Goal: Task Accomplishment & Management: Complete application form

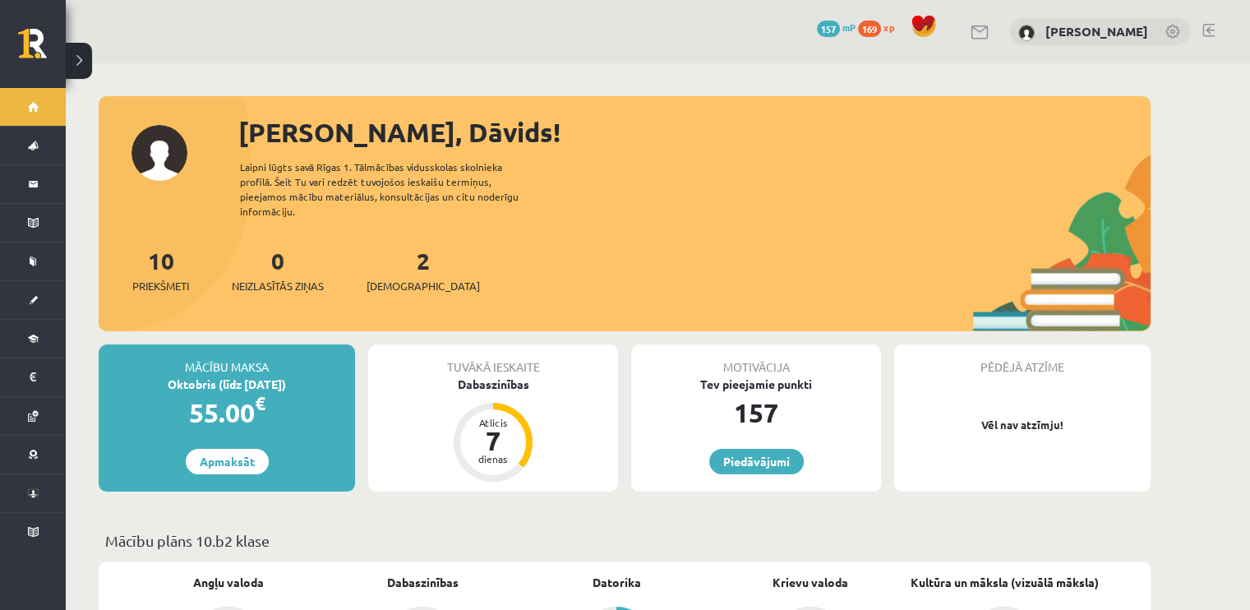
scroll to position [329, 0]
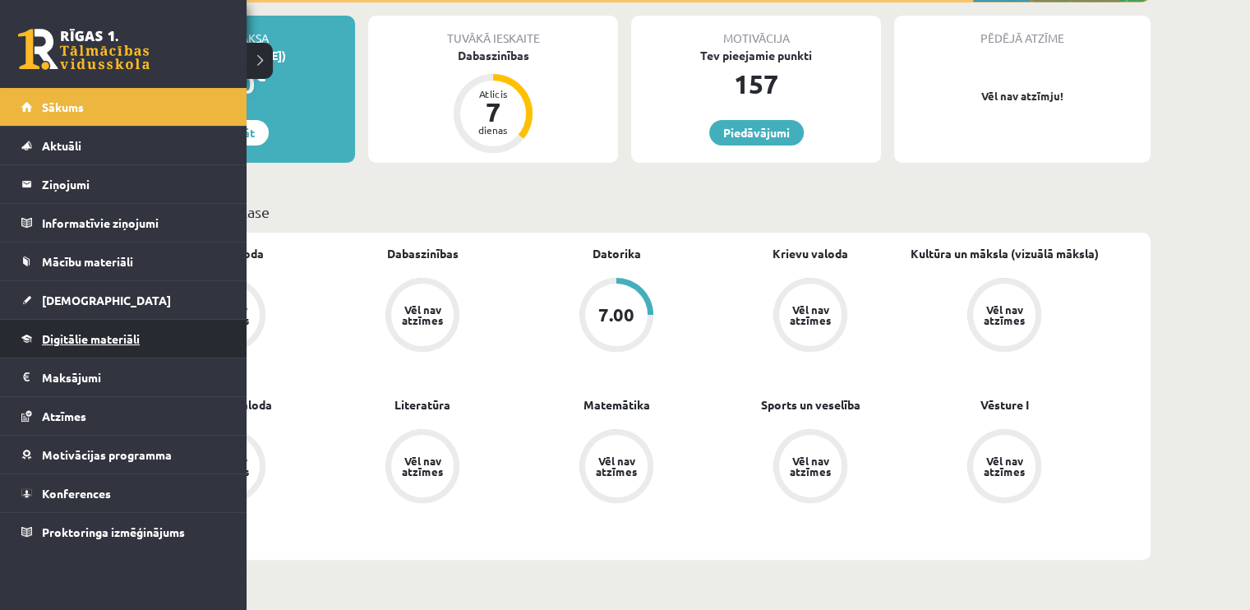
click at [98, 331] on span "Digitālie materiāli" at bounding box center [91, 338] width 98 height 15
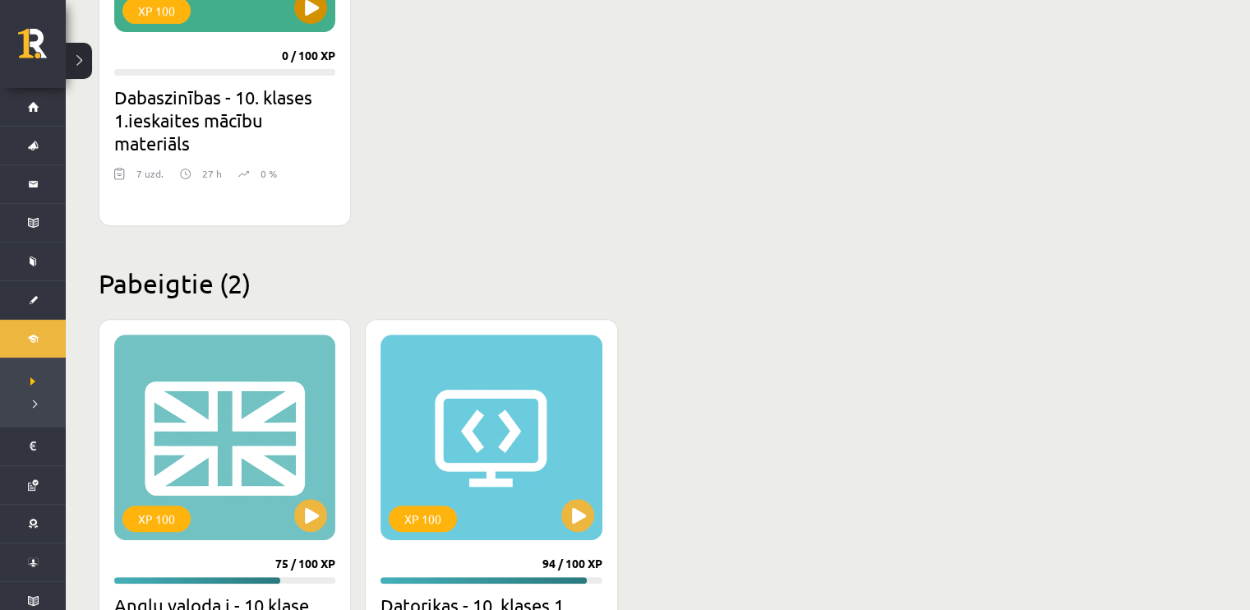
scroll to position [904, 0]
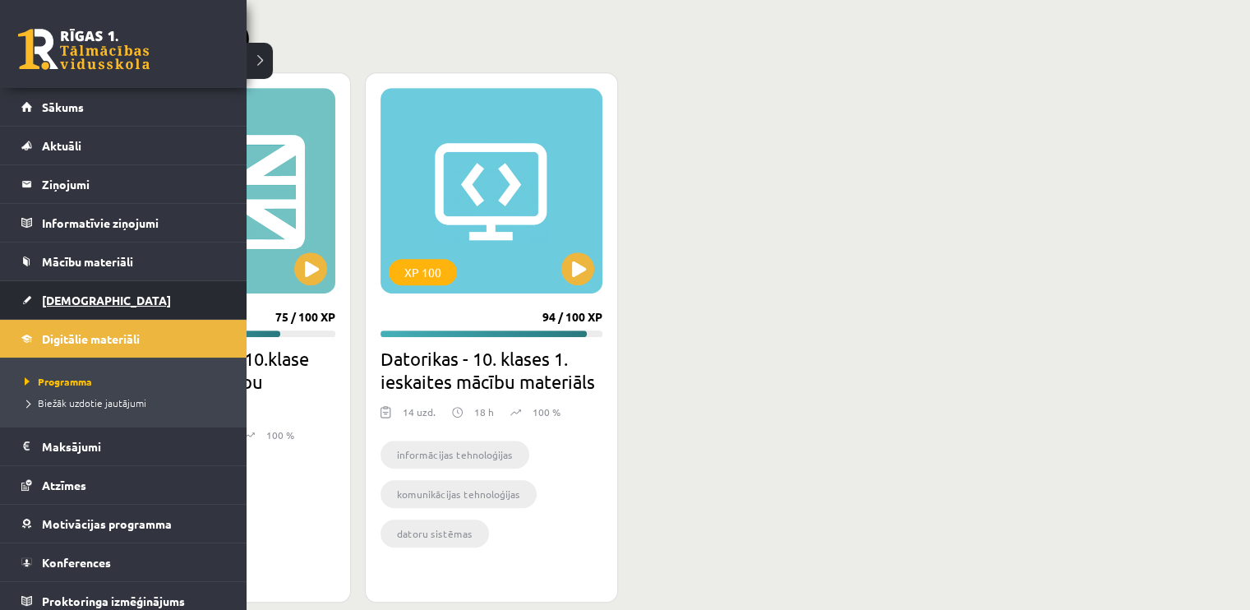
click at [61, 295] on span "[DEMOGRAPHIC_DATA]" at bounding box center [106, 299] width 129 height 15
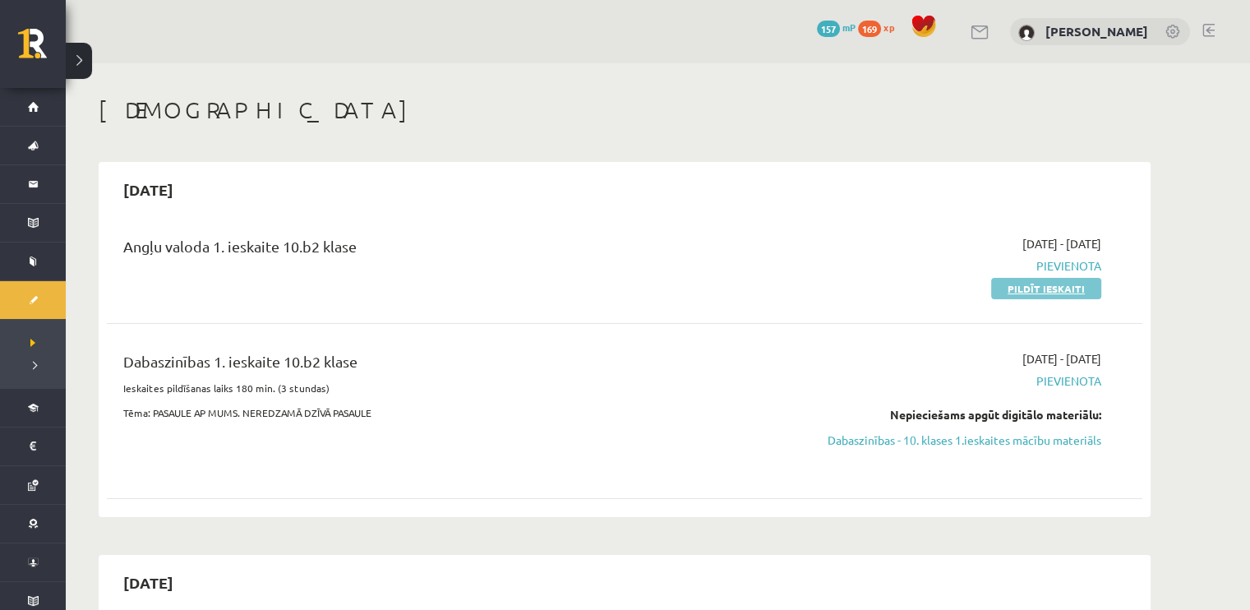
click at [1052, 287] on link "Pildīt ieskaiti" at bounding box center [1046, 288] width 110 height 21
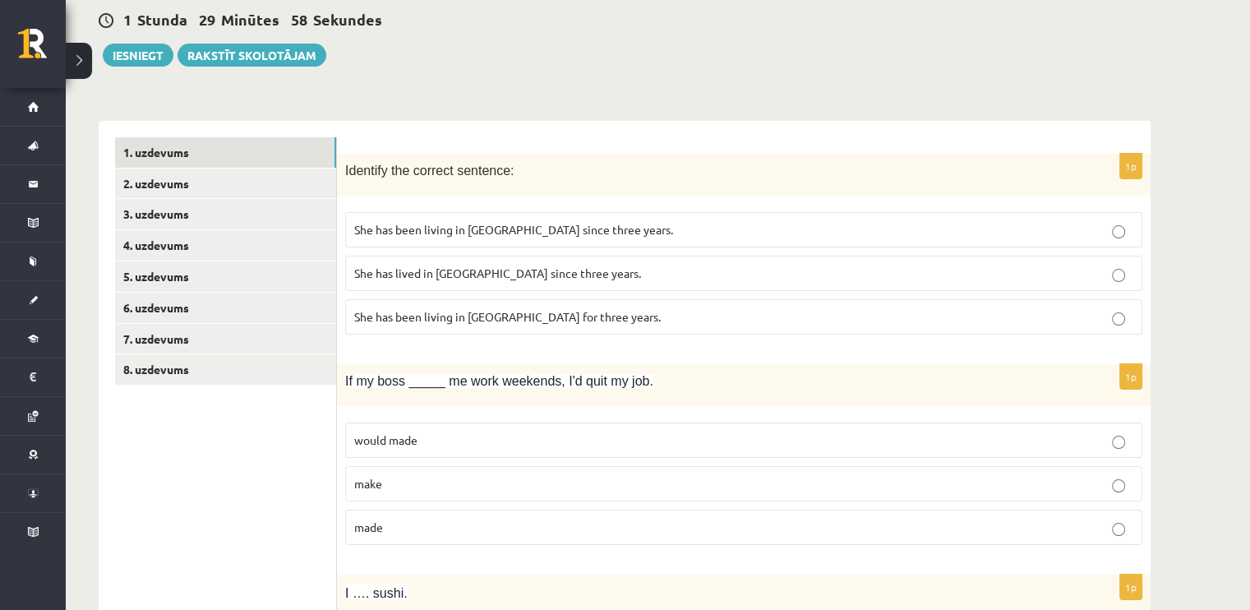
scroll to position [164, 0]
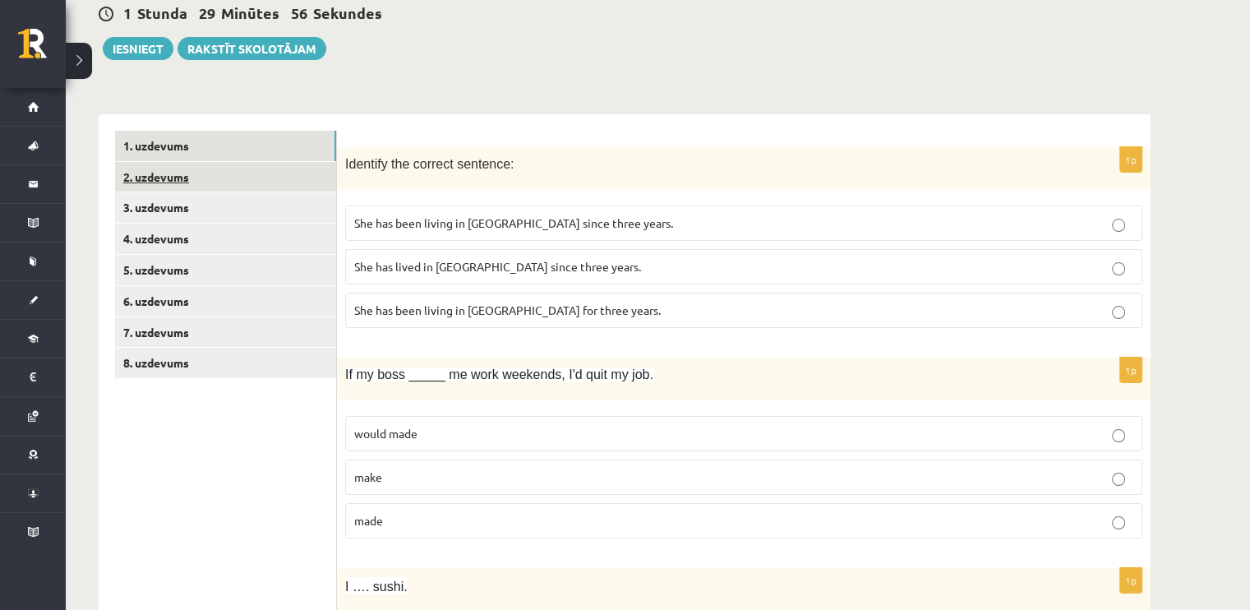
click at [278, 178] on link "2. uzdevums" at bounding box center [225, 177] width 221 height 30
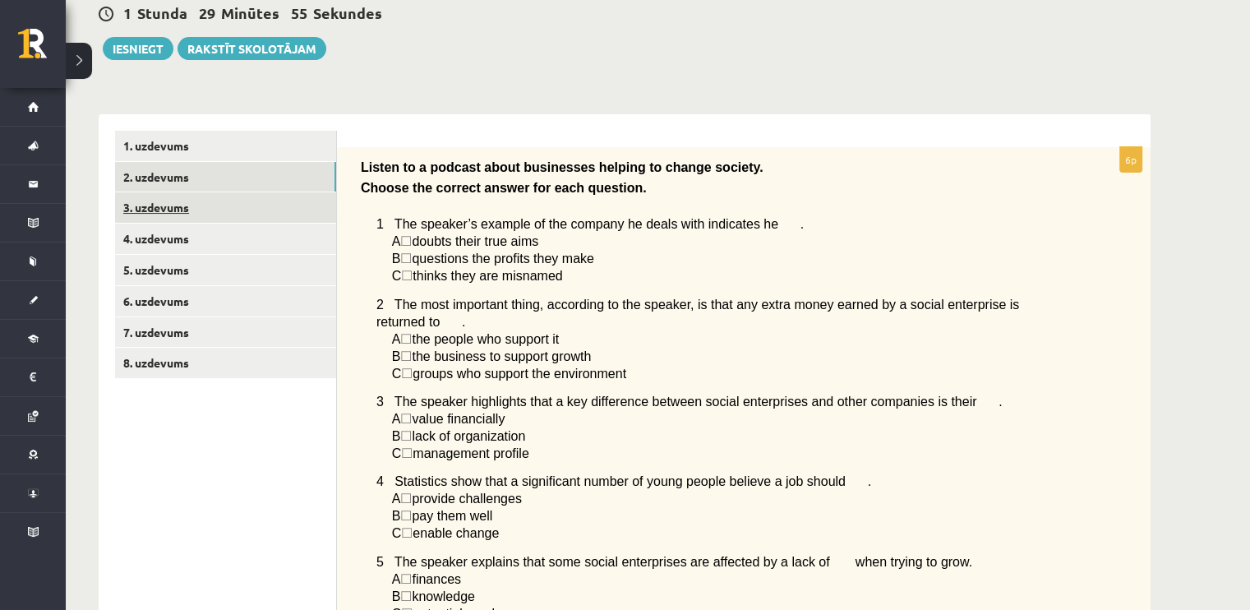
click at [240, 199] on link "3. uzdevums" at bounding box center [225, 207] width 221 height 30
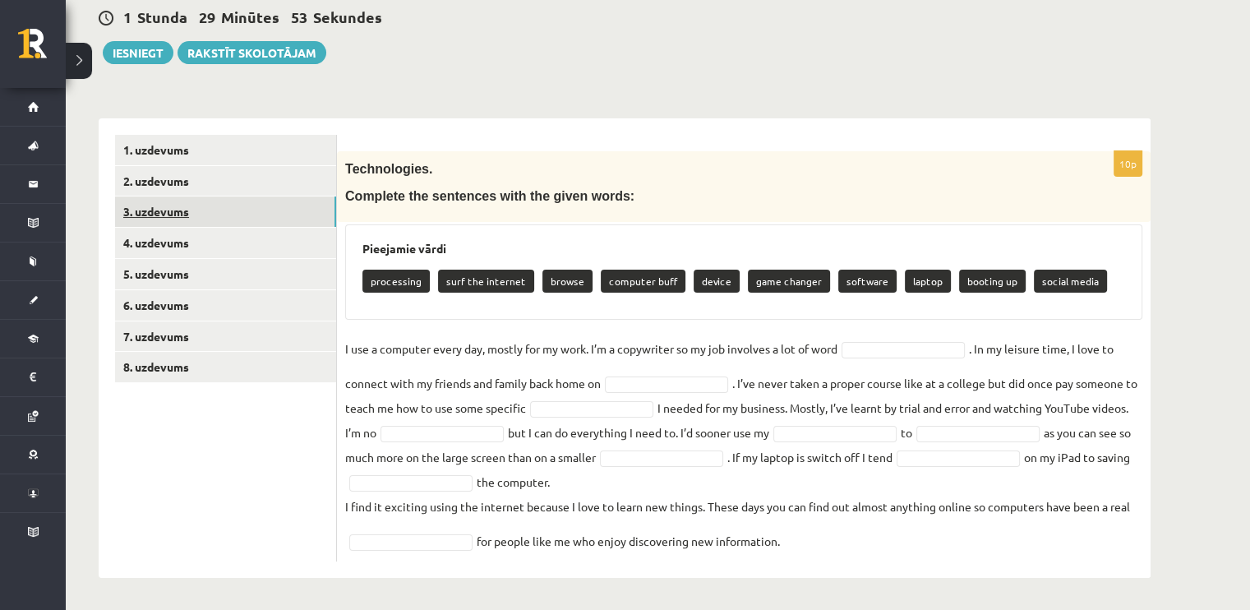
click at [230, 226] on link "3. uzdevums" at bounding box center [225, 211] width 221 height 30
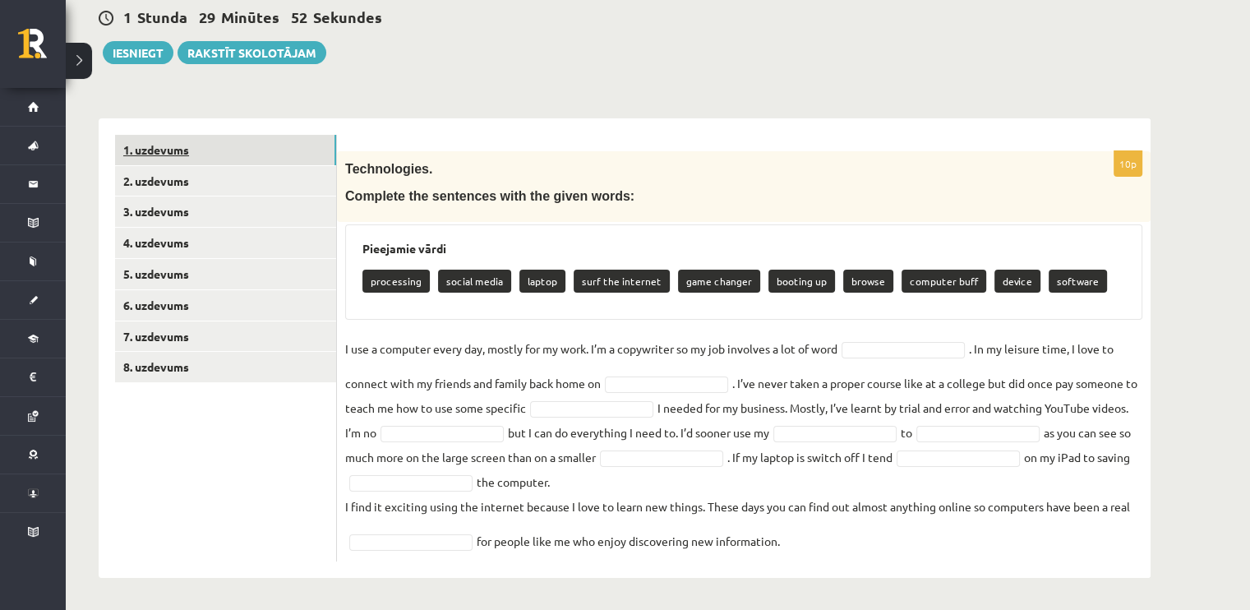
click at [217, 154] on link "1. uzdevums" at bounding box center [225, 150] width 221 height 30
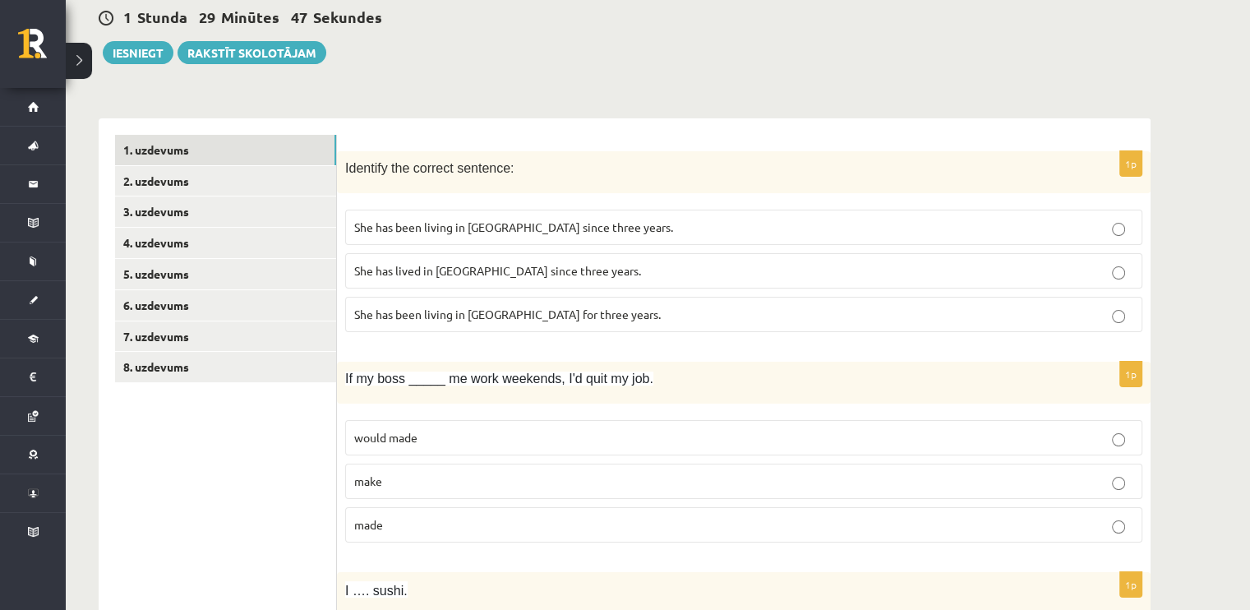
click at [558, 310] on span "She has been living in Paris for three years." at bounding box center [507, 313] width 306 height 15
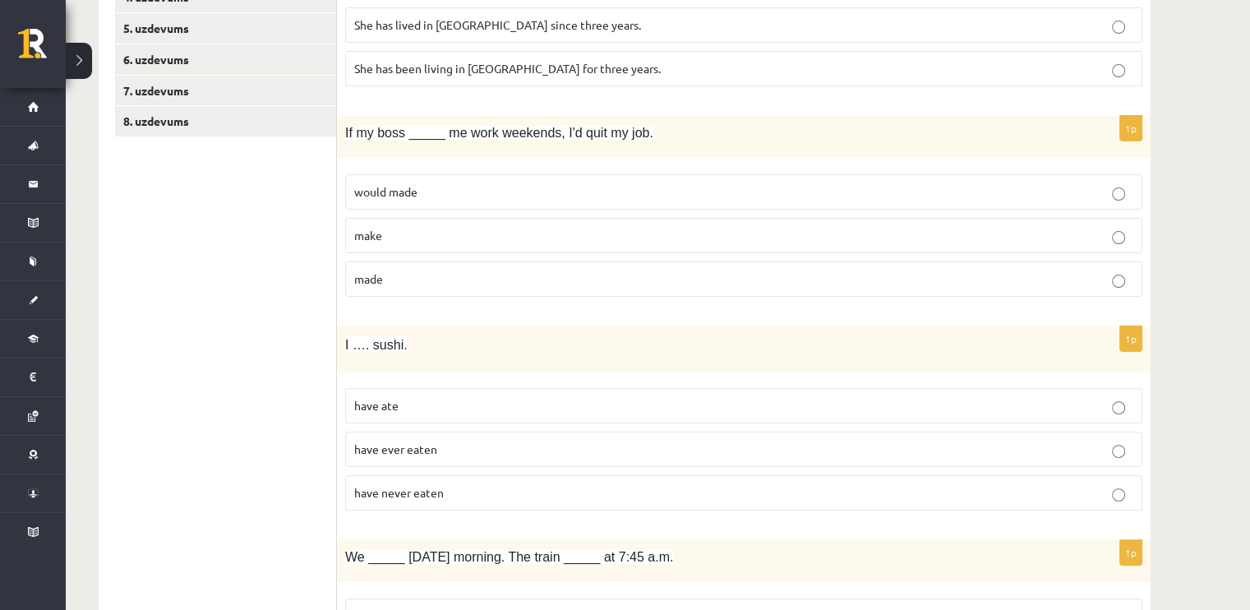
scroll to position [407, 0]
click at [457, 194] on p "would made" at bounding box center [743, 190] width 779 height 17
click at [421, 219] on label "make" at bounding box center [743, 234] width 797 height 35
click at [421, 200] on label "would made" at bounding box center [743, 190] width 797 height 35
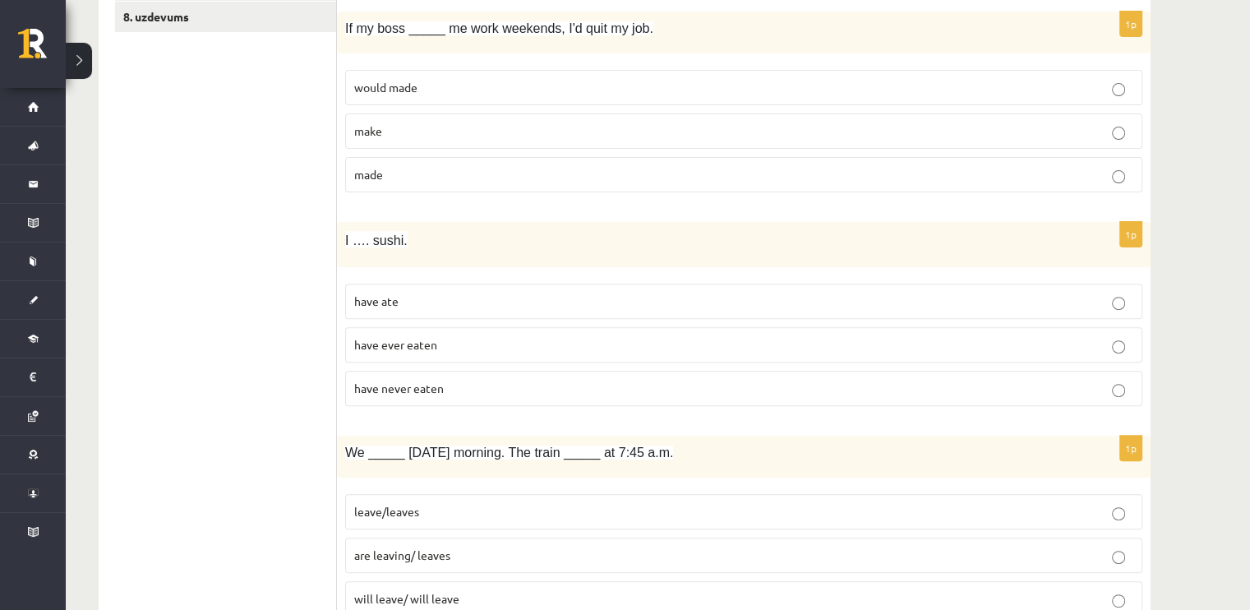
scroll to position [653, 0]
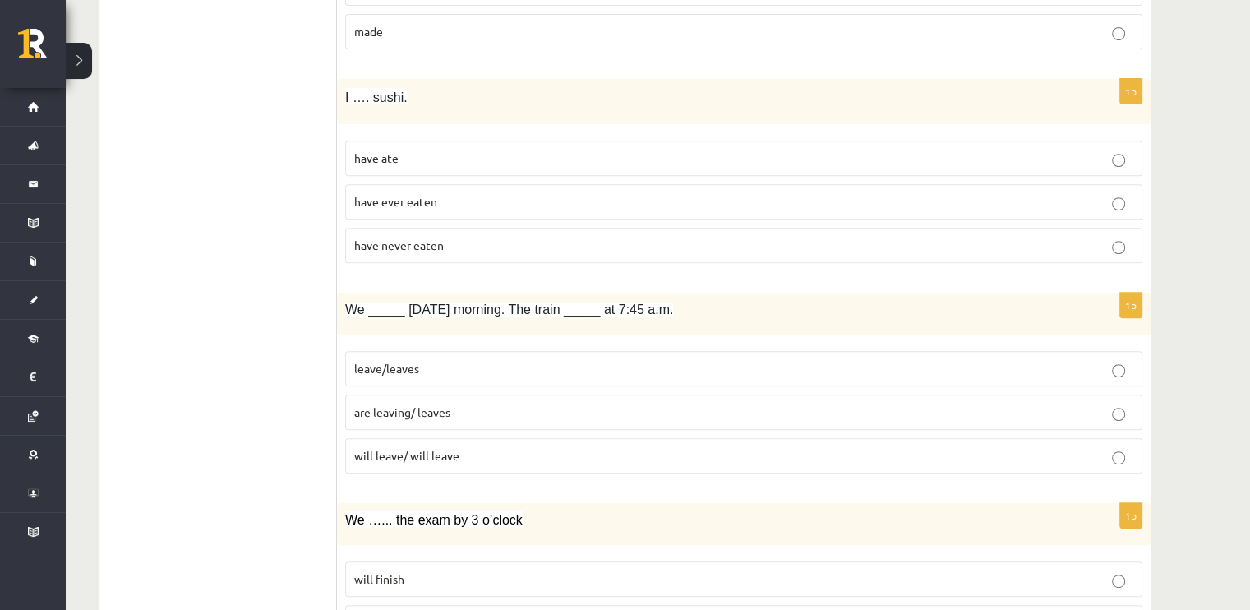
click at [486, 237] on p "have never eaten" at bounding box center [743, 245] width 779 height 17
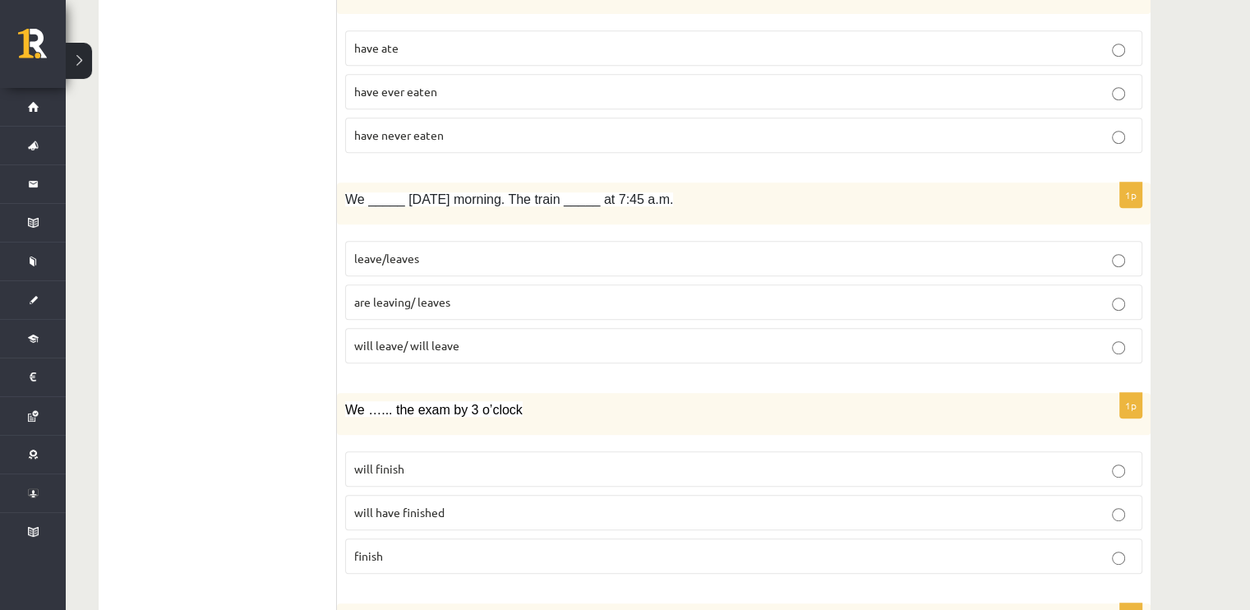
scroll to position [900, 0]
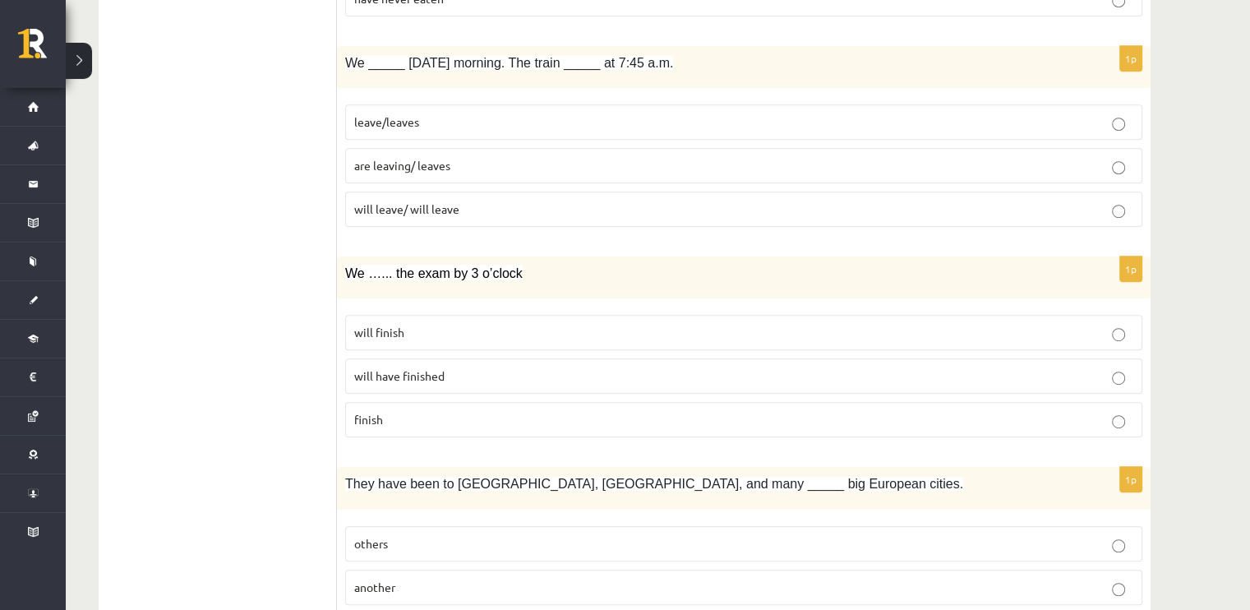
click at [398, 172] on label "are leaving/ leaves" at bounding box center [743, 165] width 797 height 35
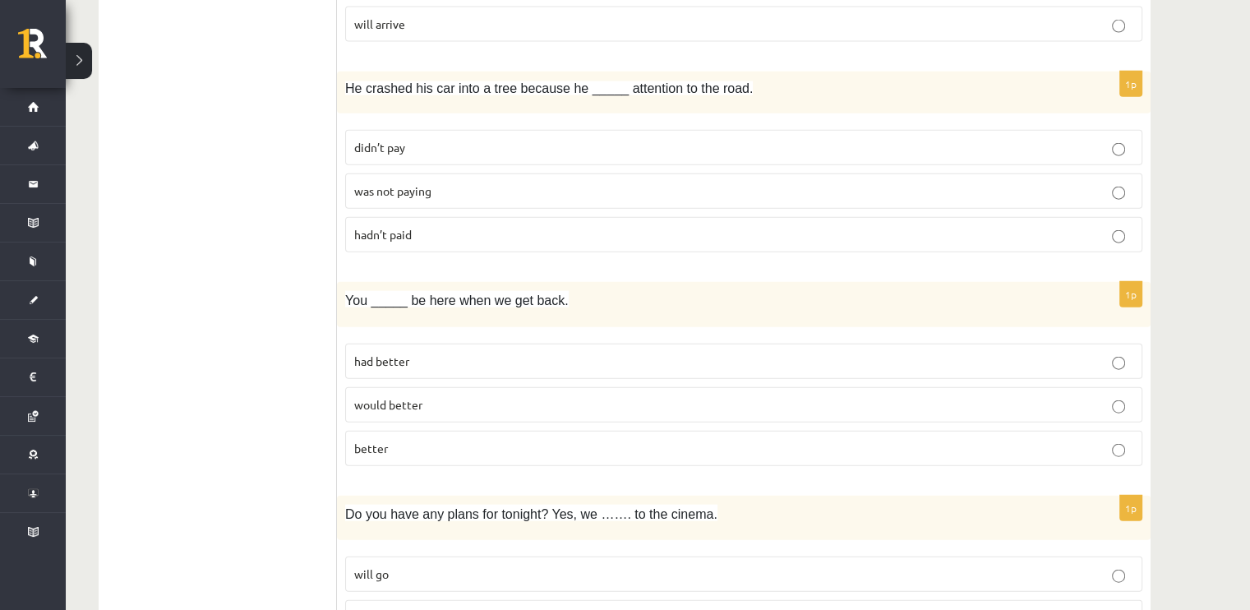
scroll to position [3958, 0]
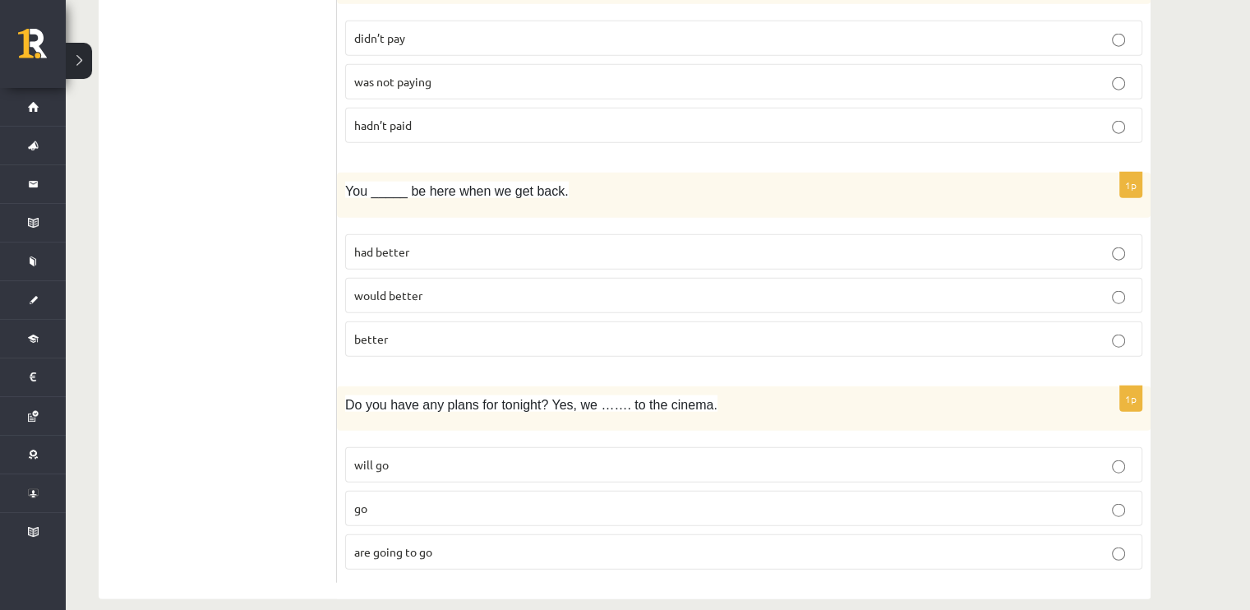
click at [389, 544] on span "are going to go" at bounding box center [393, 551] width 78 height 15
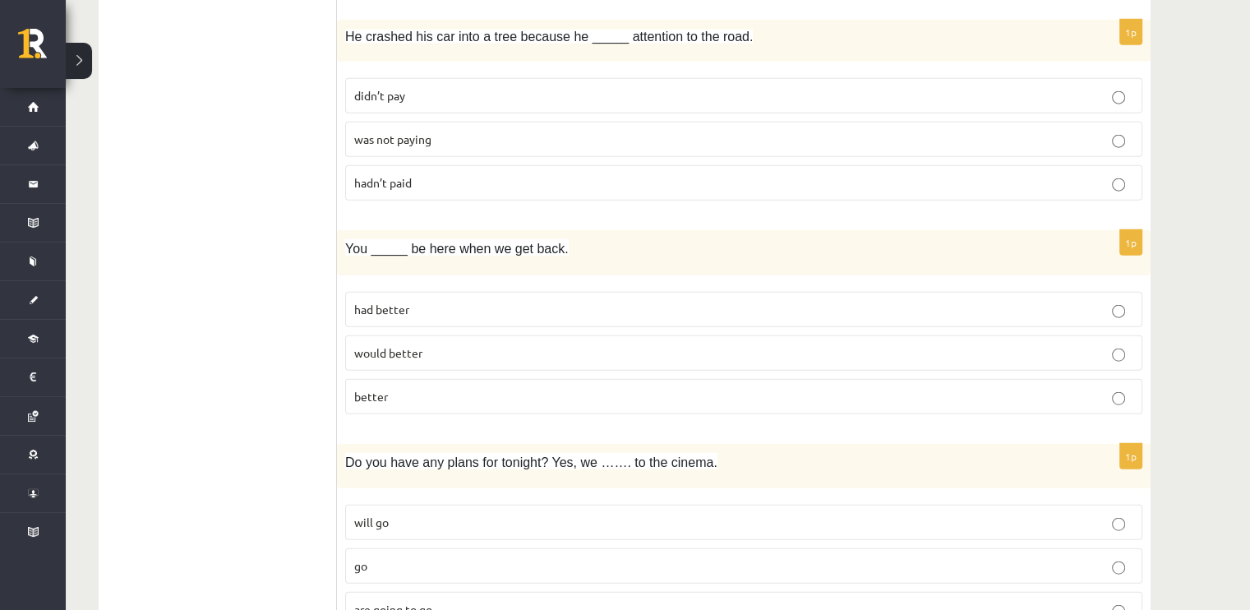
scroll to position [3876, 0]
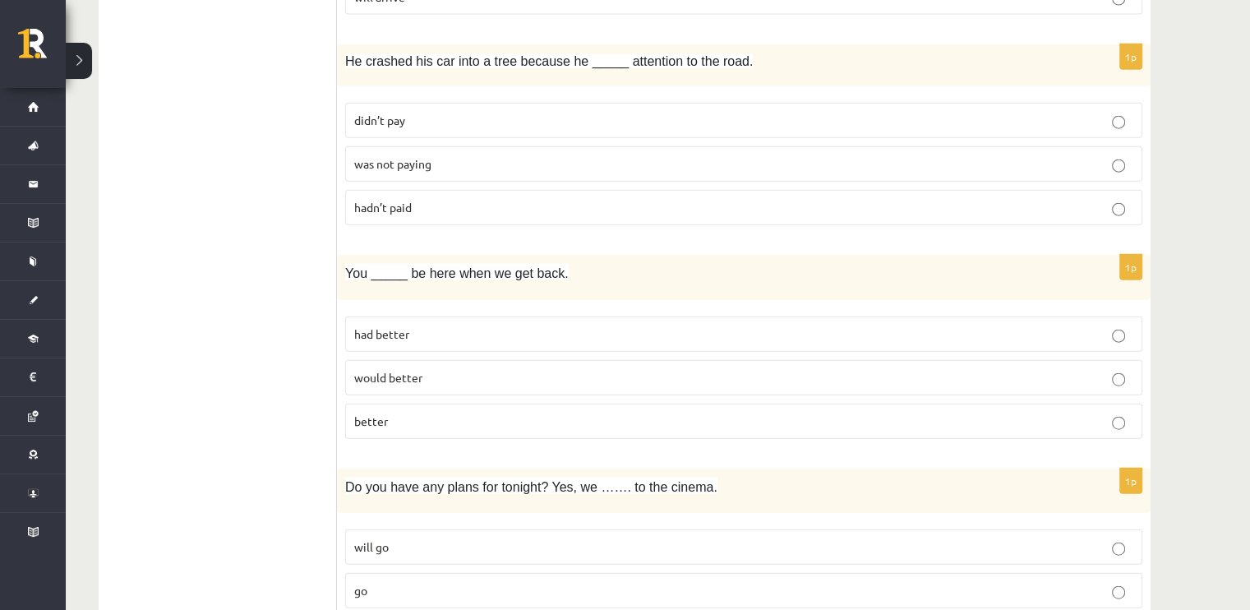
click at [401, 403] on label "better" at bounding box center [743, 420] width 797 height 35
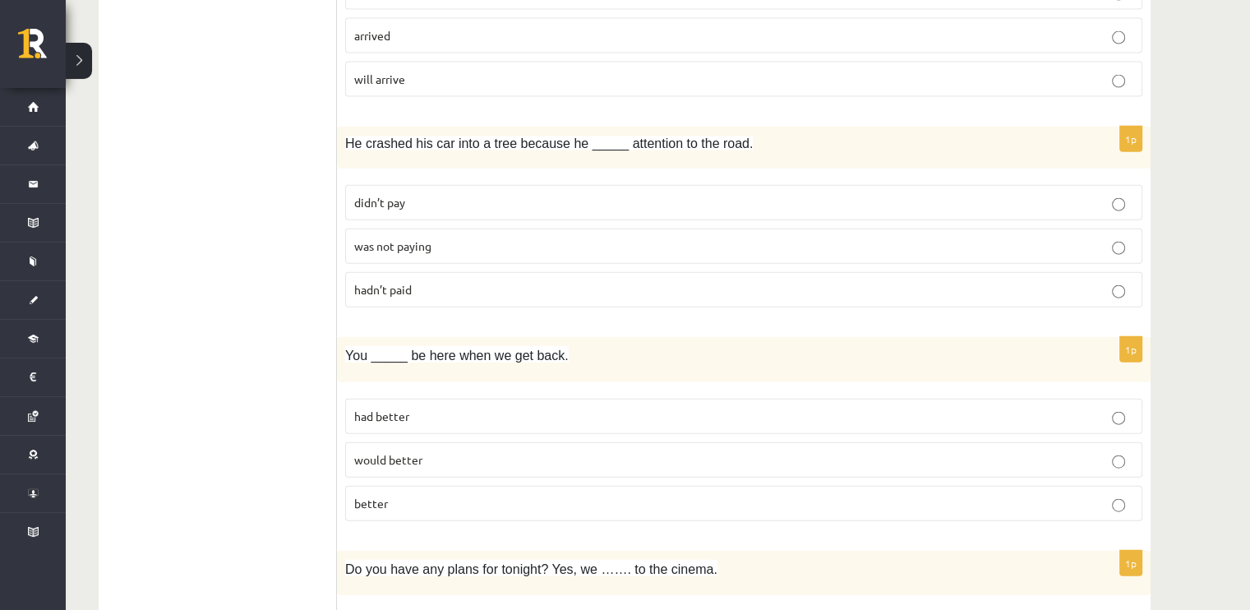
scroll to position [3629, 0]
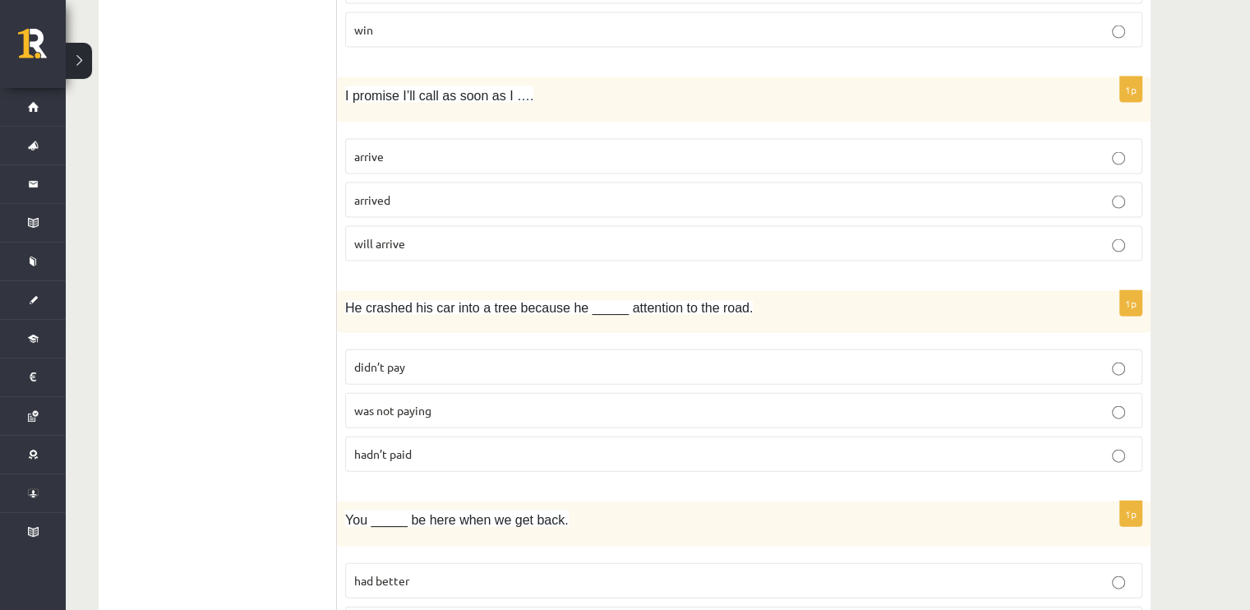
click at [404, 403] on span "was not paying" at bounding box center [392, 410] width 77 height 15
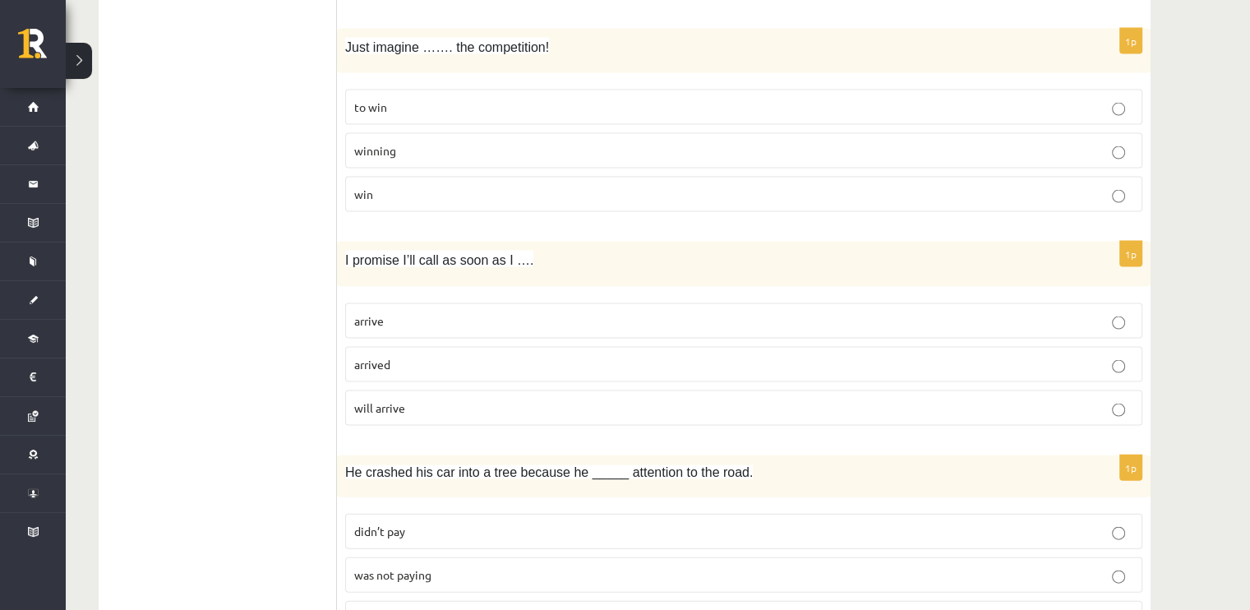
click at [383, 390] on label "will arrive" at bounding box center [743, 407] width 797 height 35
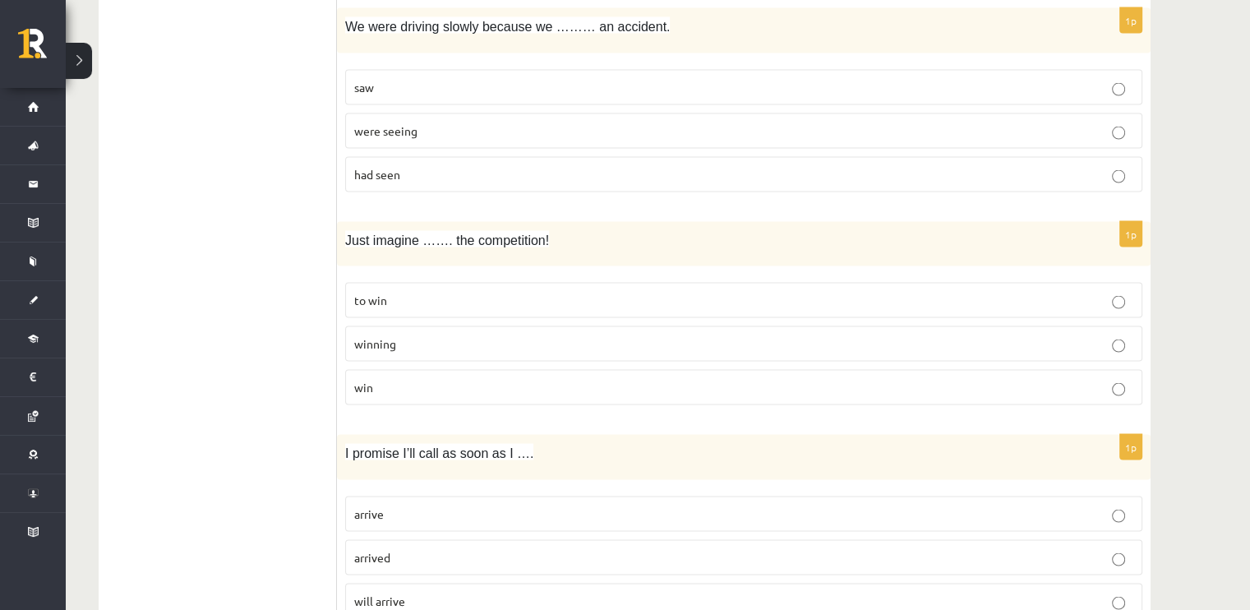
scroll to position [3219, 0]
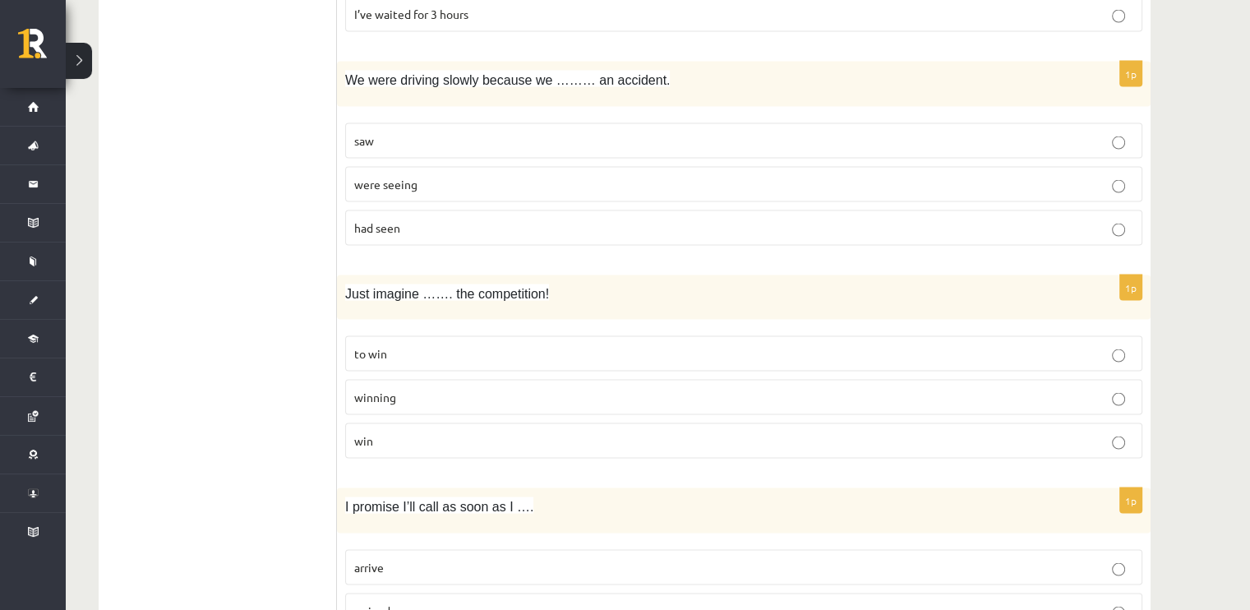
click at [404, 389] on p "winning" at bounding box center [743, 397] width 779 height 17
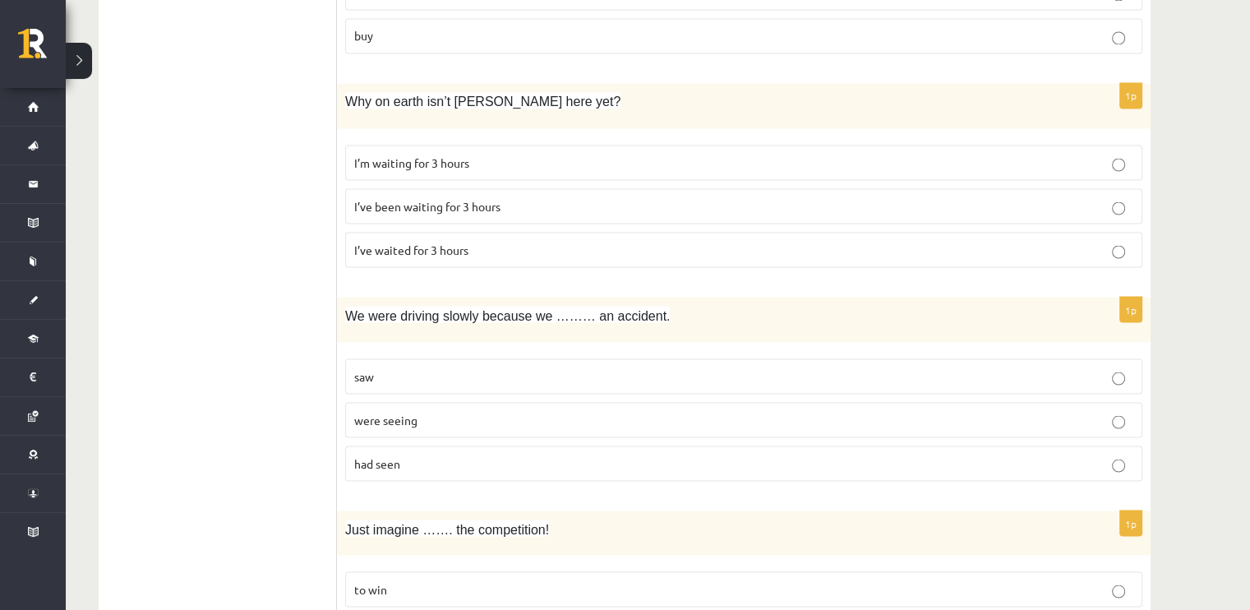
scroll to position [2972, 0]
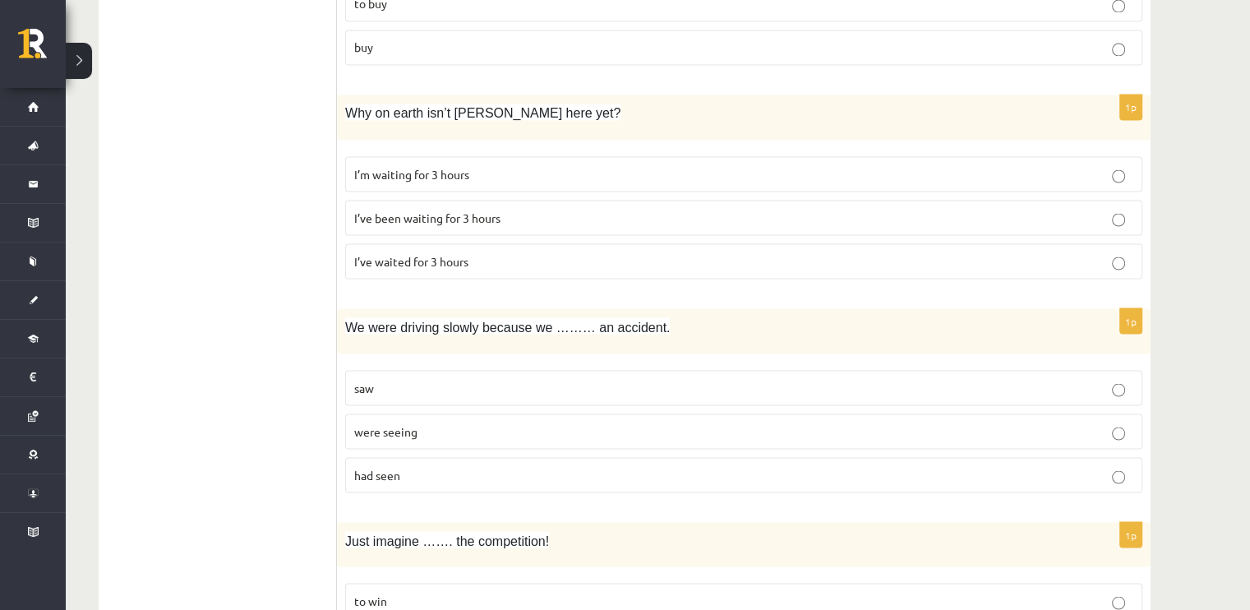
click at [396, 382] on label "saw" at bounding box center [743, 387] width 797 height 35
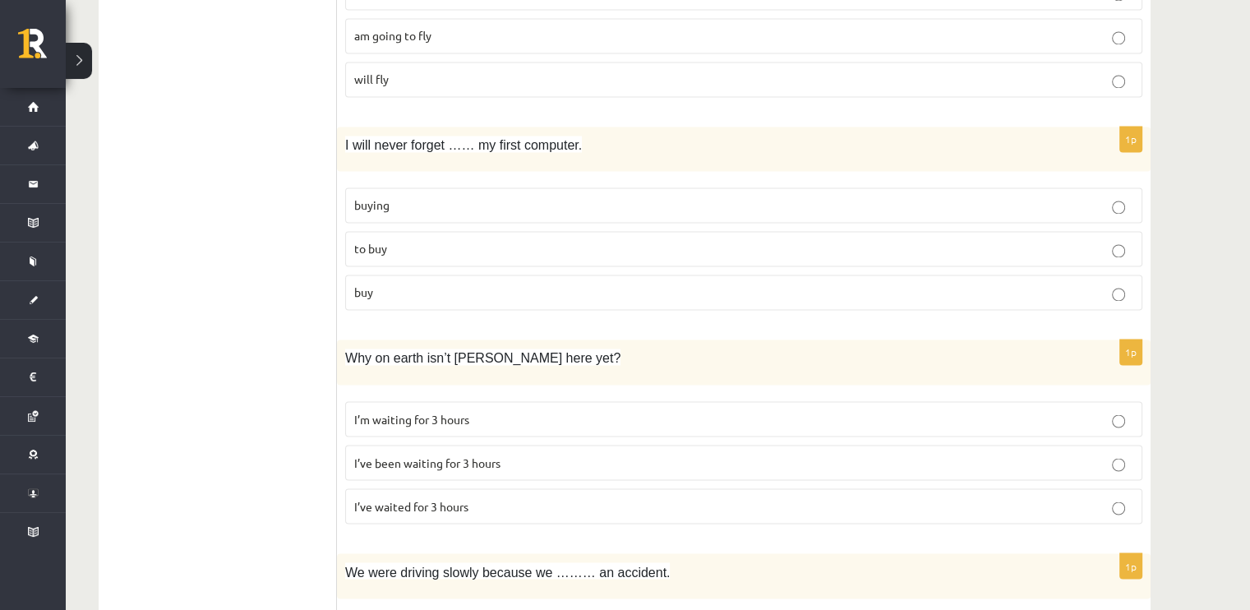
scroll to position [2726, 0]
click at [422, 456] on span "I’ve been waiting for 3 hours" at bounding box center [427, 463] width 146 height 15
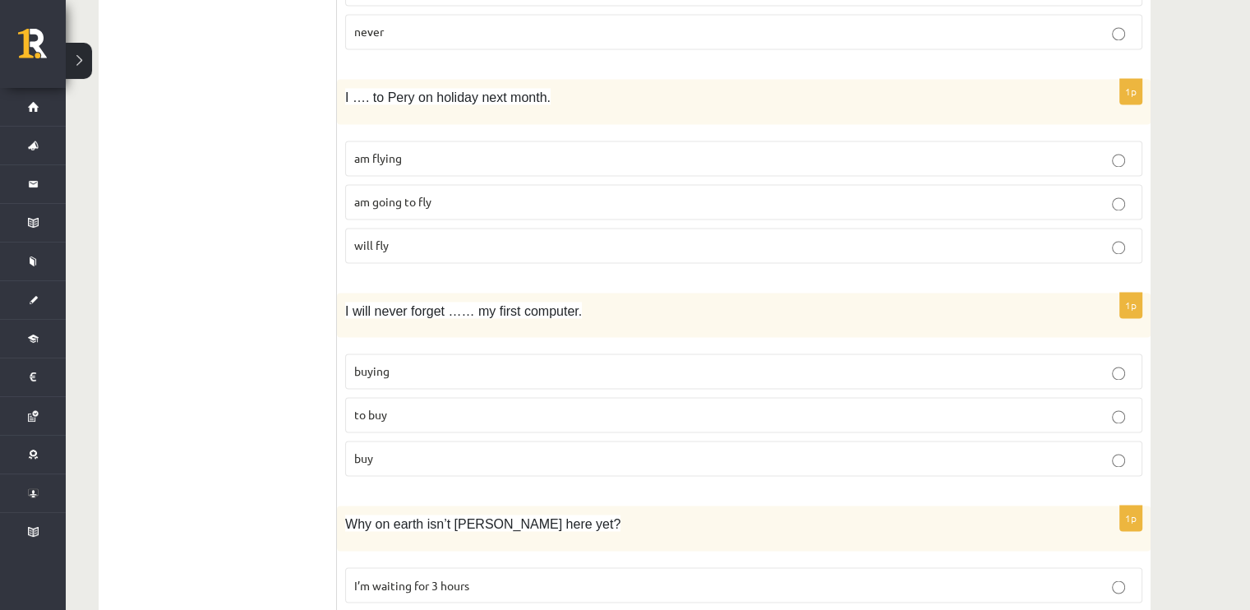
click at [417, 364] on p "buying" at bounding box center [743, 370] width 779 height 17
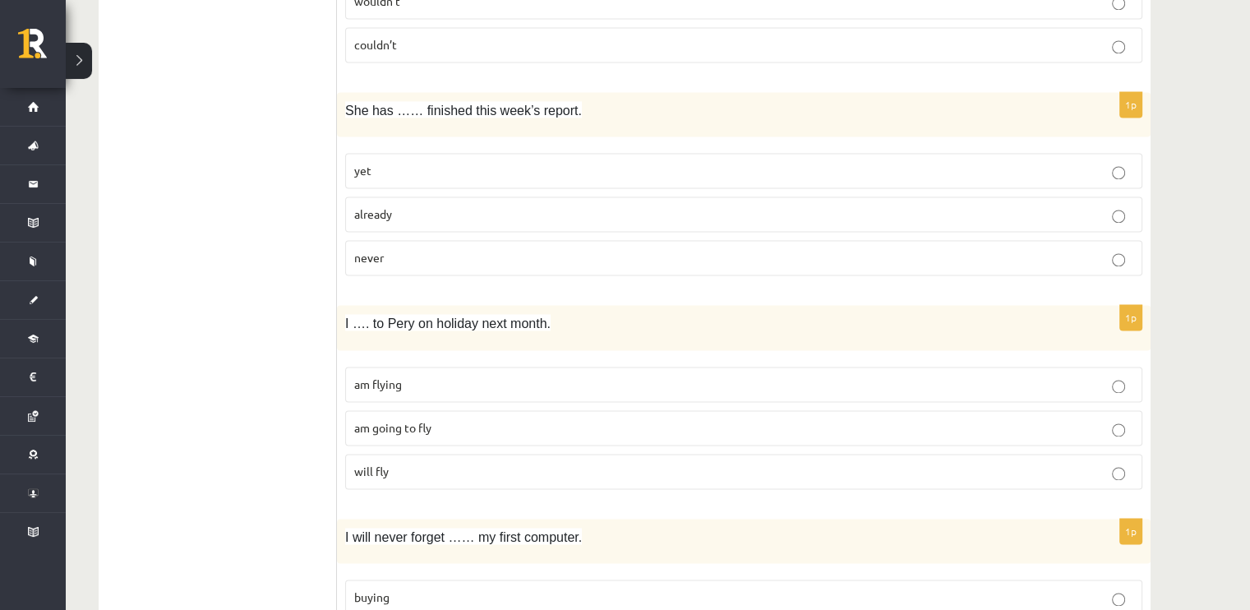
scroll to position [2315, 0]
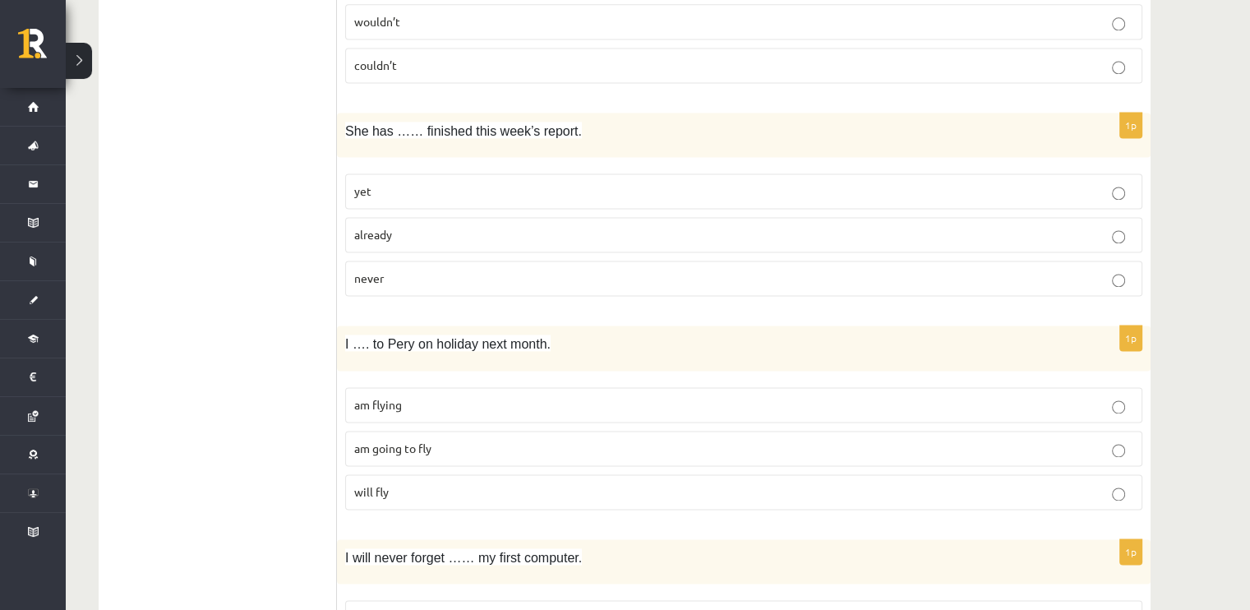
click at [387, 430] on label "am going to fly" at bounding box center [743, 447] width 797 height 35
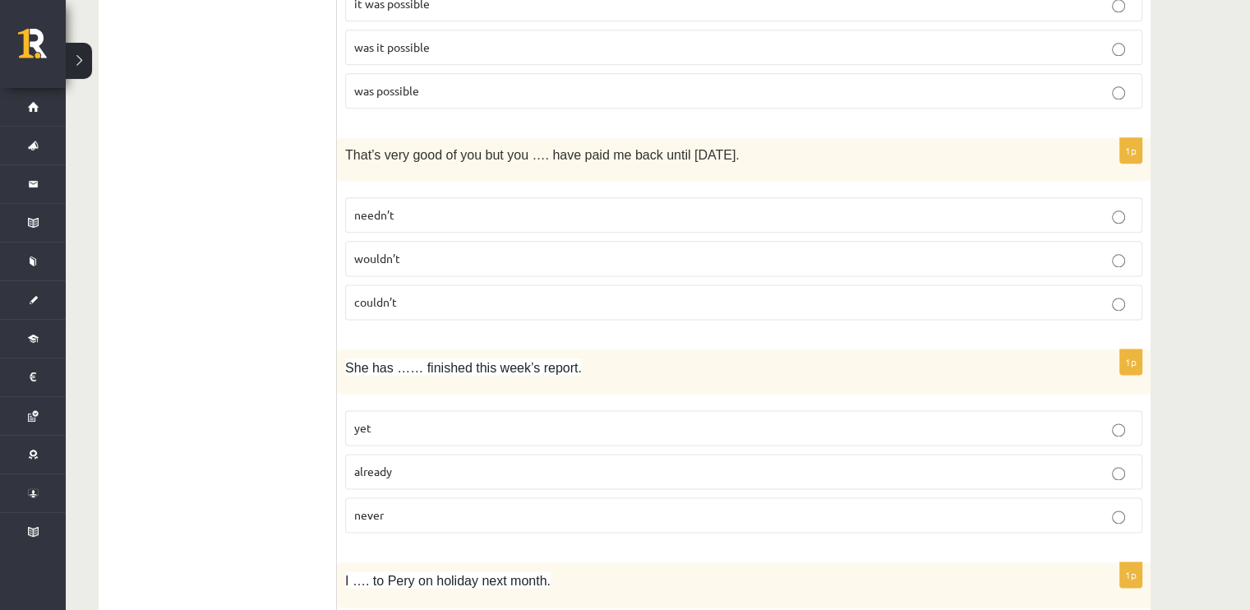
scroll to position [2069, 0]
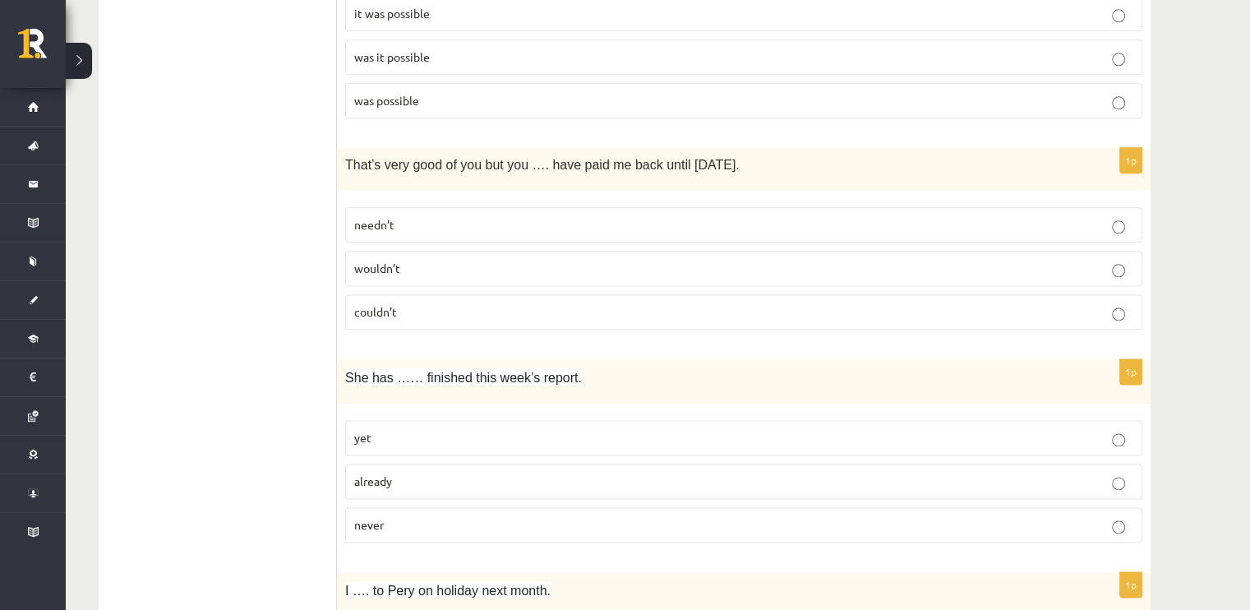
click at [370, 473] on span "already" at bounding box center [373, 480] width 38 height 15
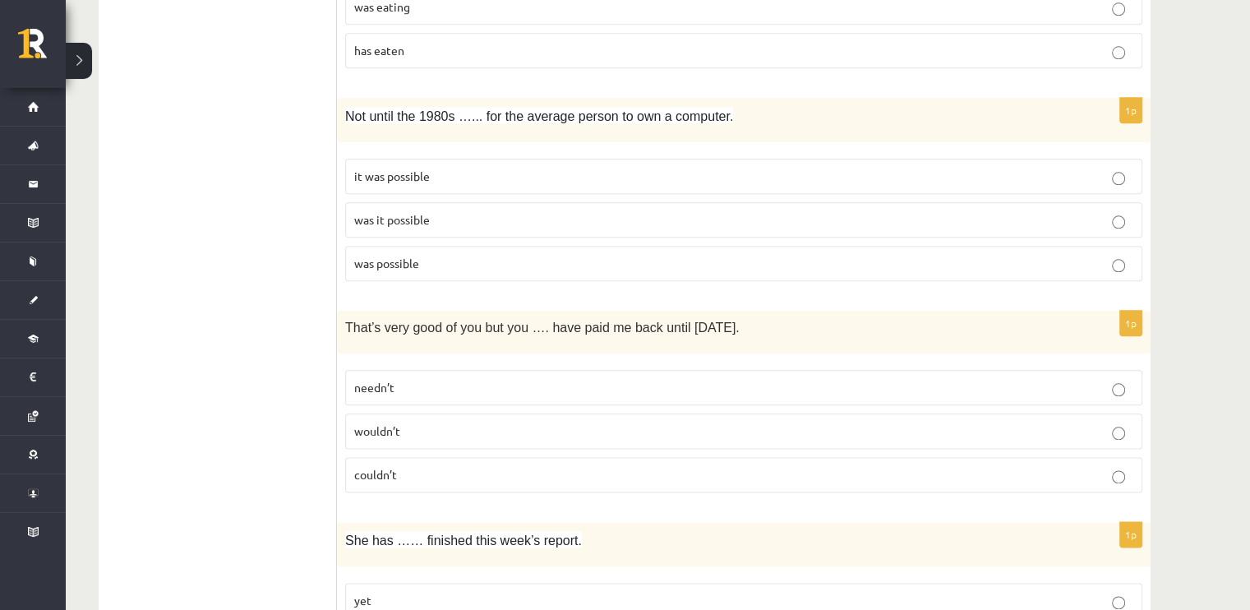
scroll to position [1904, 0]
click at [388, 468] on span "couldn’t" at bounding box center [375, 475] width 43 height 15
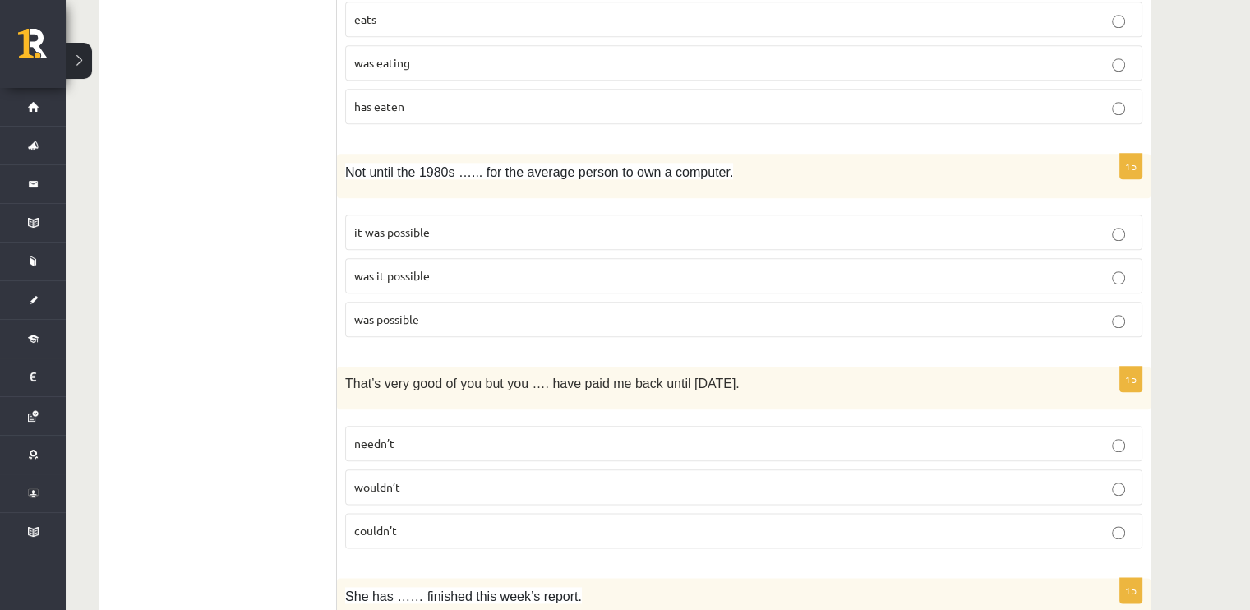
scroll to position [1822, 0]
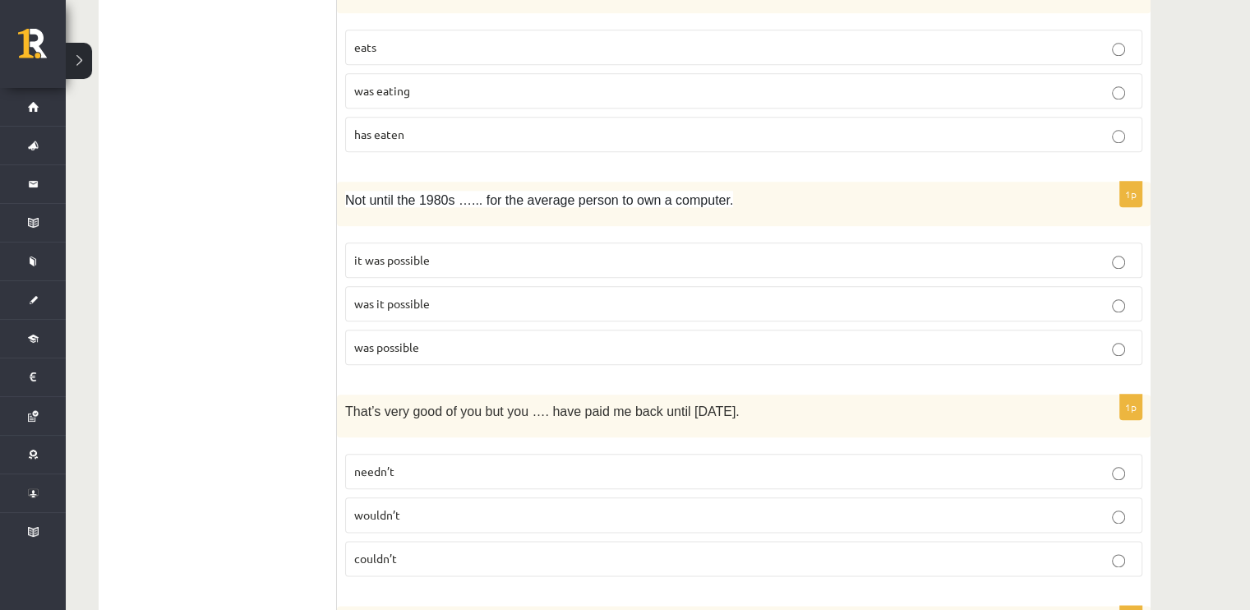
click at [437, 260] on label "it was possible" at bounding box center [743, 259] width 797 height 35
click at [426, 301] on p "was it possible" at bounding box center [743, 303] width 779 height 17
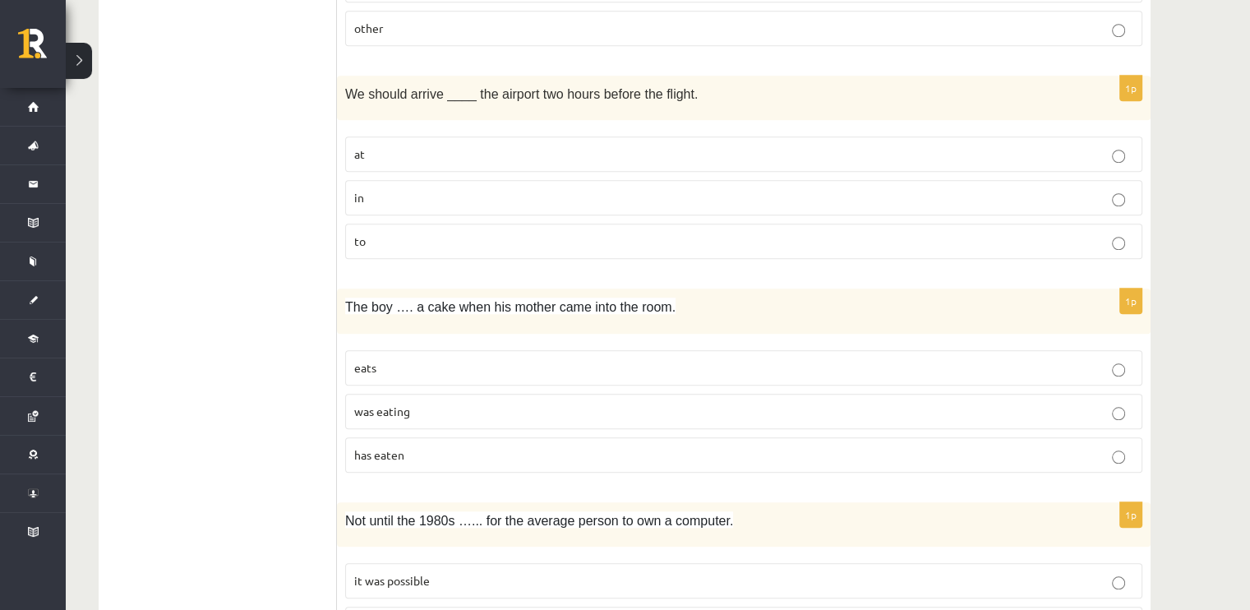
scroll to position [1494, 0]
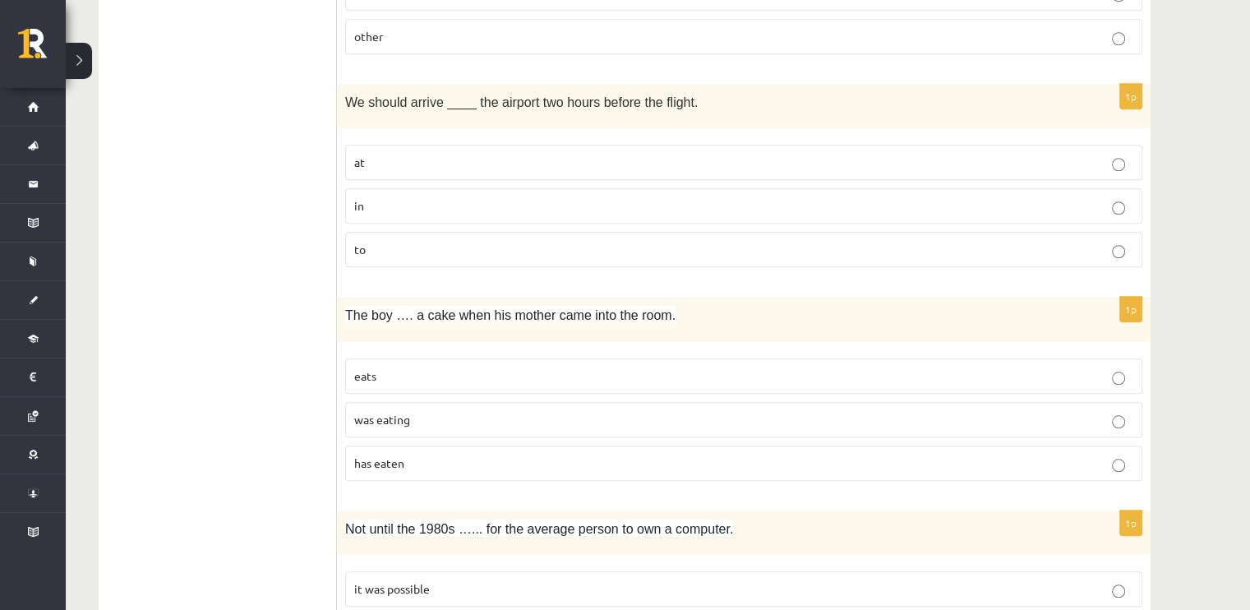
click at [398, 418] on p "was eating" at bounding box center [743, 419] width 779 height 17
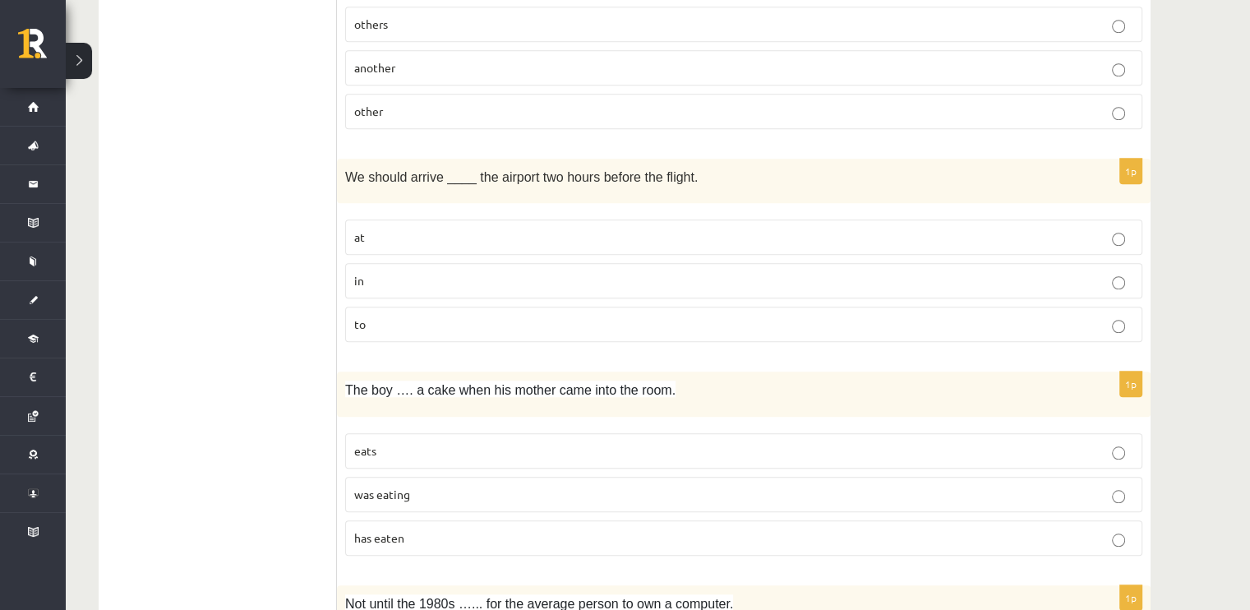
scroll to position [1329, 0]
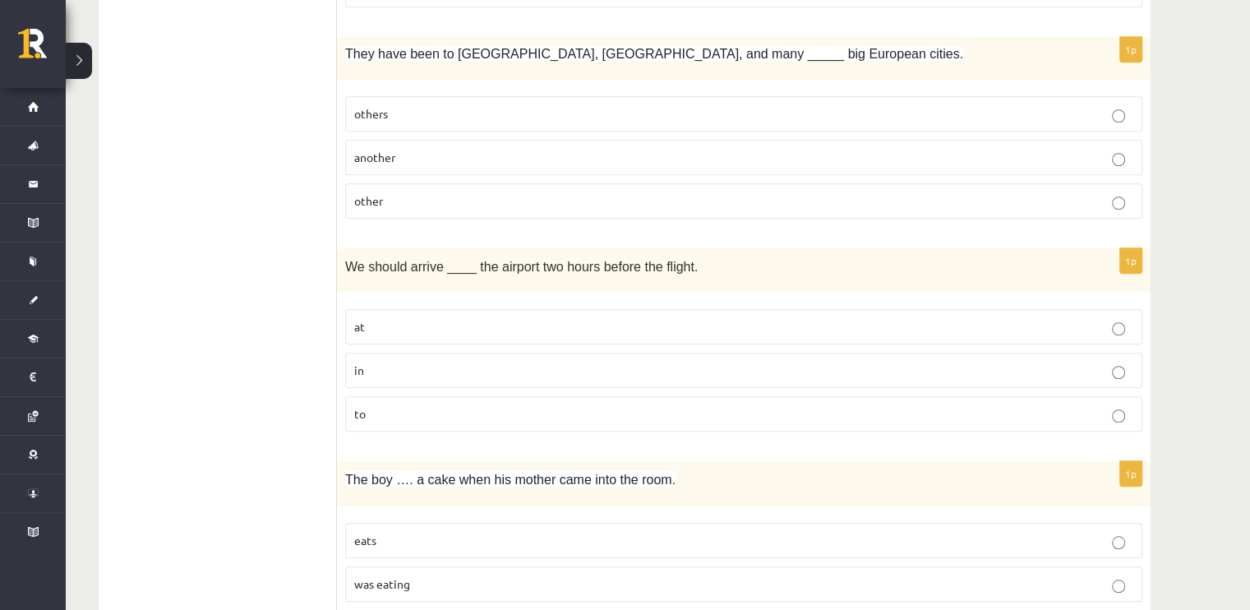
click at [384, 318] on p "at" at bounding box center [743, 326] width 779 height 17
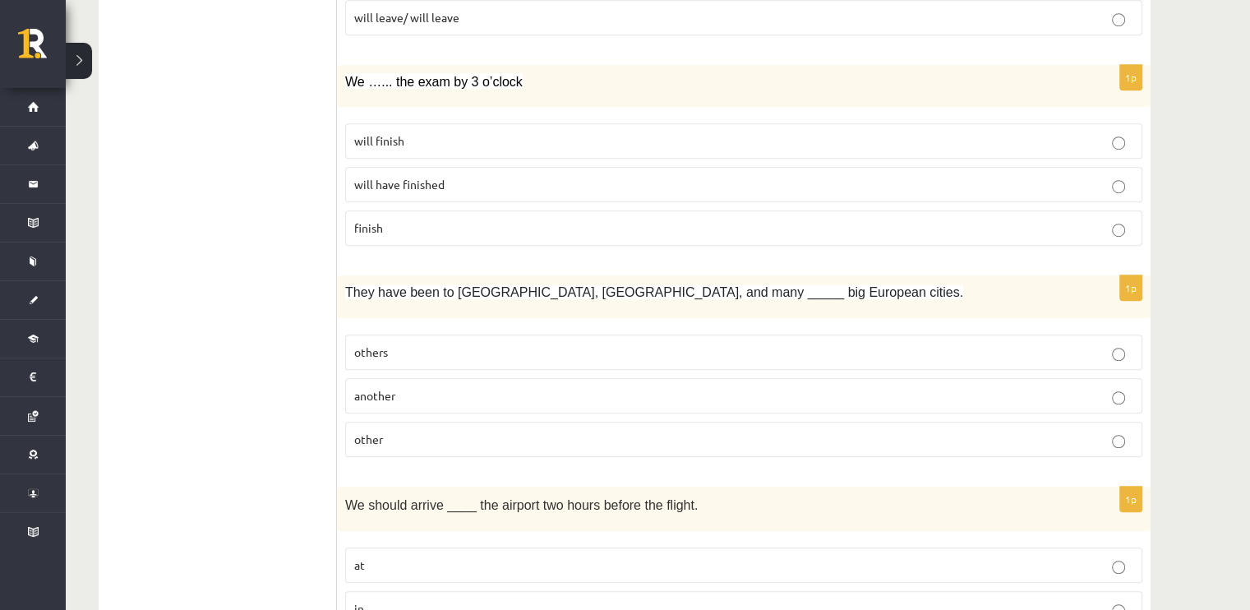
scroll to position [1083, 0]
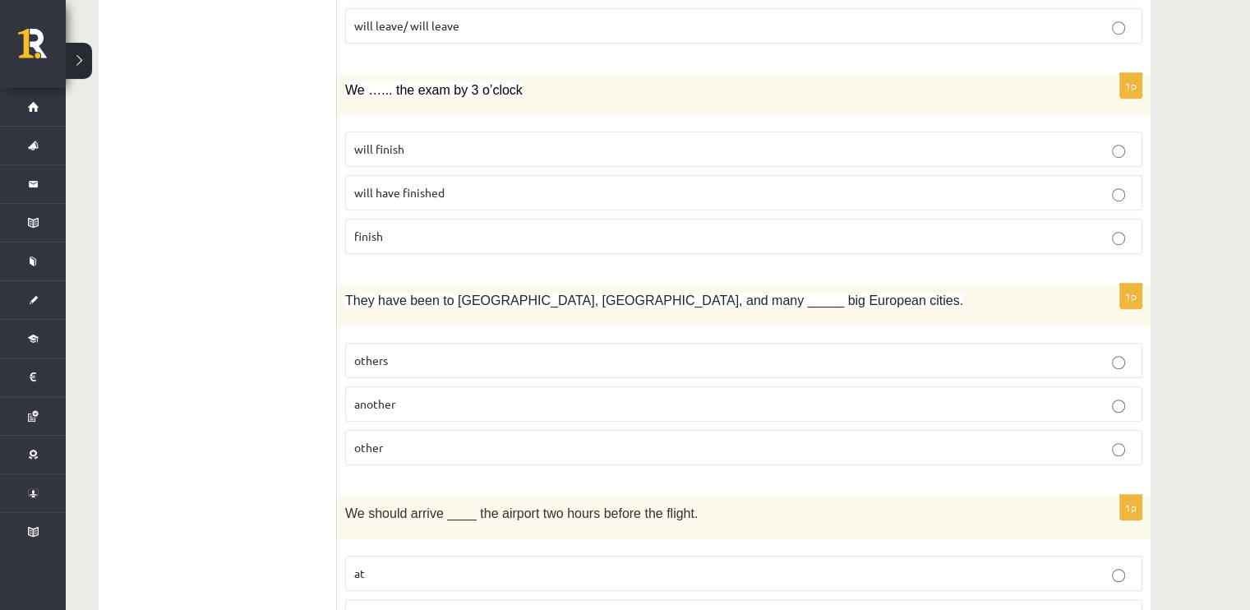
click at [417, 356] on p "others" at bounding box center [743, 360] width 779 height 17
click at [393, 430] on label "other" at bounding box center [743, 447] width 797 height 35
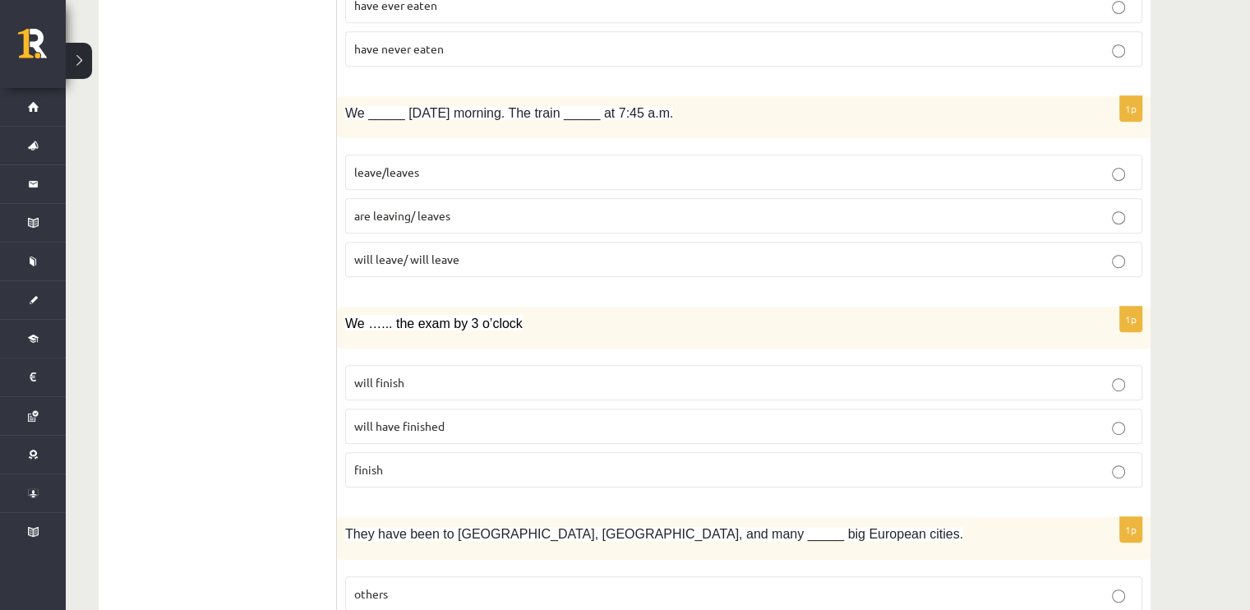
scroll to position [836, 0]
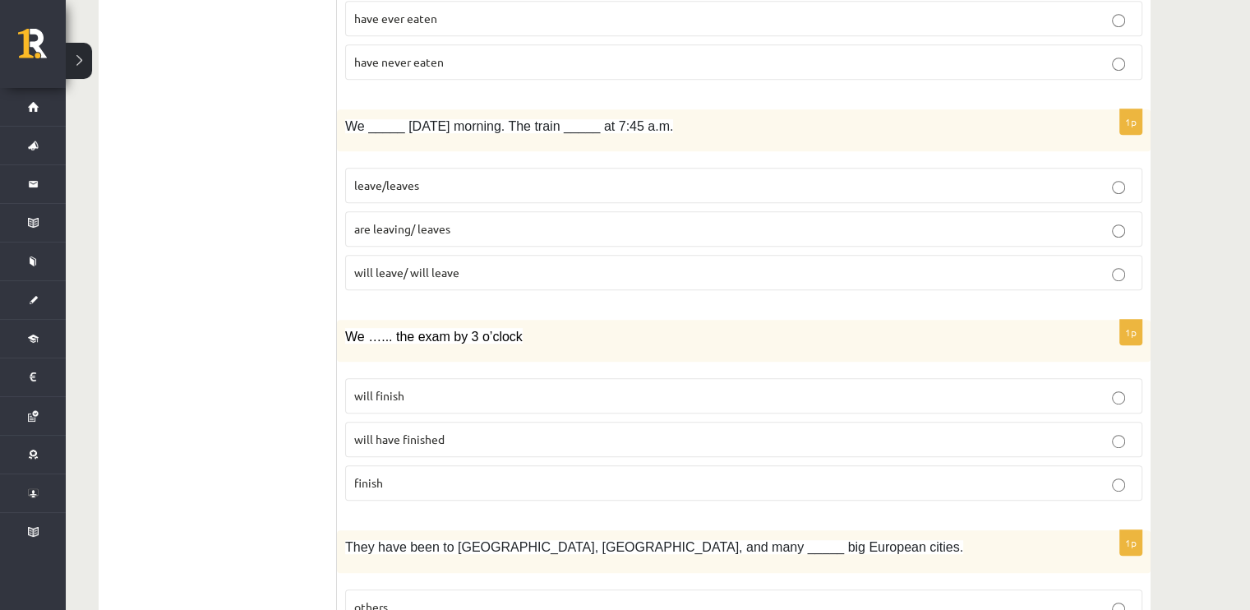
click at [375, 430] on p "will have finished" at bounding box center [743, 438] width 779 height 17
click at [372, 400] on label "will finish" at bounding box center [743, 395] width 797 height 35
click at [384, 440] on span "will have finished" at bounding box center [399, 438] width 90 height 15
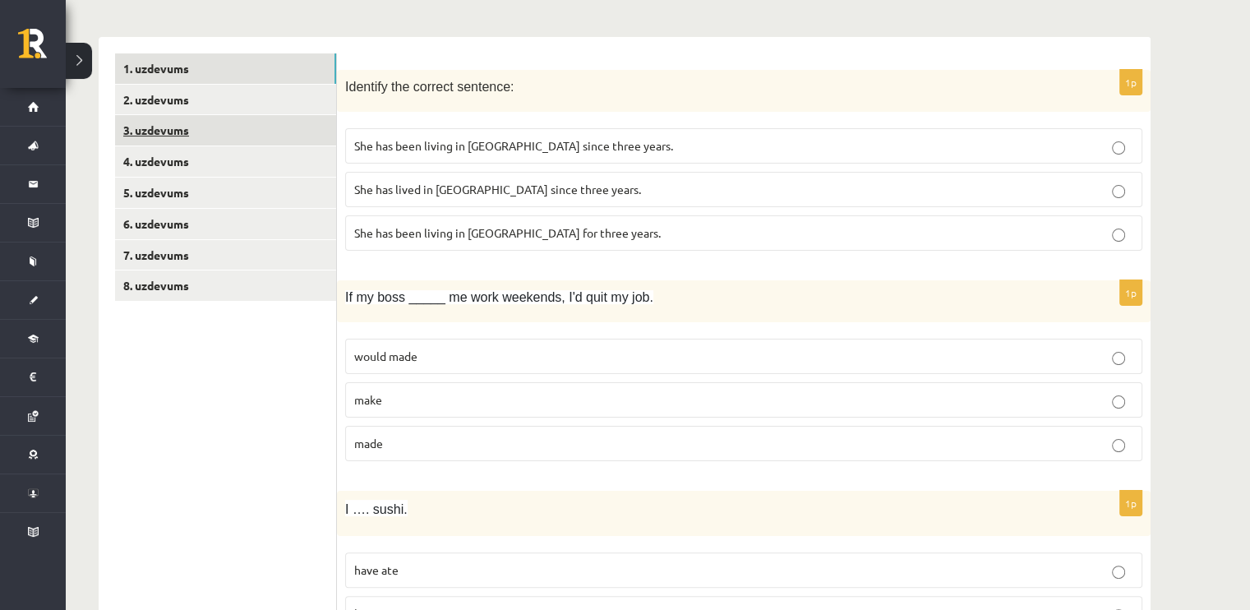
scroll to position [0, 0]
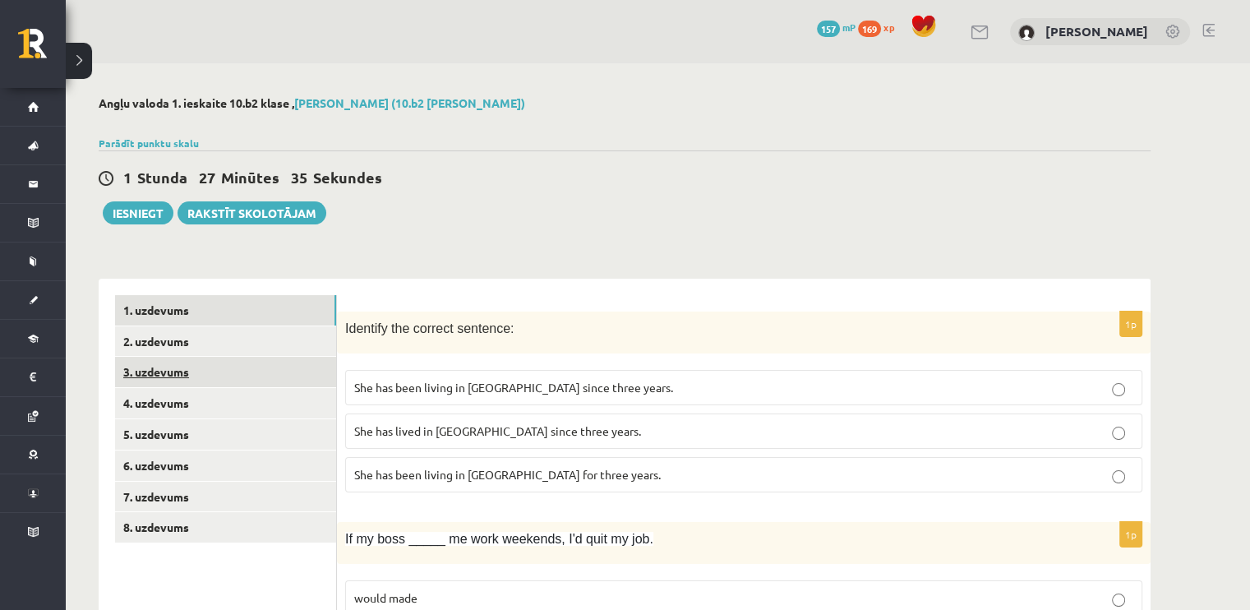
click at [203, 363] on link "3. uzdevums" at bounding box center [225, 372] width 221 height 30
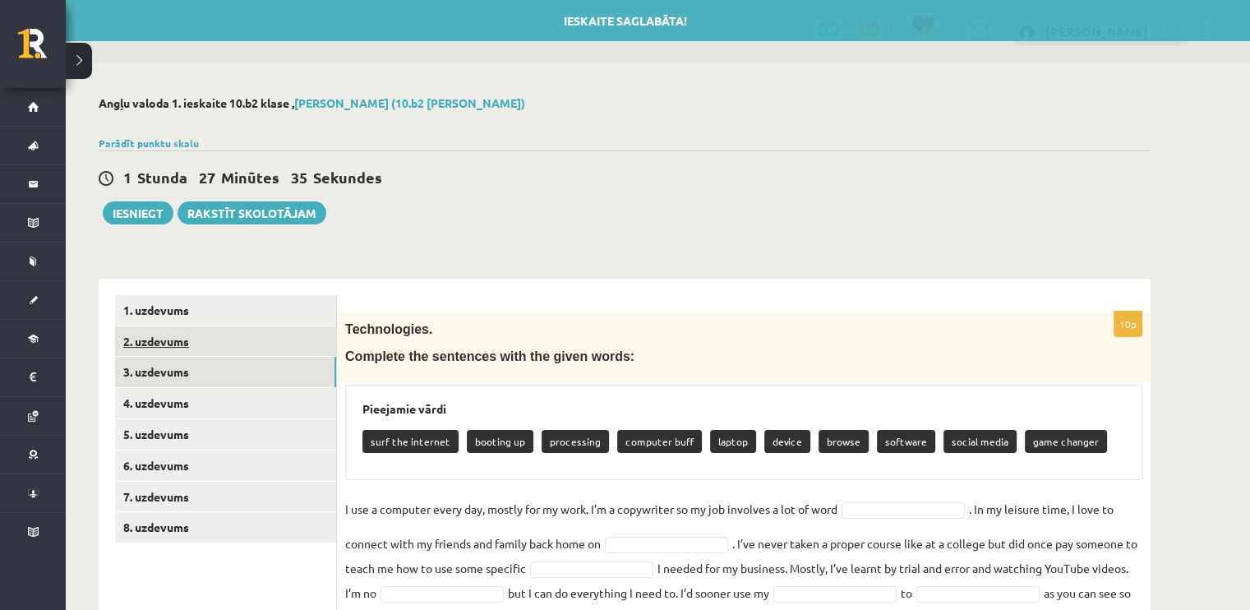
click at [178, 338] on link "2. uzdevums" at bounding box center [225, 341] width 221 height 30
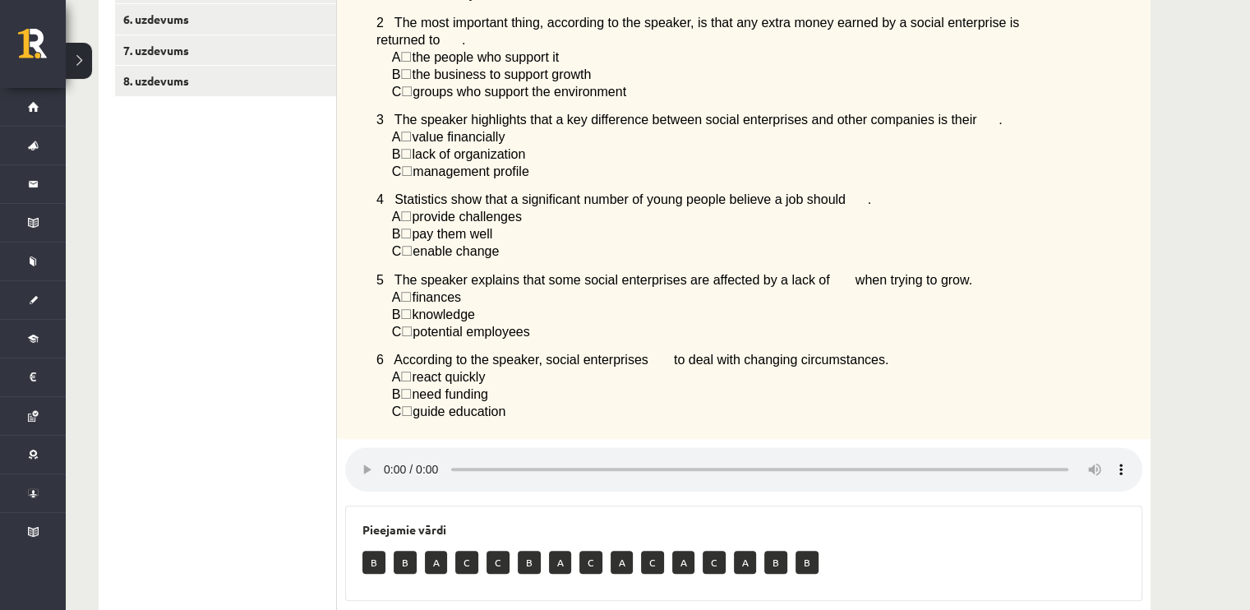
scroll to position [614, 0]
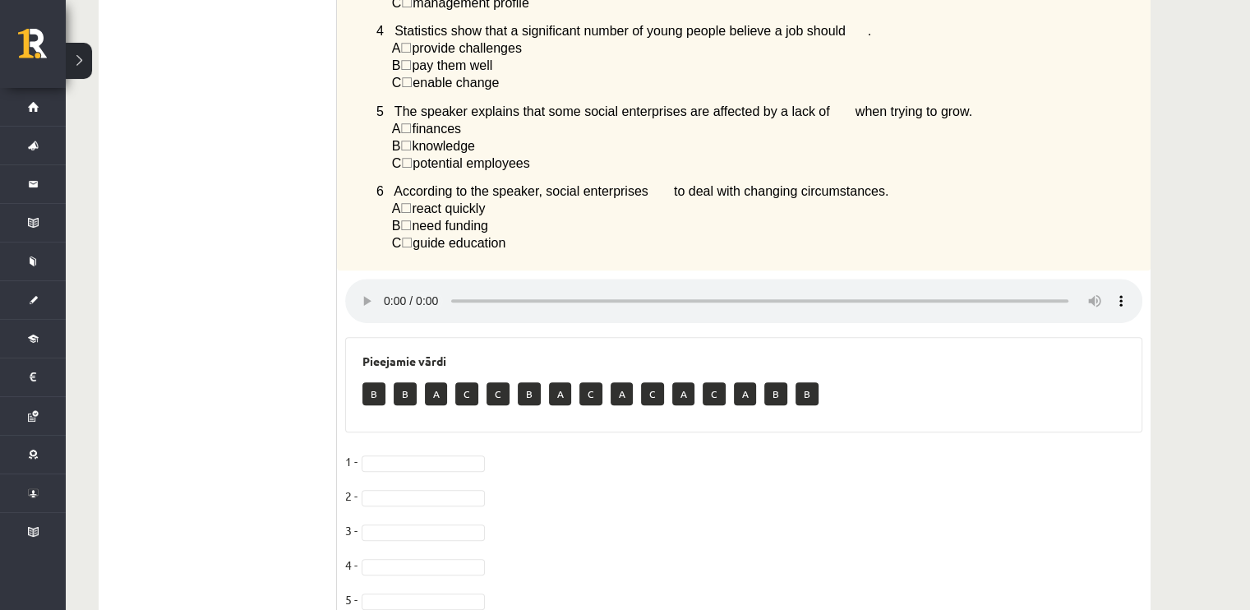
click at [373, 382] on p "B" at bounding box center [373, 393] width 23 height 23
click at [421, 449] on fieldset "1 - 2 - 3 - 4 - 5 - 6 -" at bounding box center [743, 552] width 797 height 207
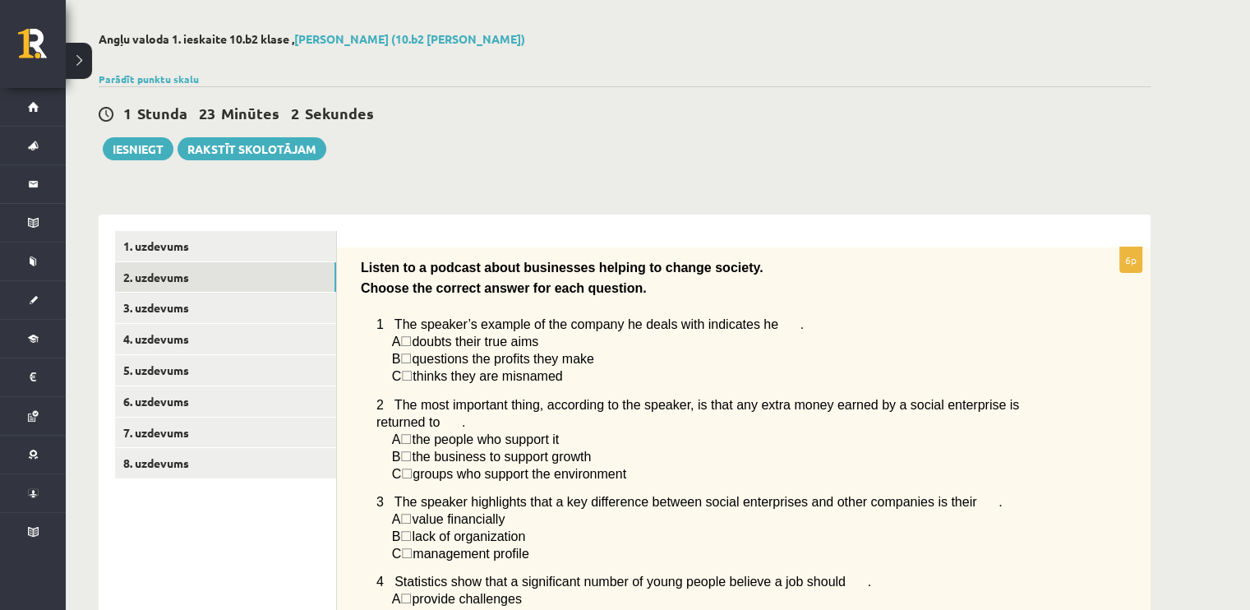
scroll to position [39, 0]
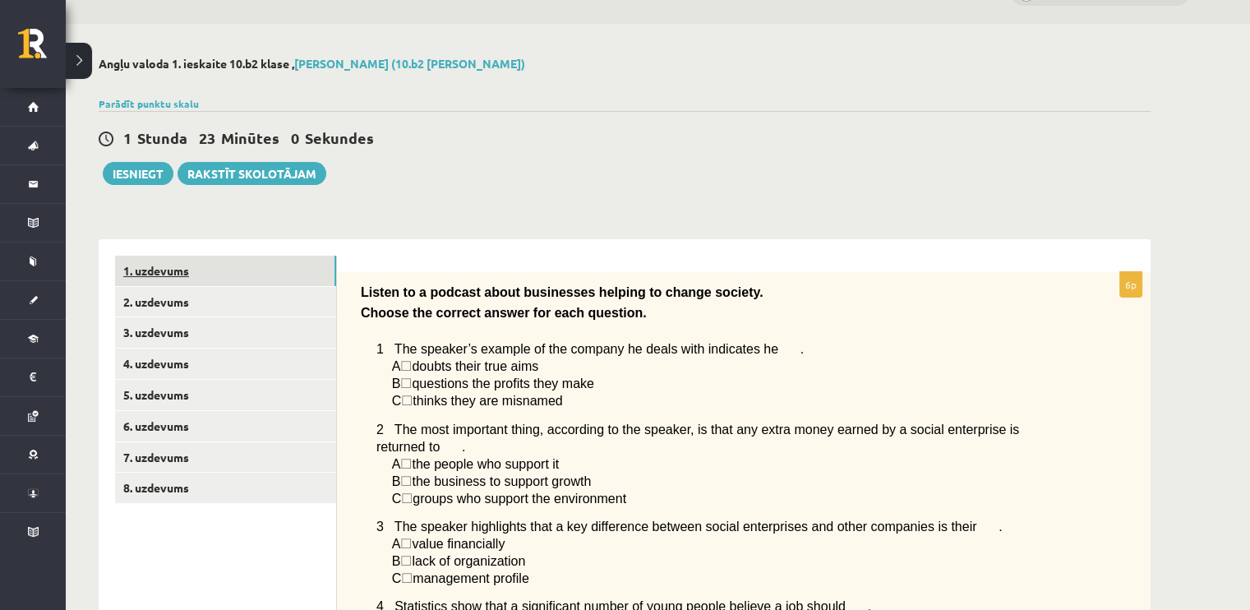
click at [171, 261] on link "1. uzdevums" at bounding box center [225, 270] width 221 height 30
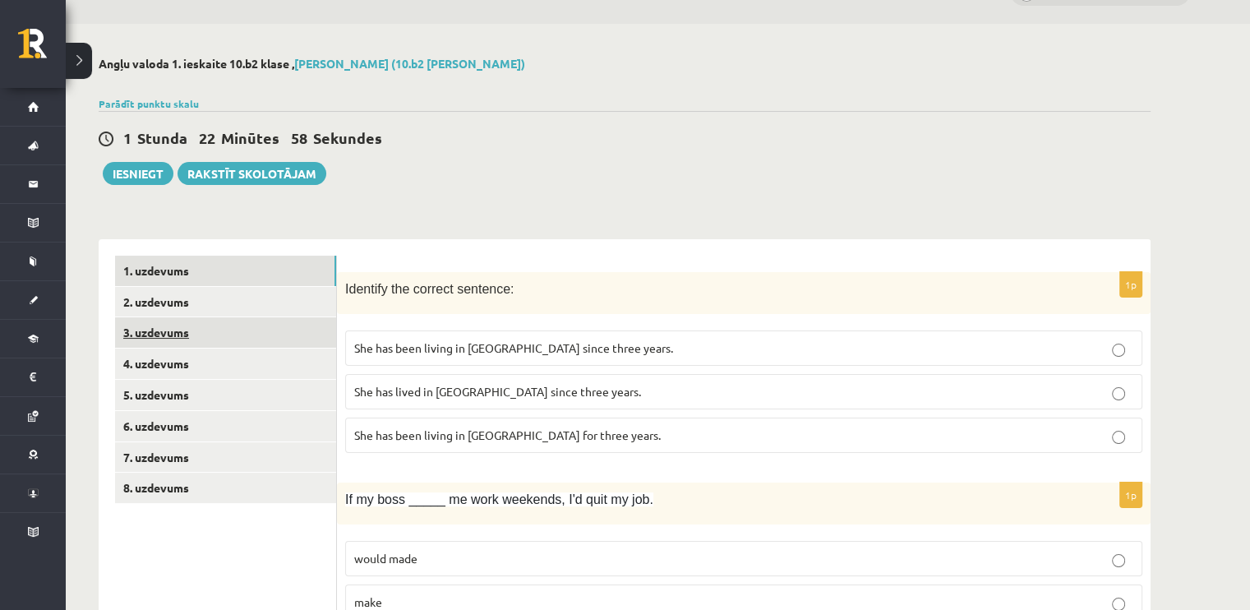
click at [154, 324] on link "3. uzdevums" at bounding box center [225, 332] width 221 height 30
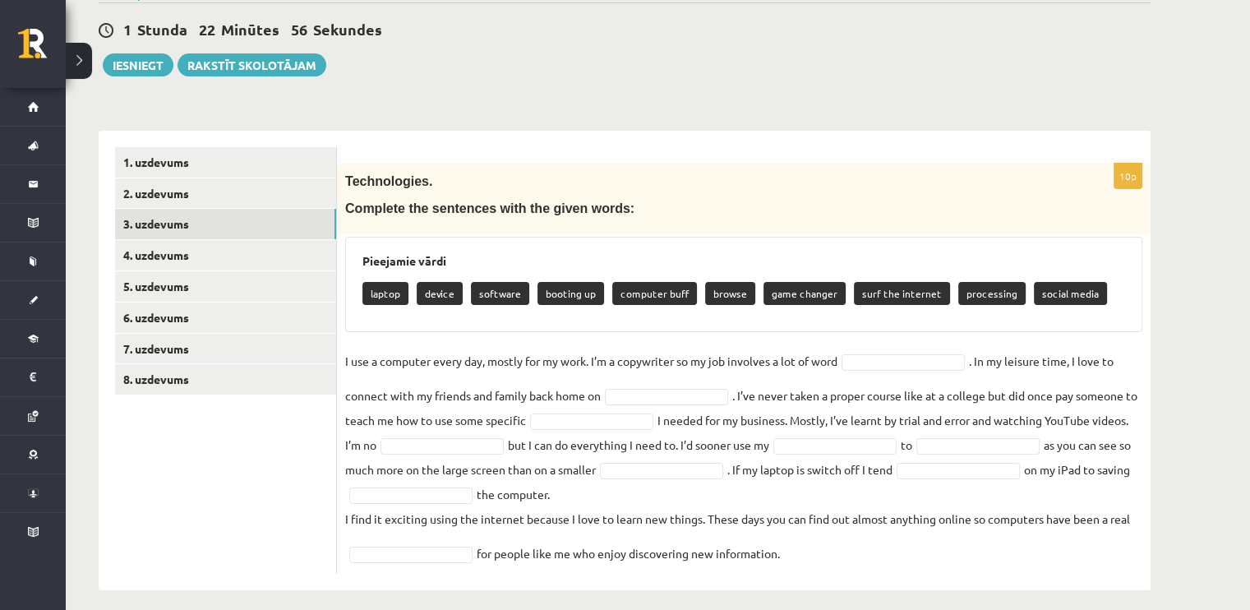
scroll to position [160, 0]
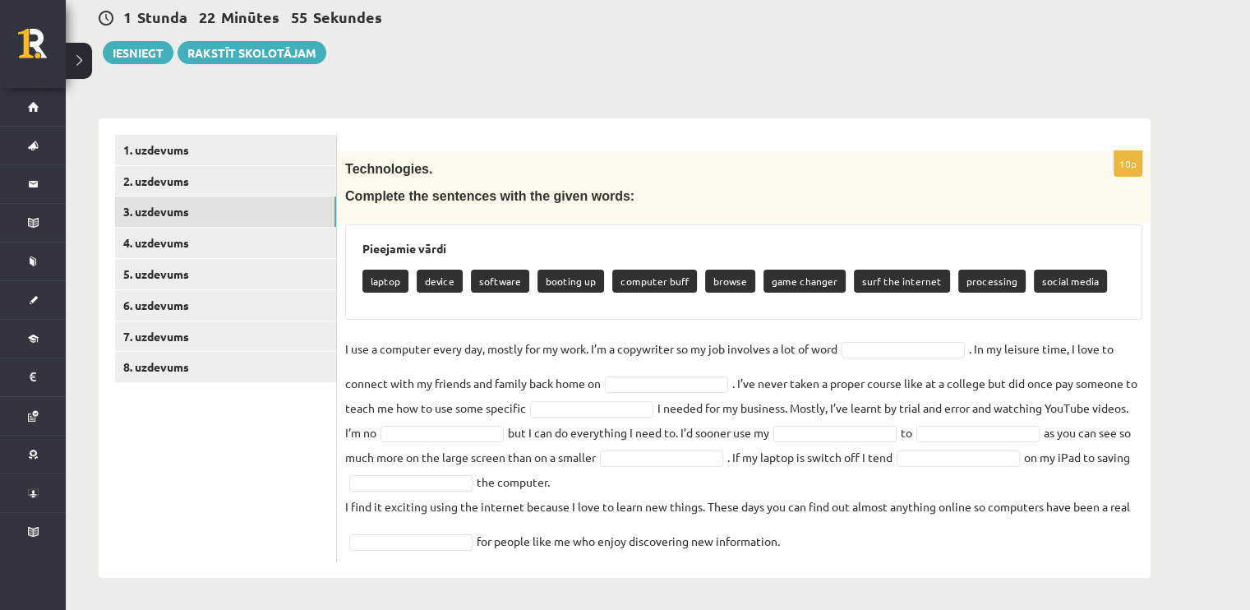
click at [877, 351] on fieldset "I use a computer every day, mostly for my work. I’m a copywriter so my job invo…" at bounding box center [743, 444] width 797 height 217
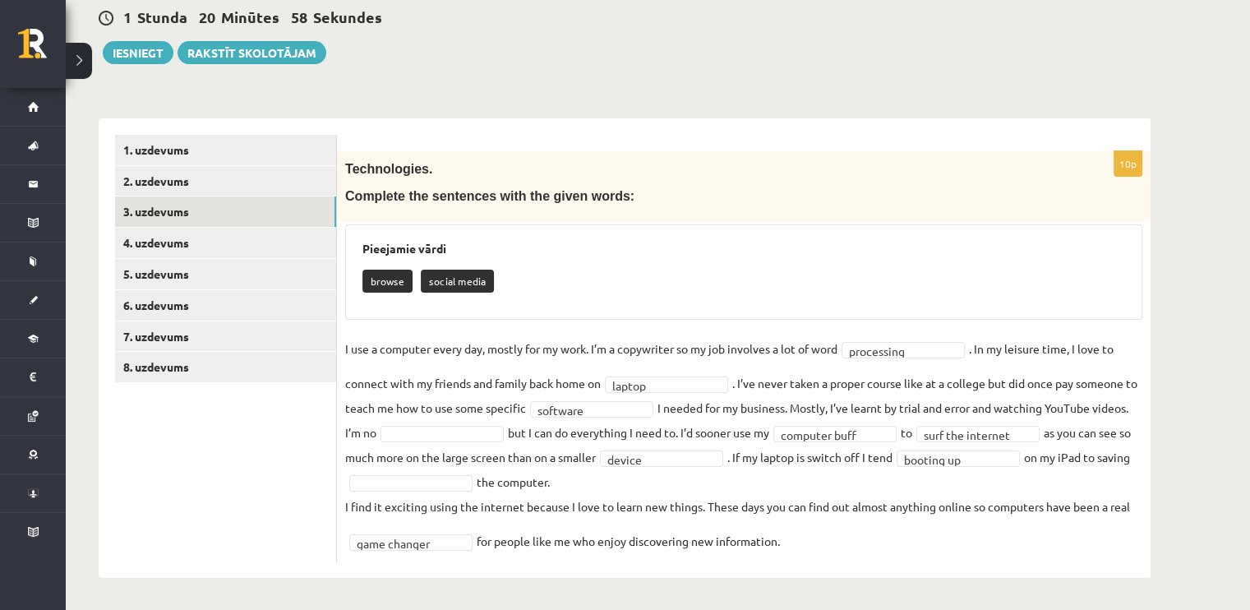
click at [444, 469] on fieldset "**********" at bounding box center [743, 444] width 797 height 217
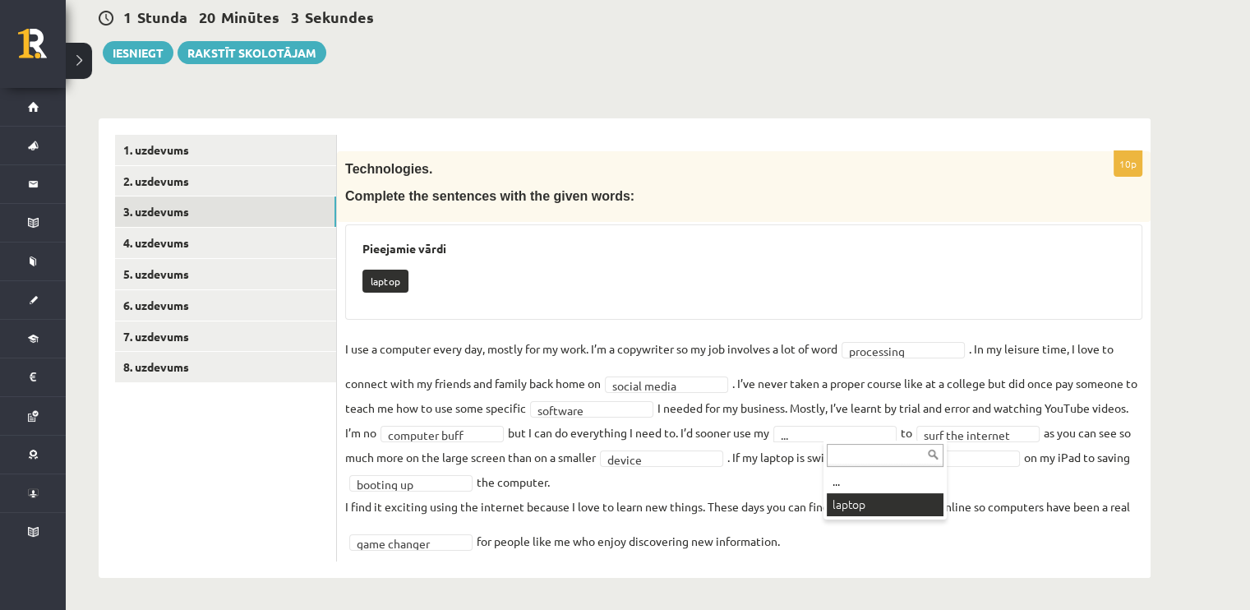
scroll to position [122, 0]
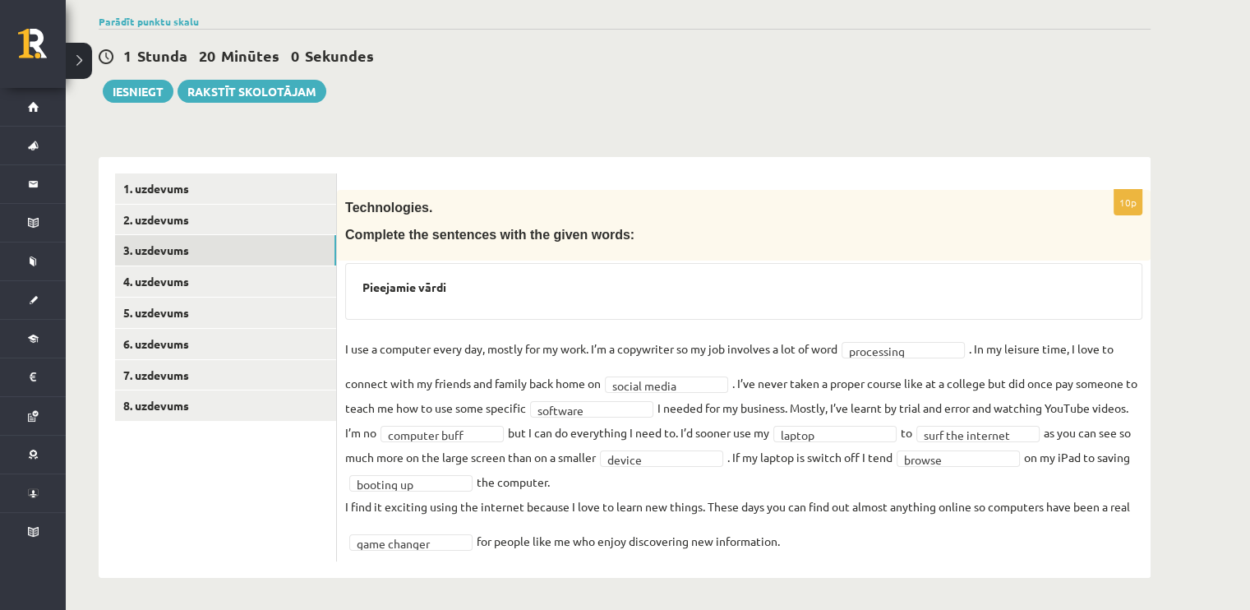
click at [838, 486] on fieldset "**********" at bounding box center [743, 444] width 797 height 217
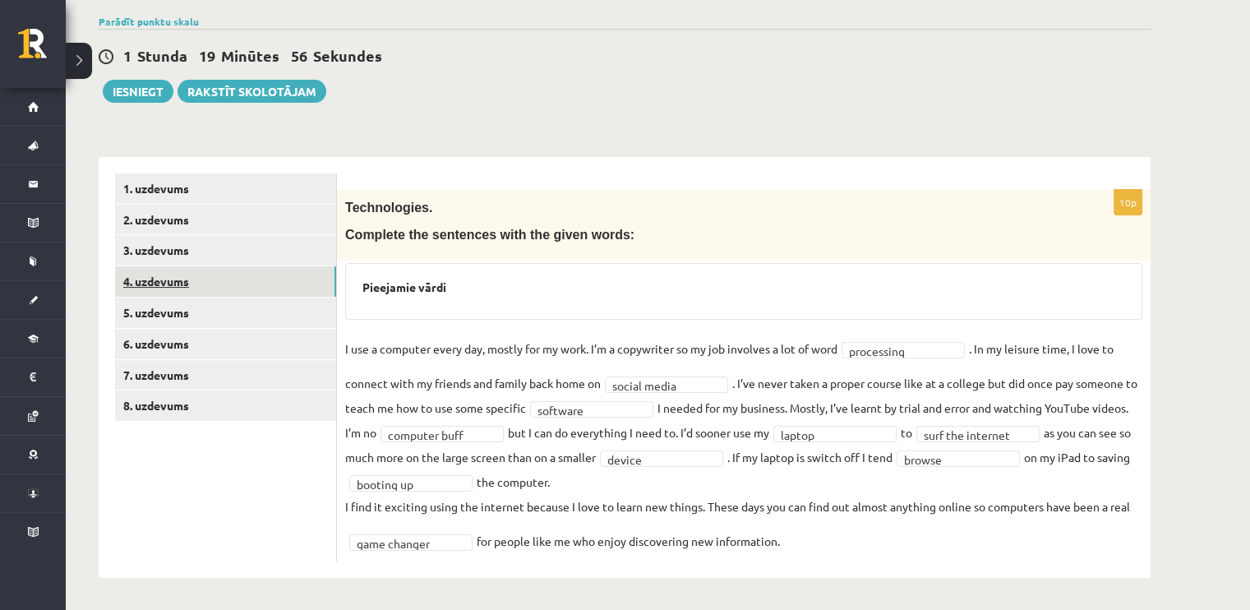
click at [184, 272] on link "4. uzdevums" at bounding box center [225, 281] width 221 height 30
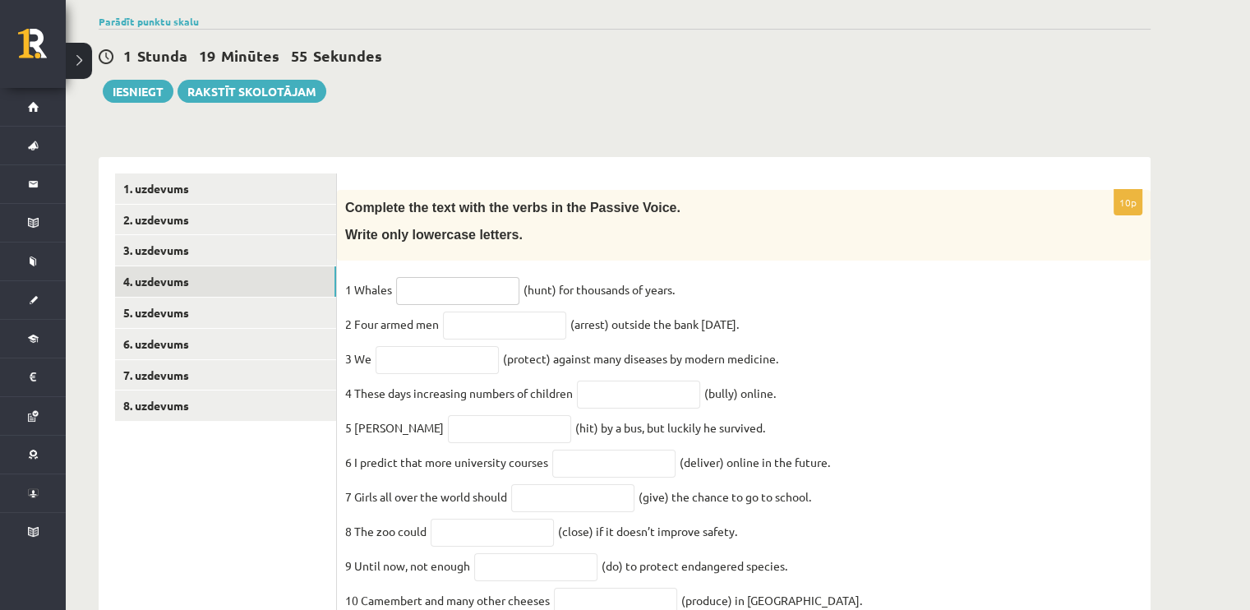
click at [421, 297] on input "text" at bounding box center [457, 291] width 123 height 28
type input "**********"
click at [484, 347] on fieldset "**********" at bounding box center [743, 449] width 797 height 345
click at [496, 329] on input "text" at bounding box center [504, 325] width 123 height 28
type input "*"
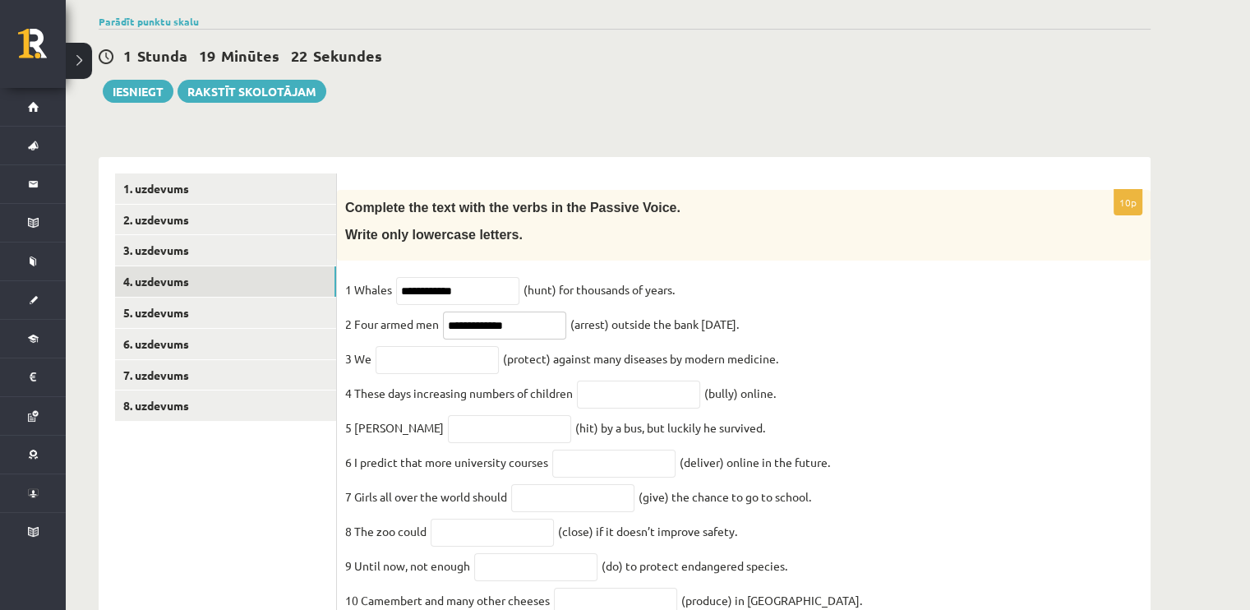
scroll to position [205, 0]
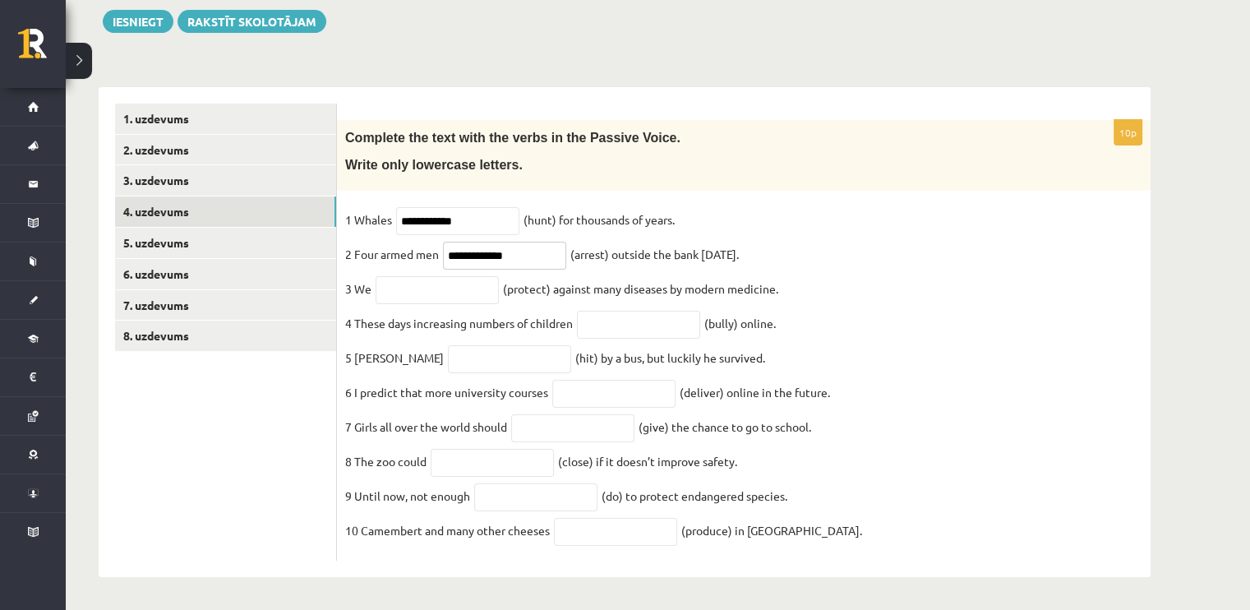
type input "**********"
click at [394, 282] on input "text" at bounding box center [436, 290] width 123 height 28
click at [624, 320] on input "text" at bounding box center [638, 325] width 123 height 28
click at [407, 278] on input "**********" at bounding box center [436, 290] width 123 height 28
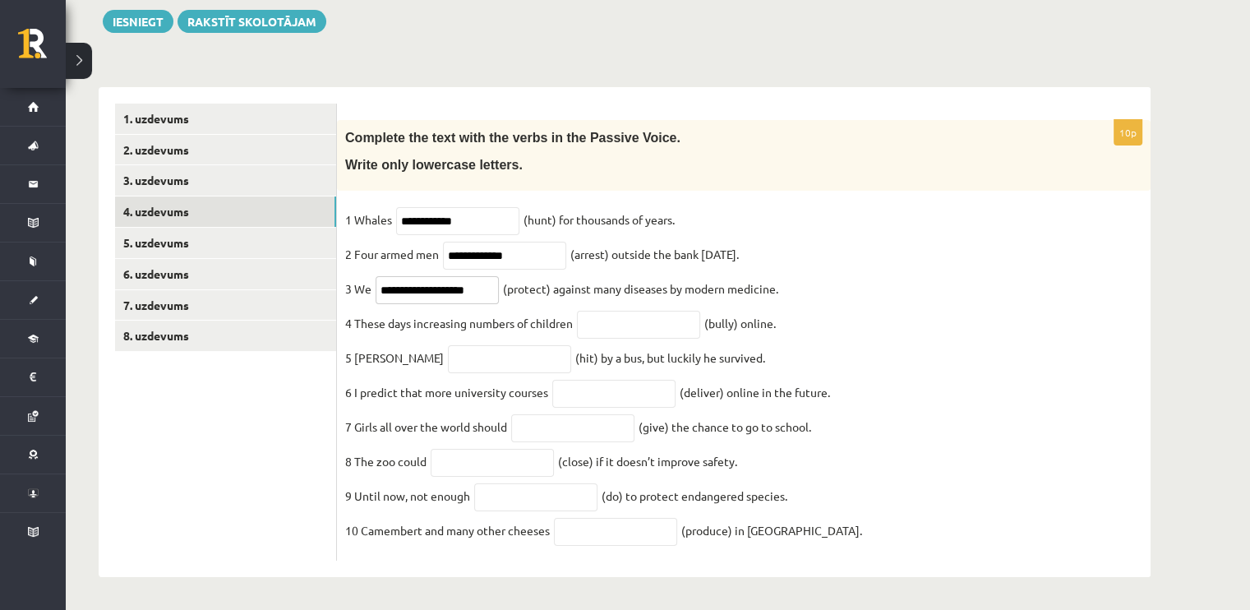
type input "**********"
click at [429, 207] on input "**********" at bounding box center [457, 221] width 123 height 28
type input "**********"
click at [589, 312] on input "text" at bounding box center [638, 325] width 123 height 28
type input "*"
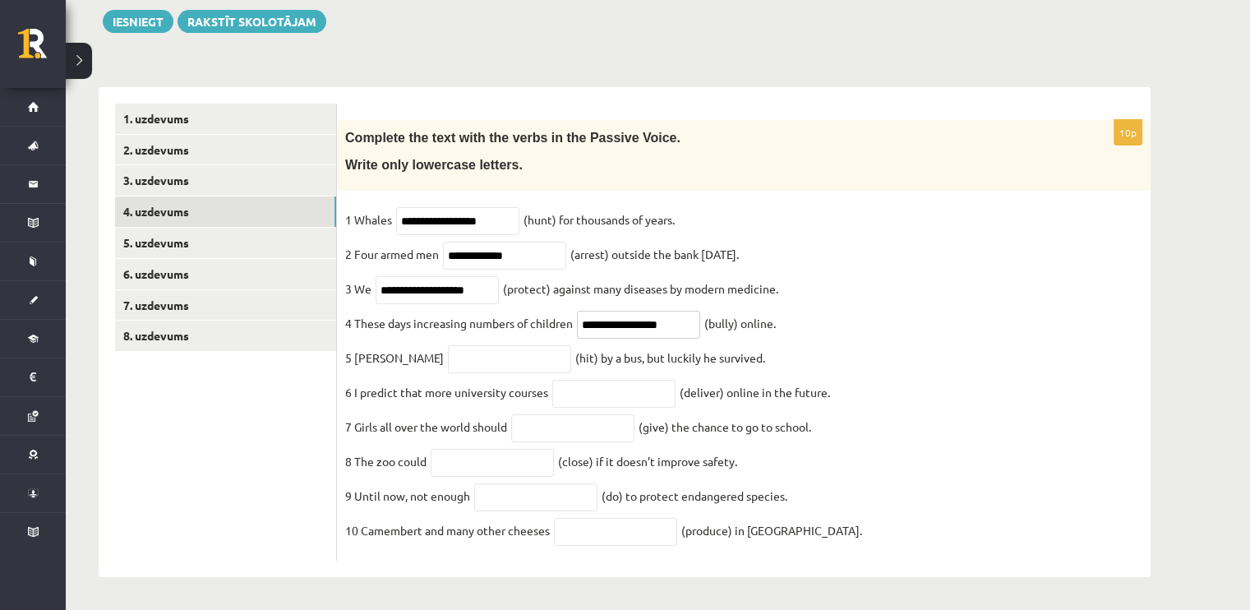
type input "**********"
click at [486, 353] on input "text" at bounding box center [509, 359] width 123 height 28
type input "*******"
click at [585, 394] on input "text" at bounding box center [613, 394] width 123 height 28
type input "**********"
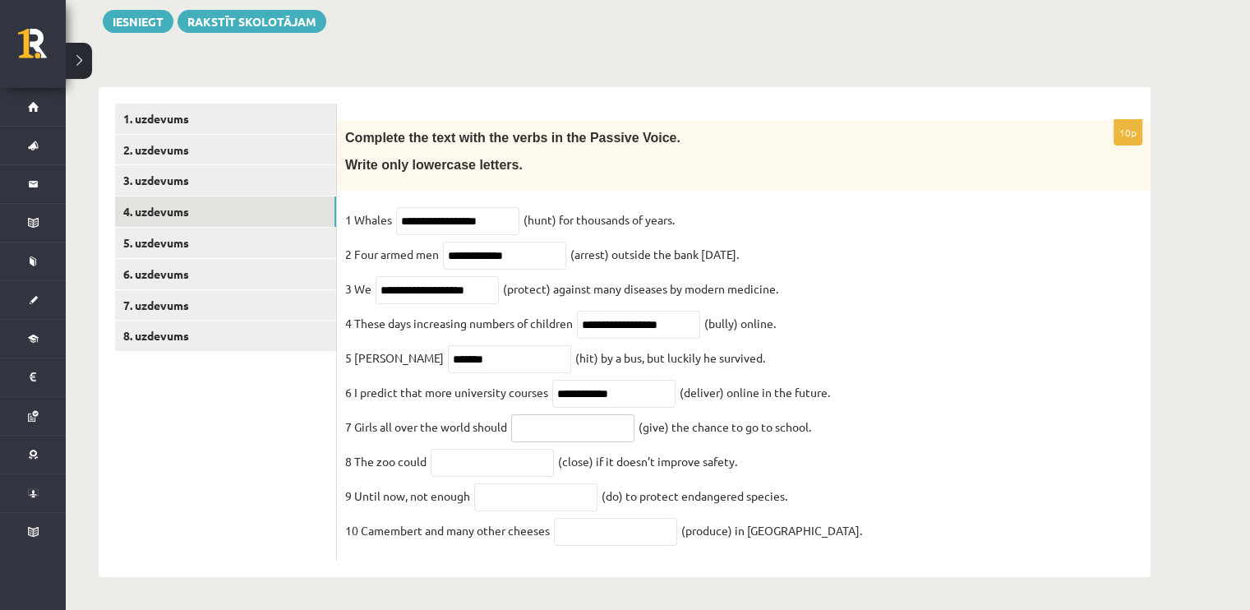
click at [585, 425] on input "text" at bounding box center [572, 428] width 123 height 28
type input "*"
type input "****"
click at [453, 453] on input "text" at bounding box center [491, 463] width 123 height 28
type input "**********"
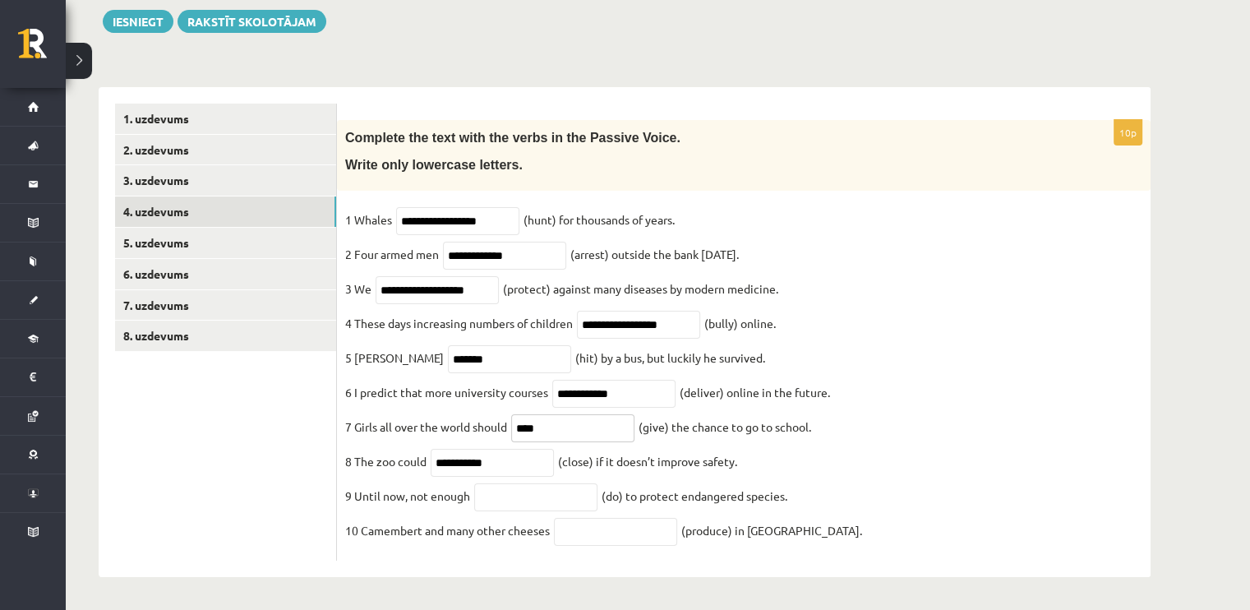
click at [516, 417] on input "****" at bounding box center [572, 428] width 123 height 28
click at [503, 499] on input "text" at bounding box center [535, 497] width 123 height 28
type input "********"
click at [589, 529] on input "text" at bounding box center [615, 532] width 123 height 28
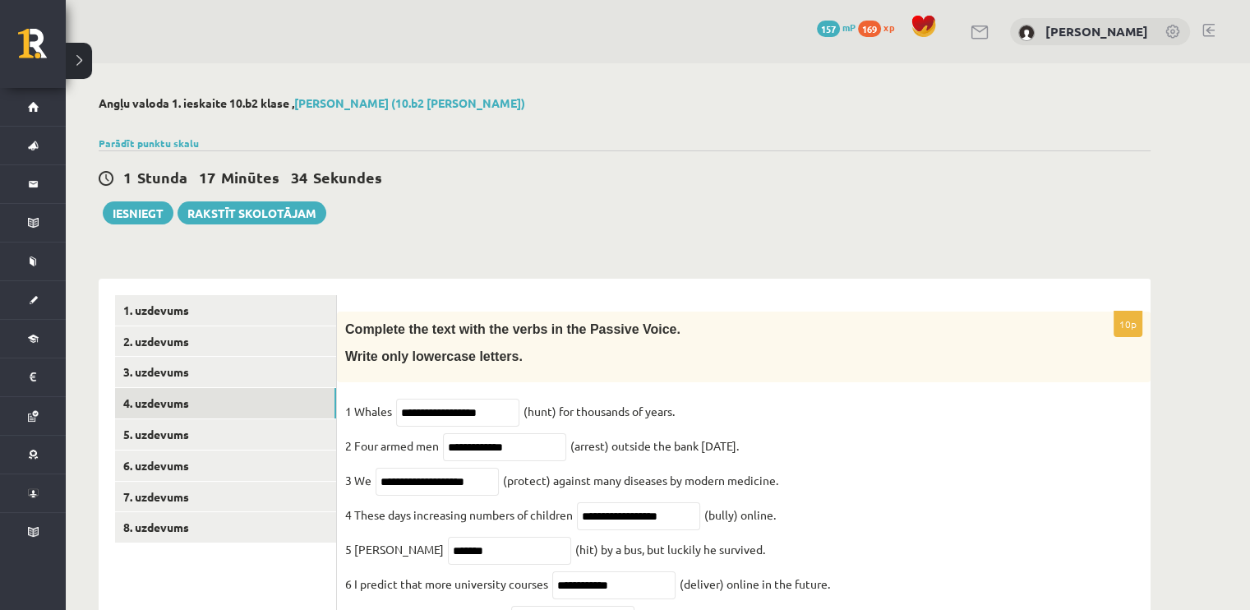
scroll to position [205, 0]
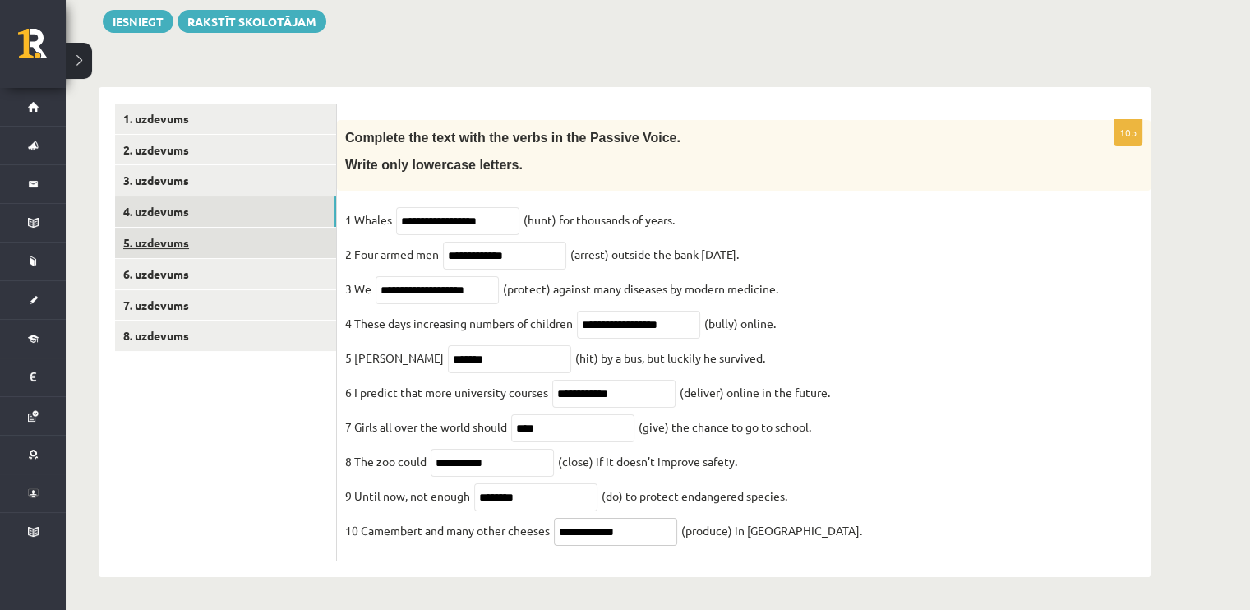
type input "**********"
click at [143, 228] on link "5. uzdevums" at bounding box center [225, 243] width 221 height 30
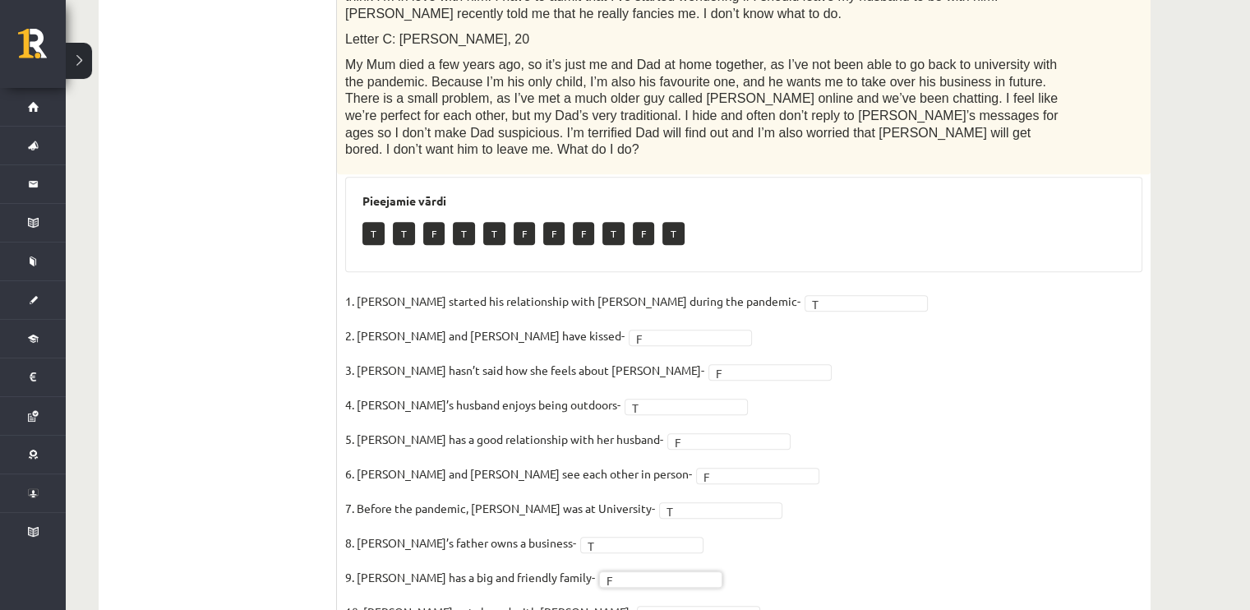
scroll to position [697, 0]
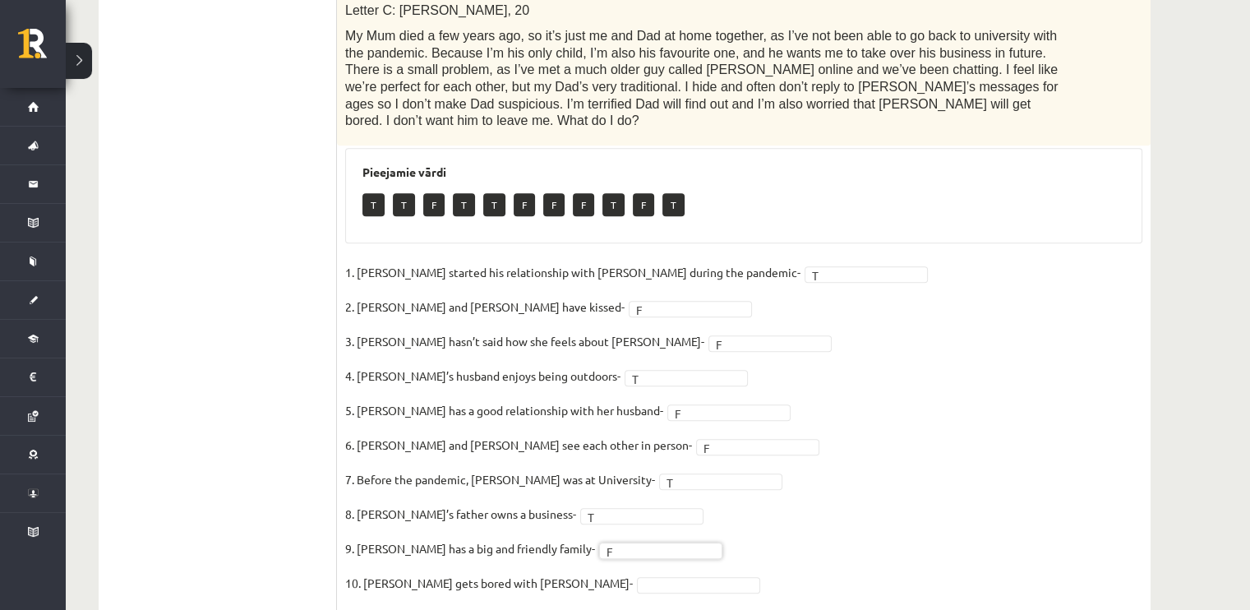
click at [530, 522] on fieldset "1. Joshua started his relationship with Penny during the pandemic- T * 2. Joshu…" at bounding box center [743, 432] width 797 height 345
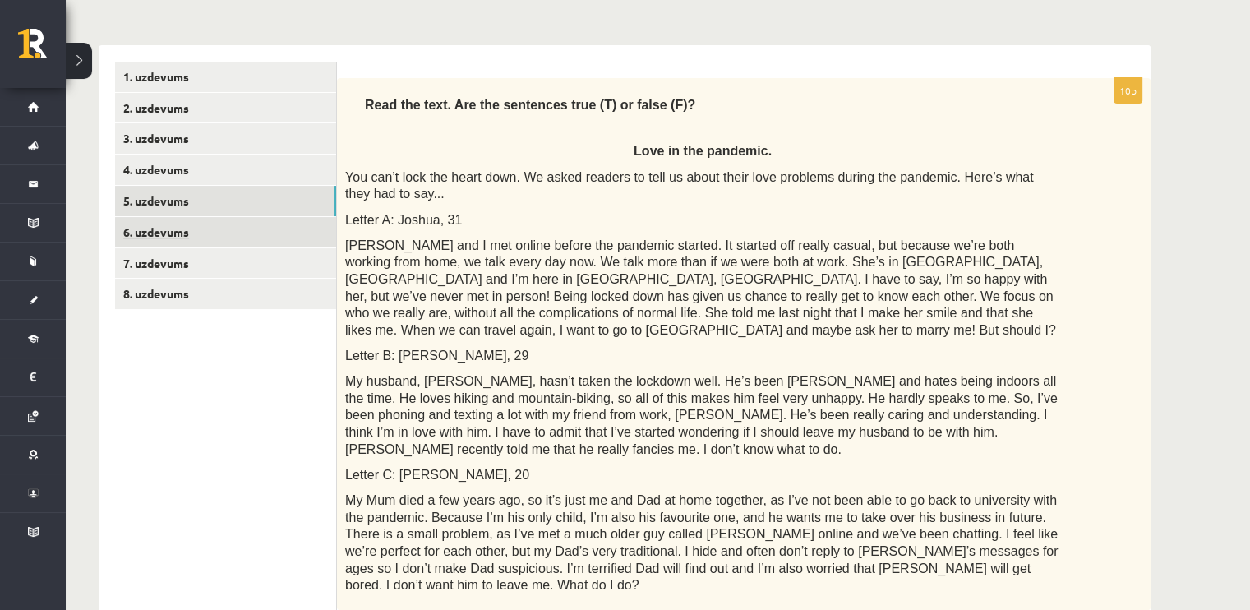
scroll to position [205, 0]
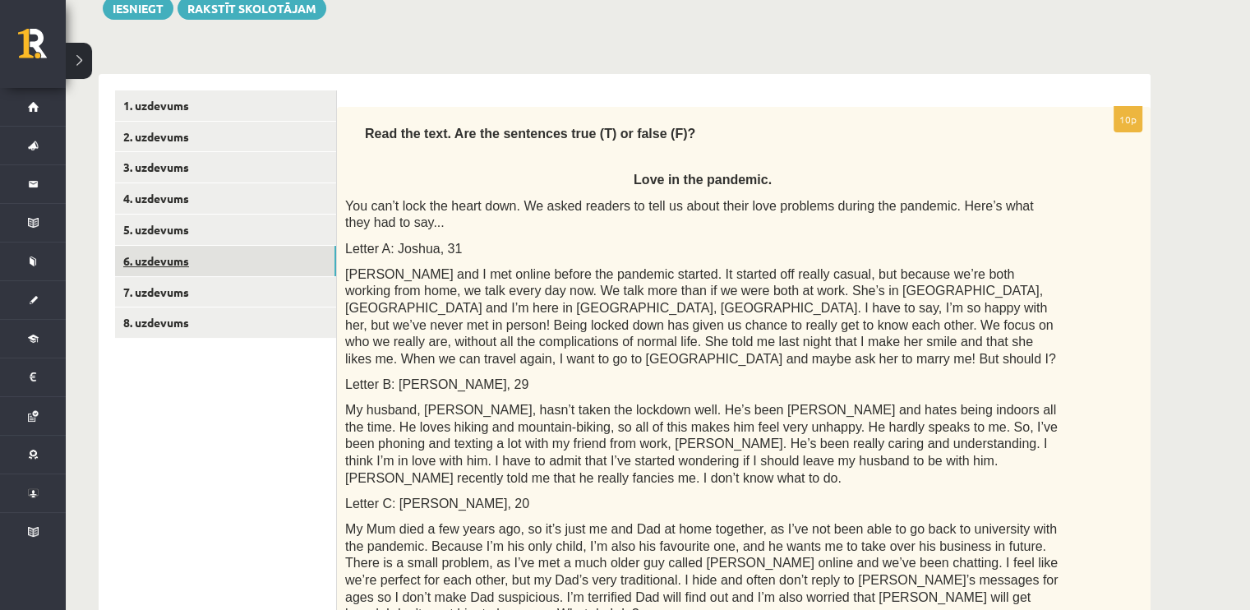
click at [184, 254] on link "6. uzdevums" at bounding box center [225, 261] width 221 height 30
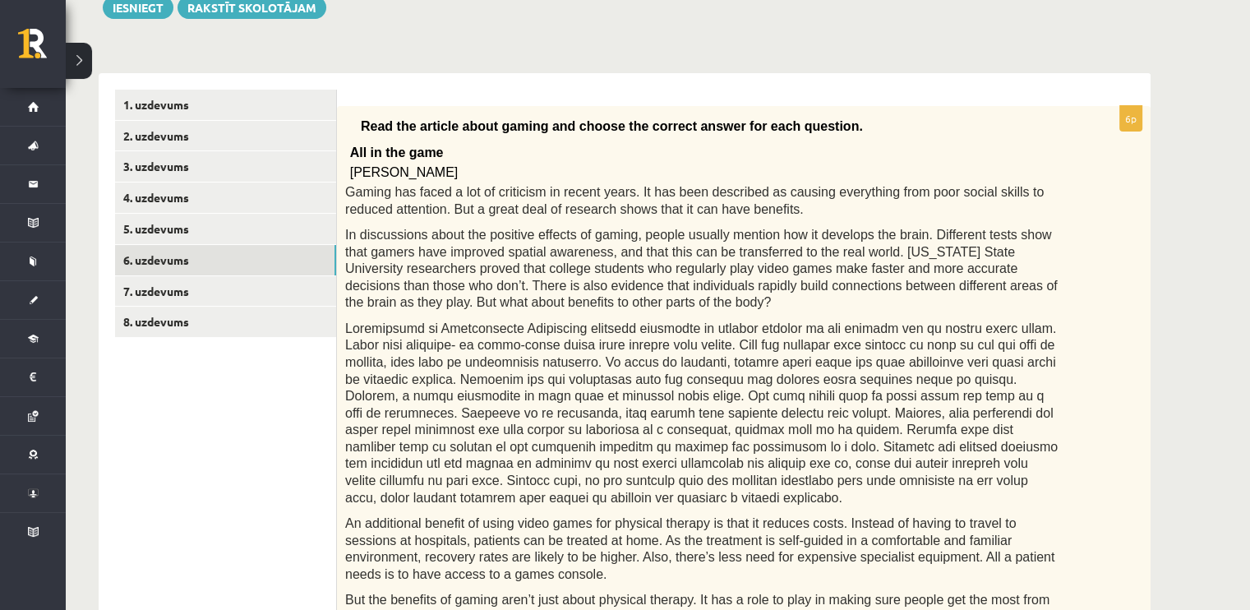
scroll to position [113, 0]
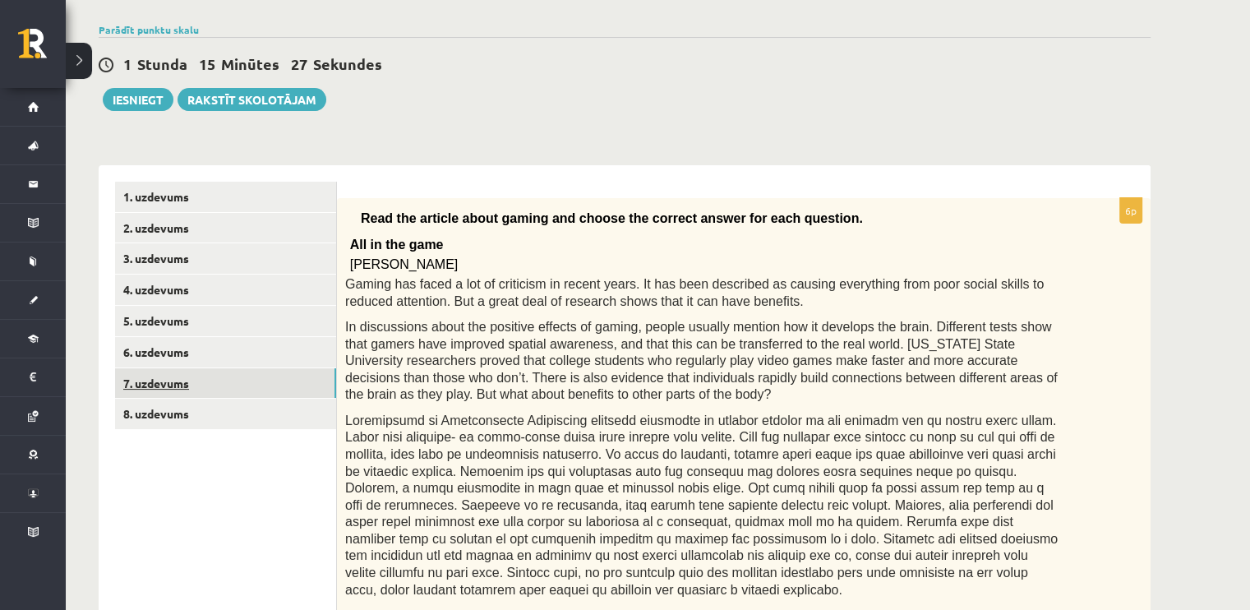
click at [194, 384] on link "7. uzdevums" at bounding box center [225, 383] width 221 height 30
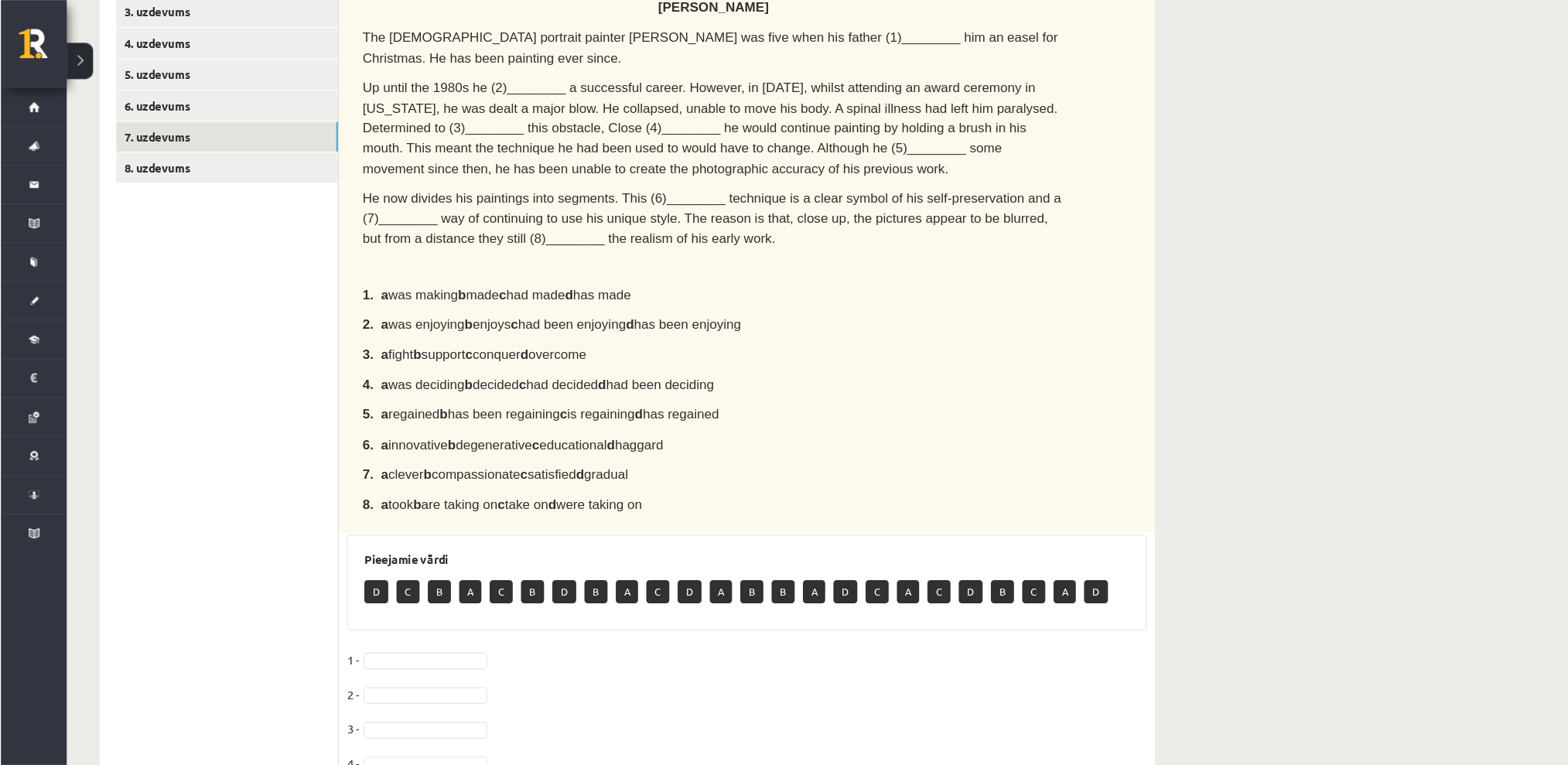
scroll to position [339, 0]
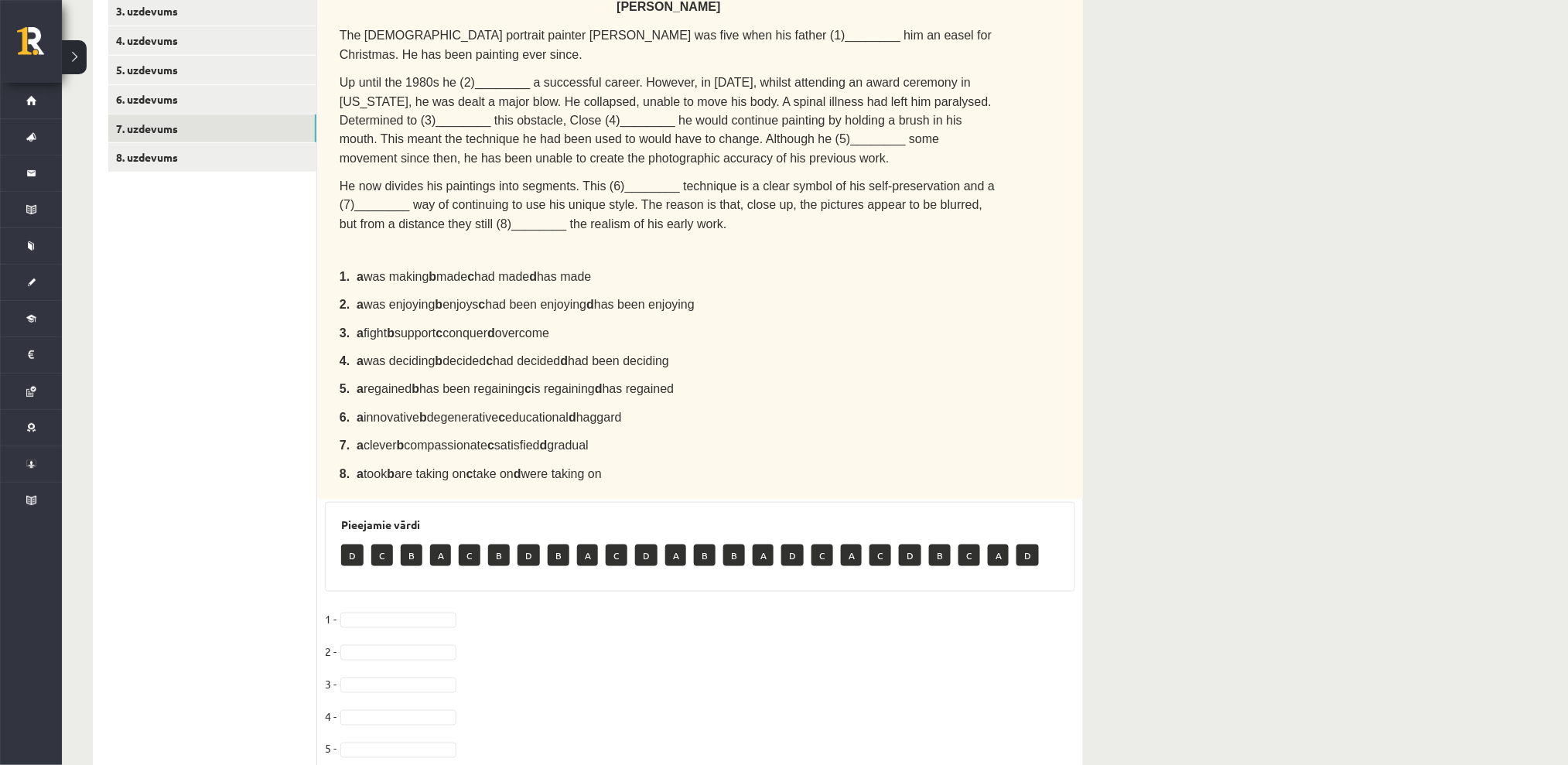
click at [808, 380] on p "5. a regained b has been regaining c is regaining d has regained" at bounding box center [669, 389] width 658 height 19
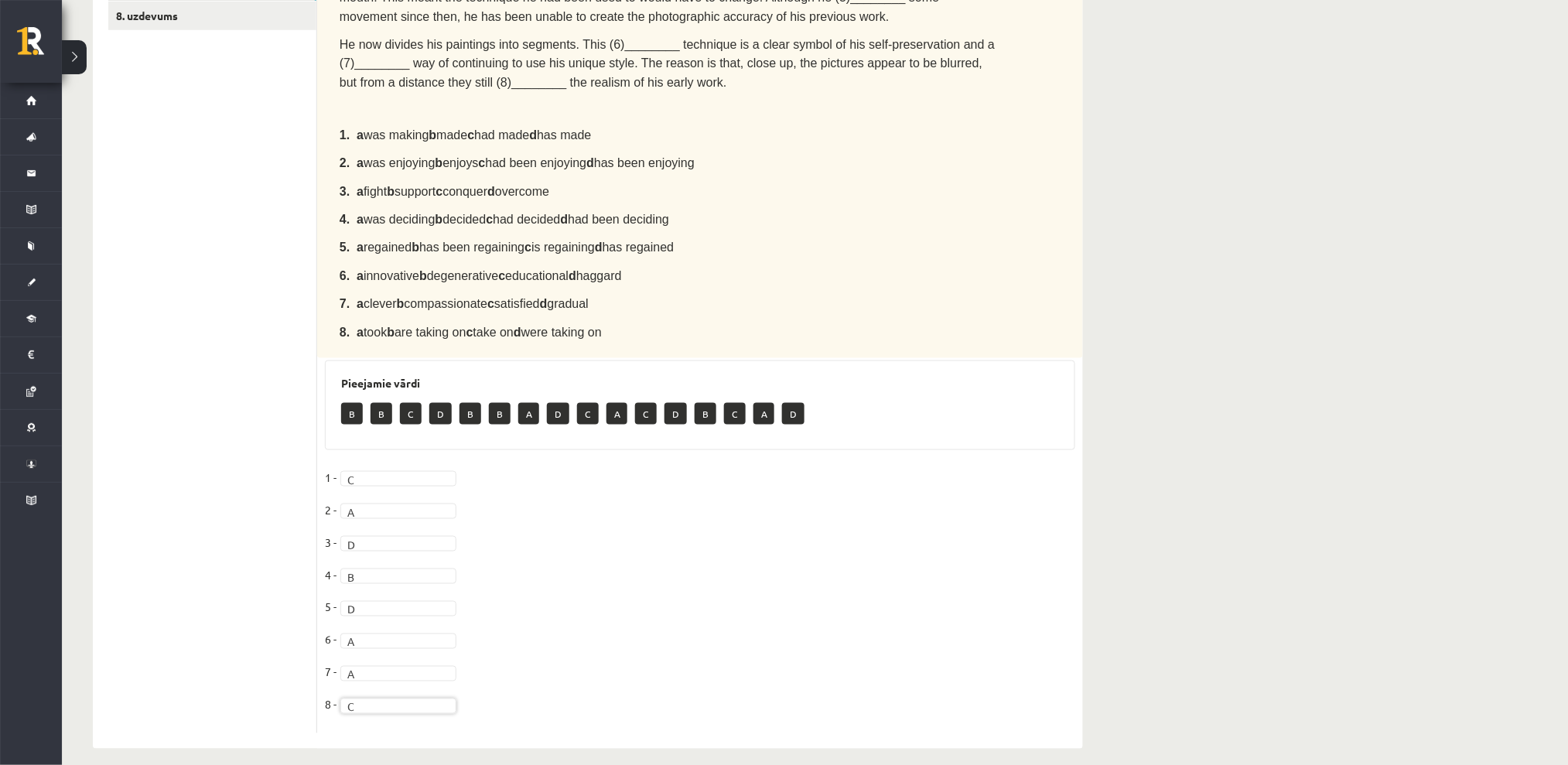
scroll to position [0, 0]
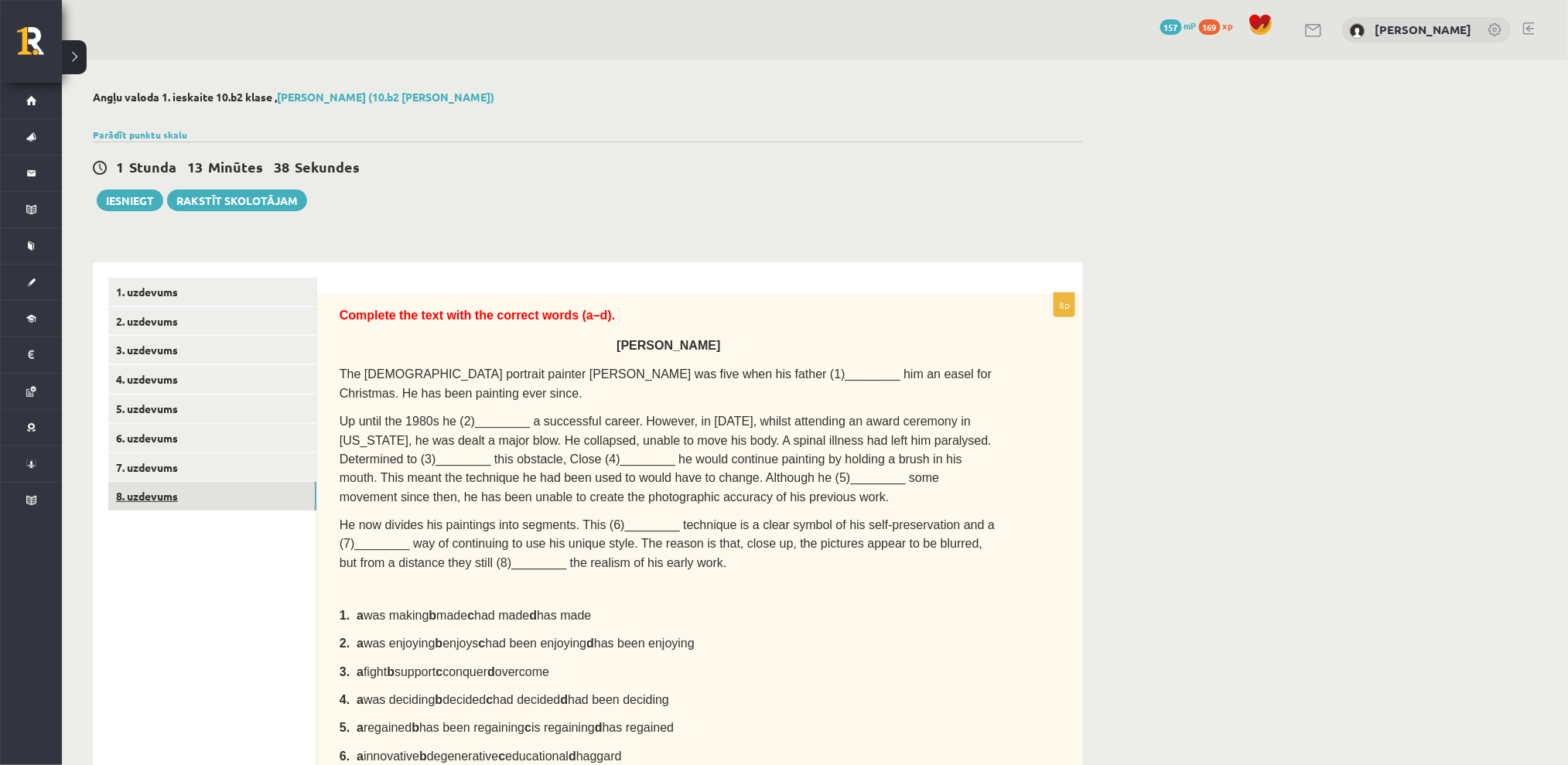
click at [169, 486] on link "8. uzdevums" at bounding box center [212, 496] width 208 height 28
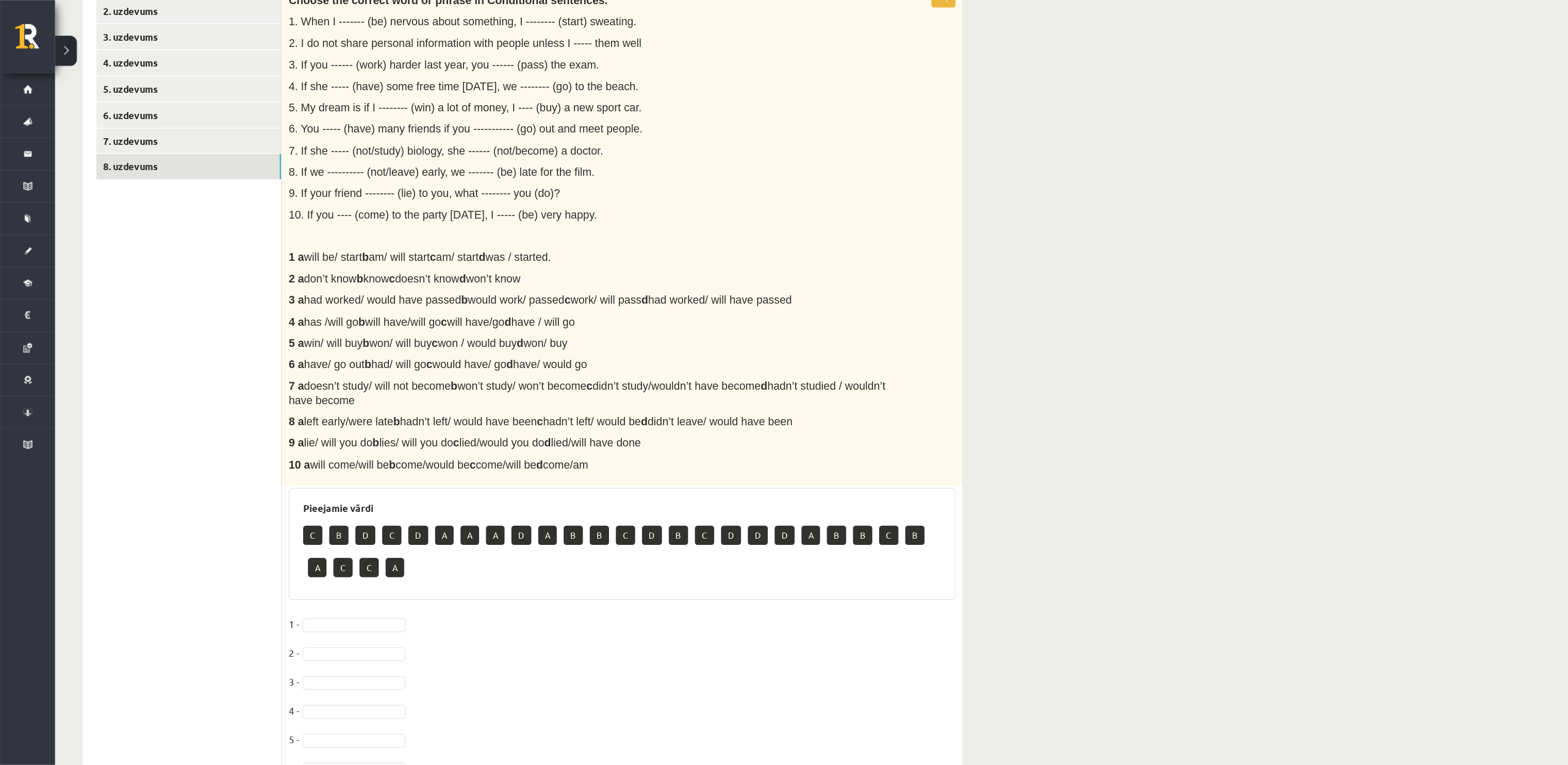
scroll to position [152, 0]
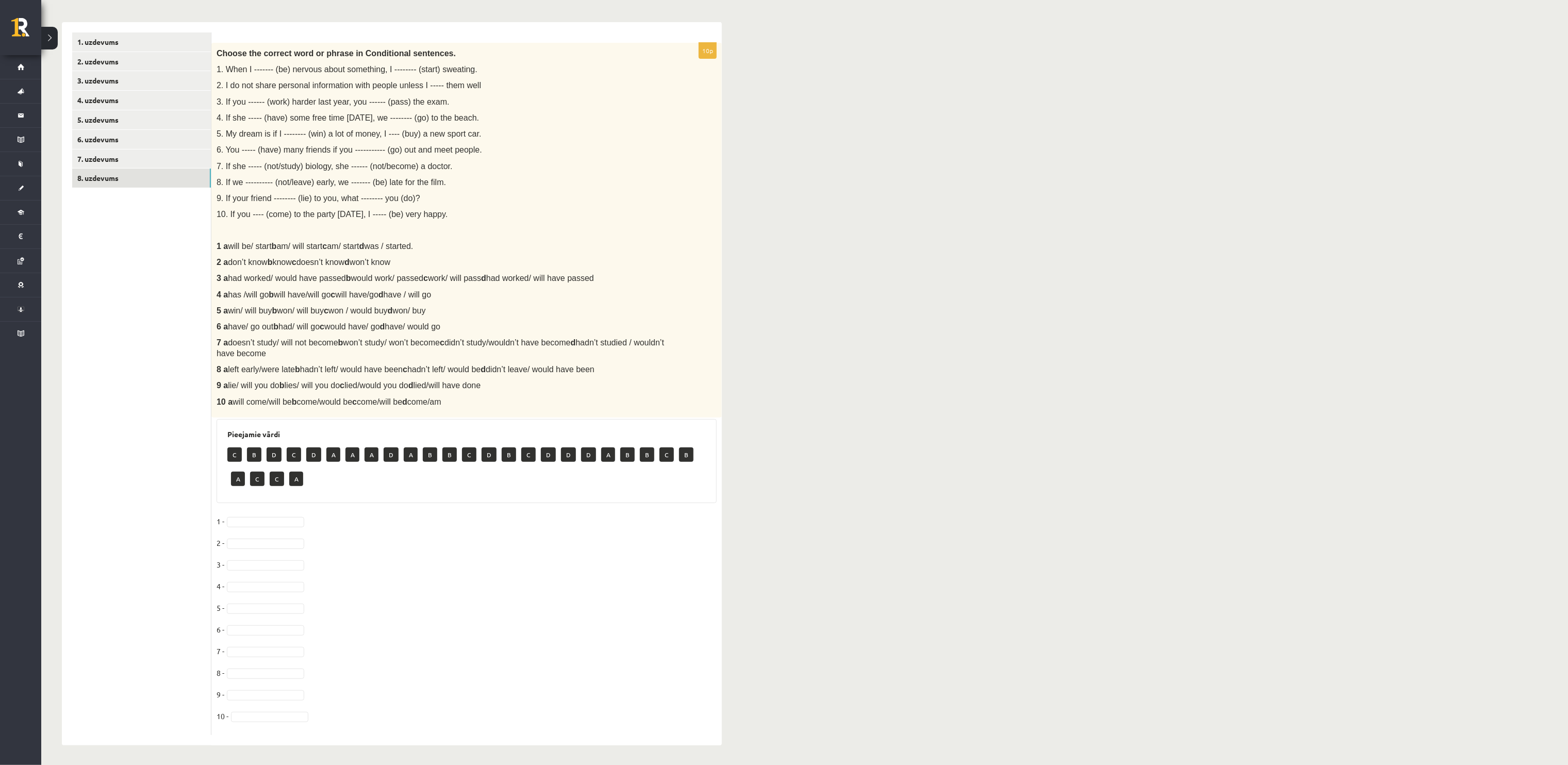
click at [763, 328] on div "Angļu valoda 1. ieskaite 10.b2 klase , Dāvids Meņšovs (10.b2 klase) Parādīt pun…" at bounding box center [805, 326] width 1527 height 879
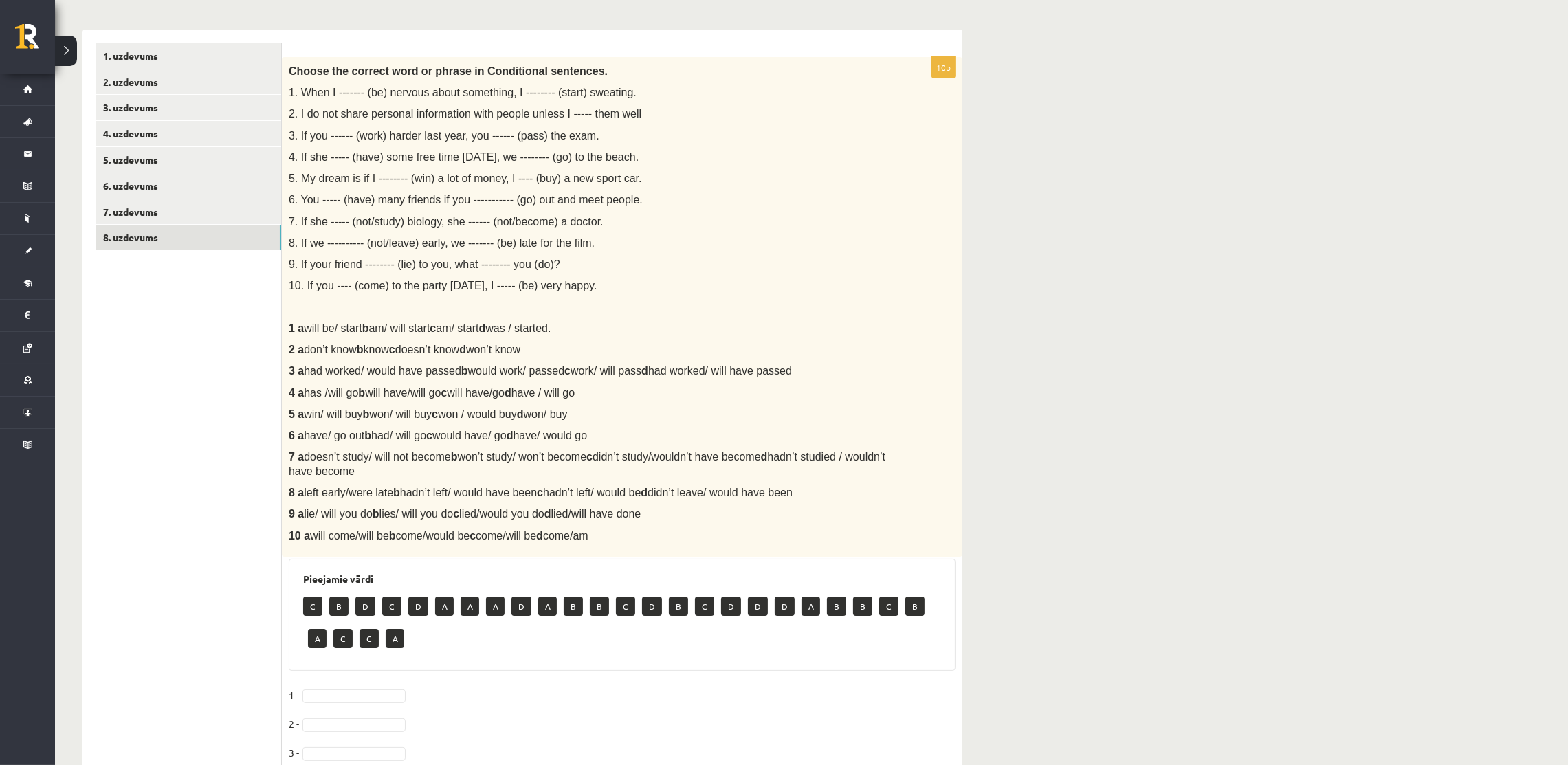
click at [824, 284] on p "10. If you ---- (come) to the party on Sunday, I ----- (be) very happy." at bounding box center [587, 285] width 598 height 14
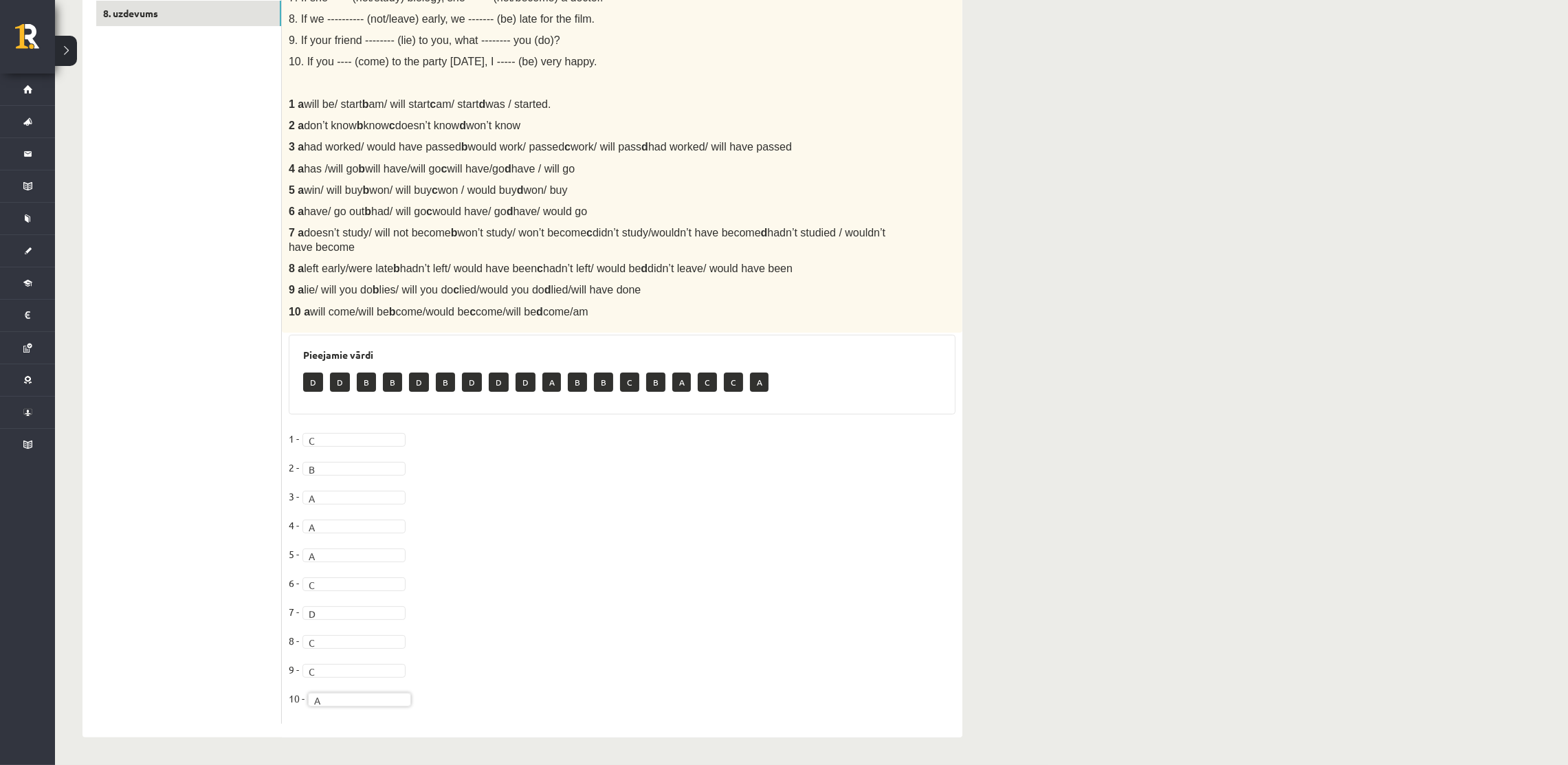
scroll to position [0, 0]
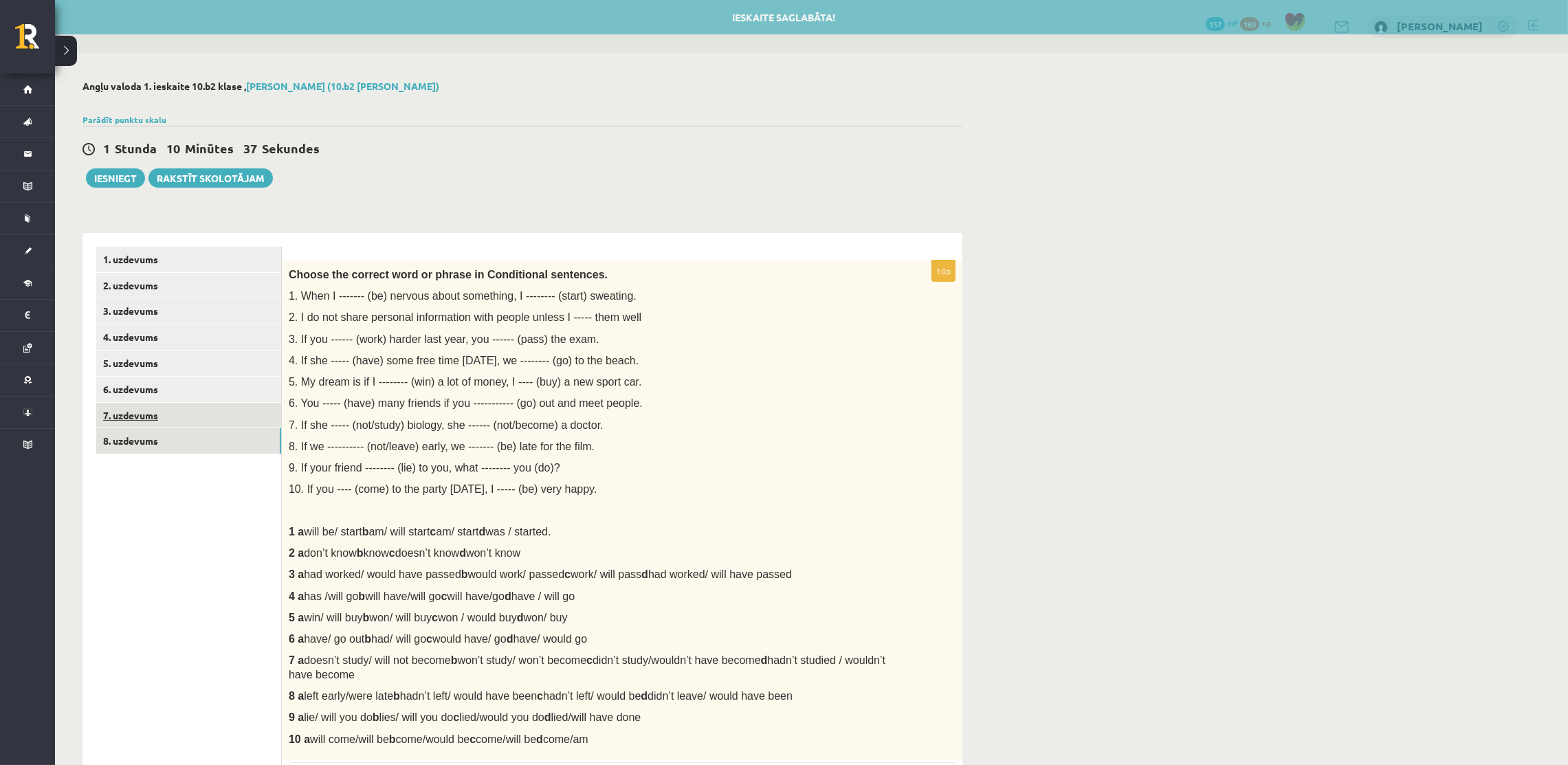
click at [167, 418] on link "7. uzdevums" at bounding box center [188, 415] width 185 height 25
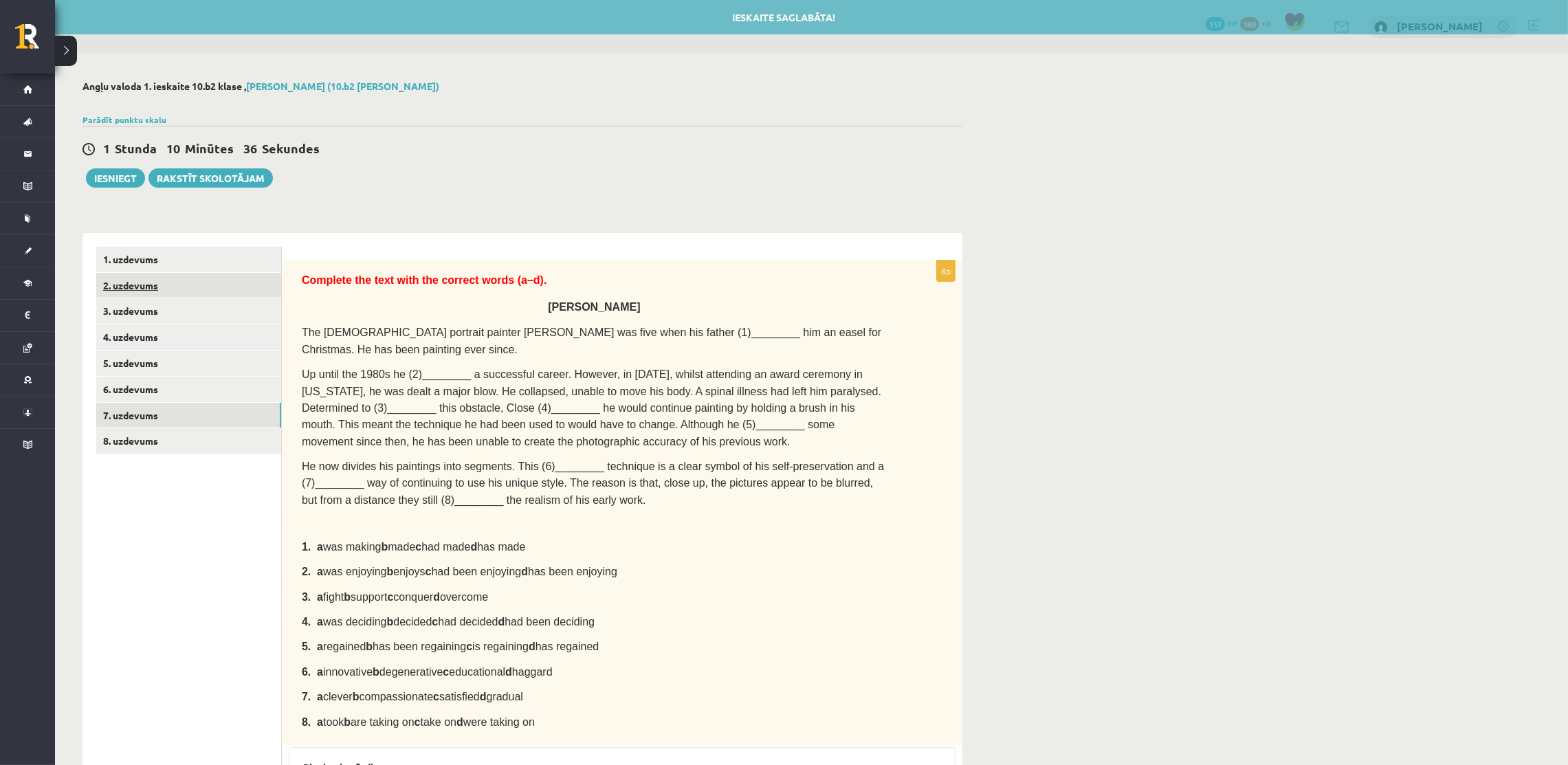
click at [144, 285] on link "2. uzdevums" at bounding box center [188, 285] width 185 height 25
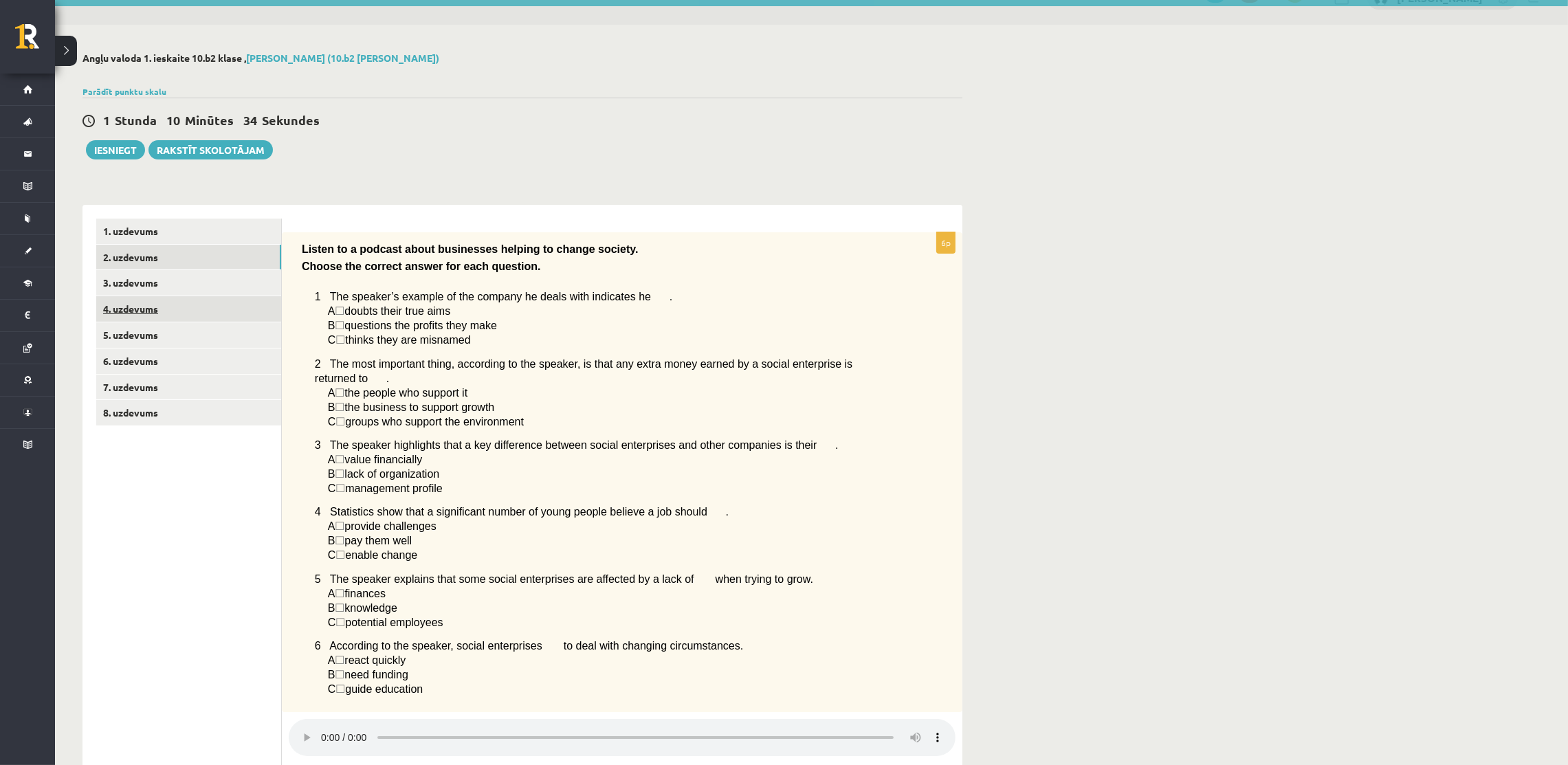
scroll to position [26, 0]
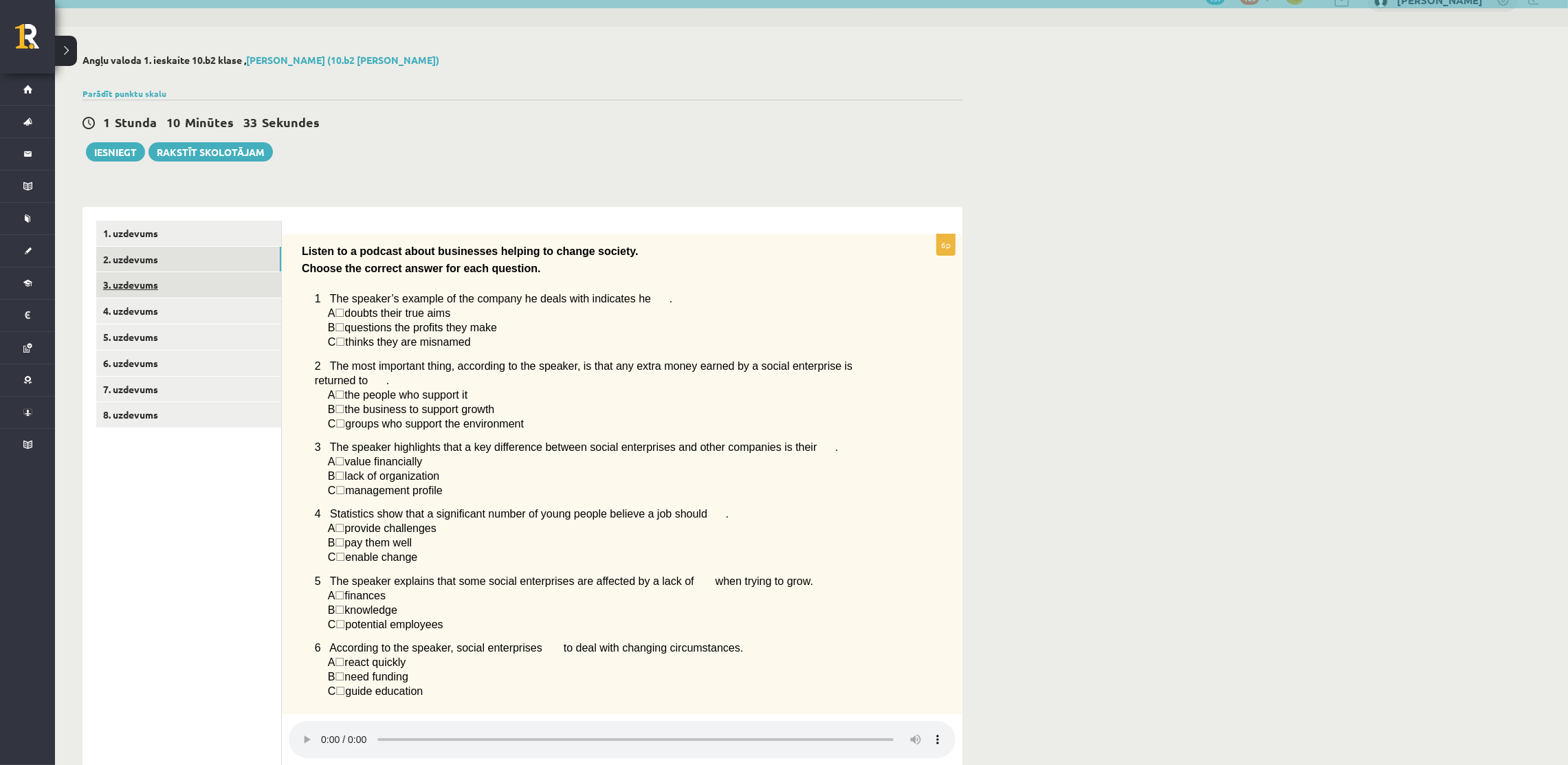
click at [187, 280] on link "3. uzdevums" at bounding box center [188, 285] width 185 height 25
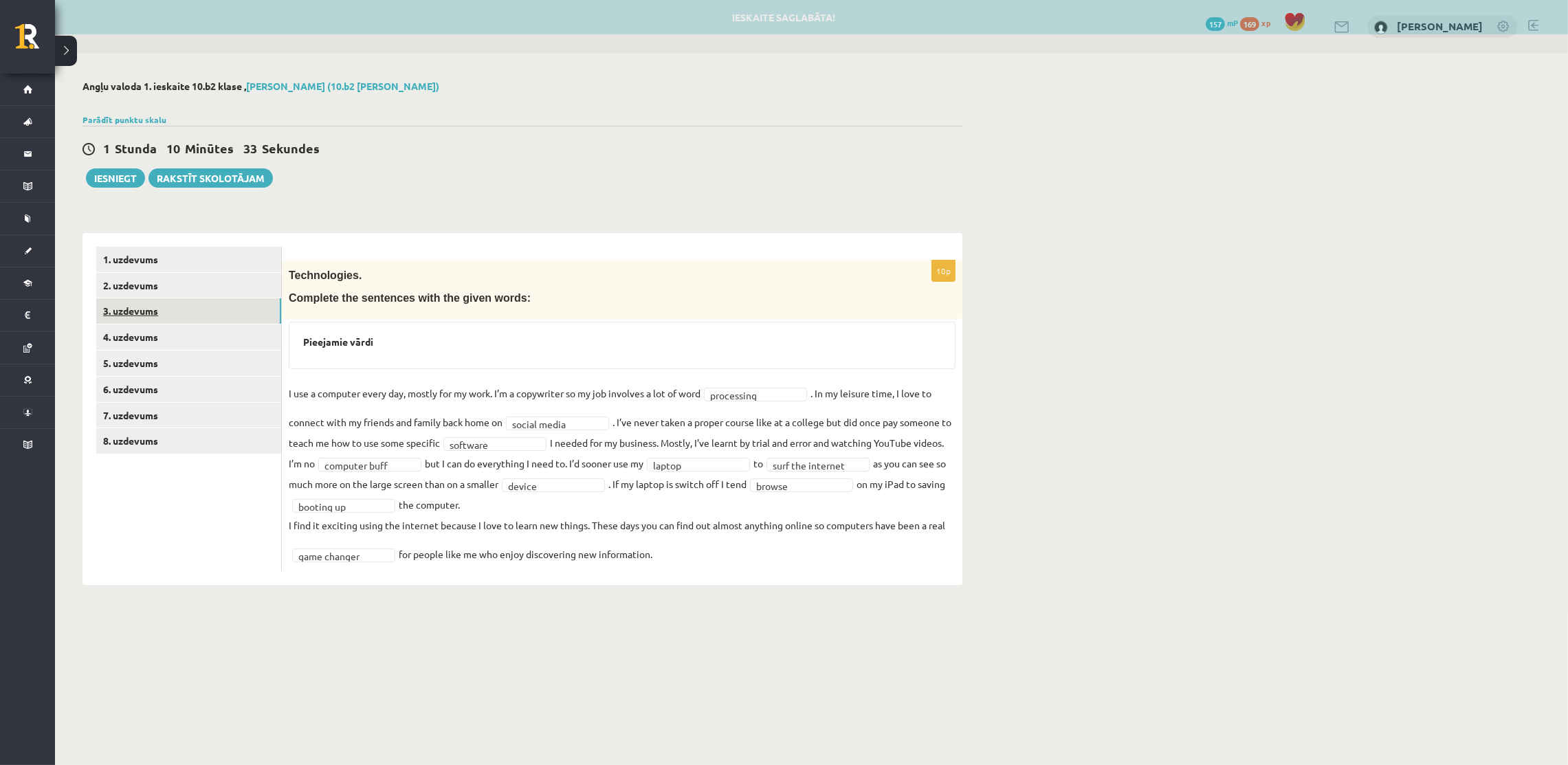
scroll to position [0, 0]
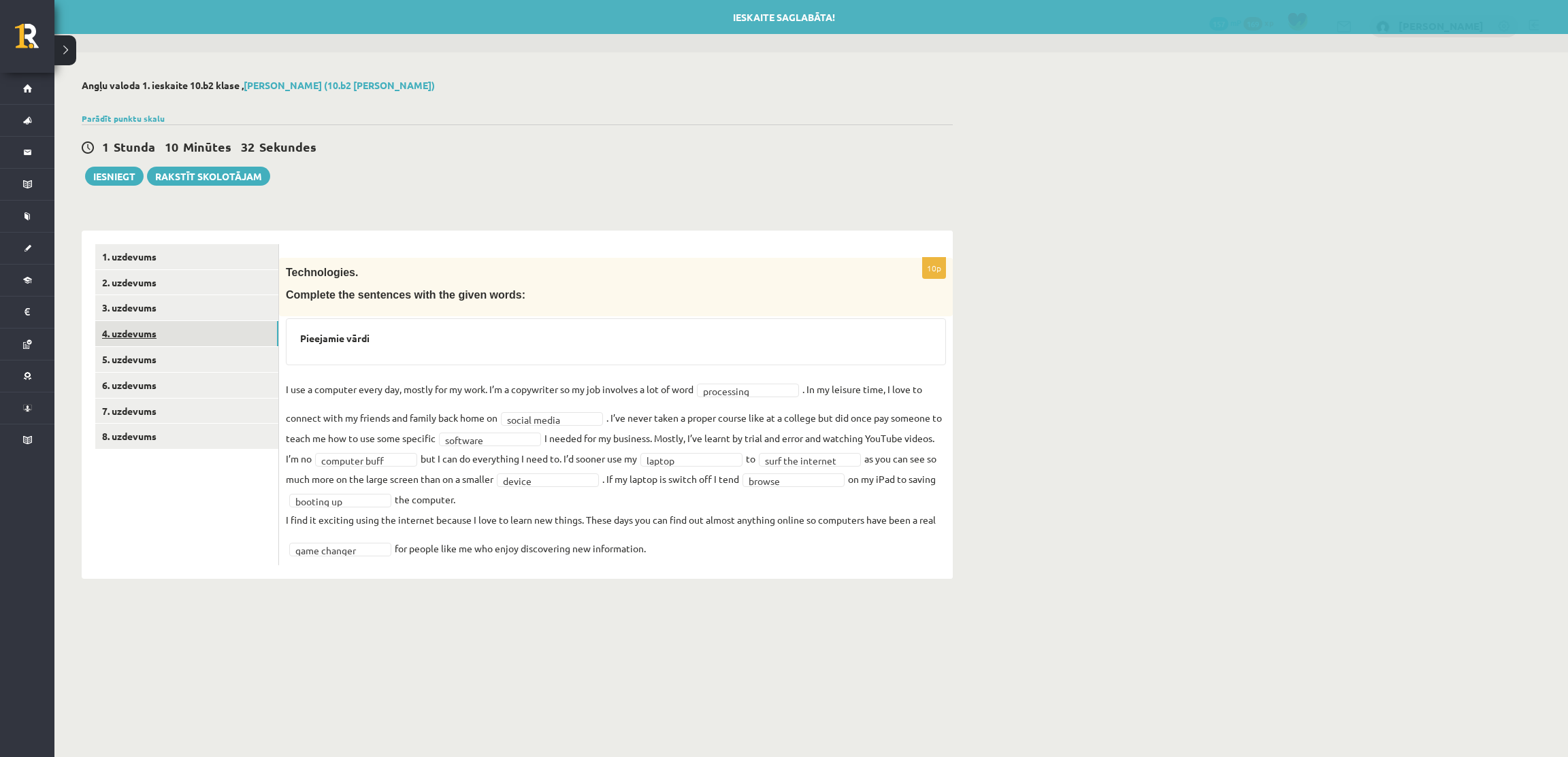
click at [200, 342] on link "4. uzdevums" at bounding box center [186, 334] width 183 height 25
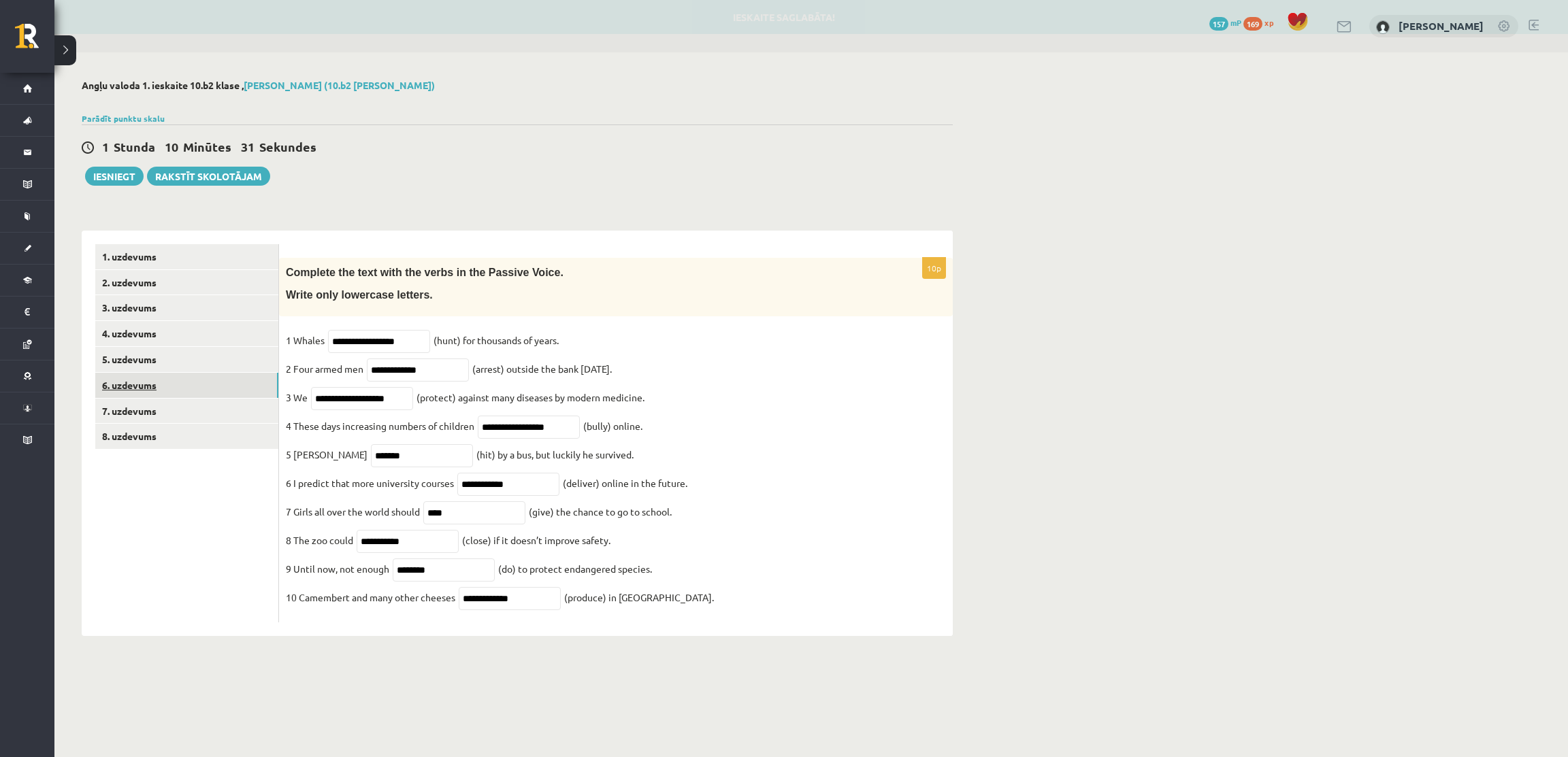
click at [196, 374] on link "6. uzdevums" at bounding box center [186, 385] width 183 height 25
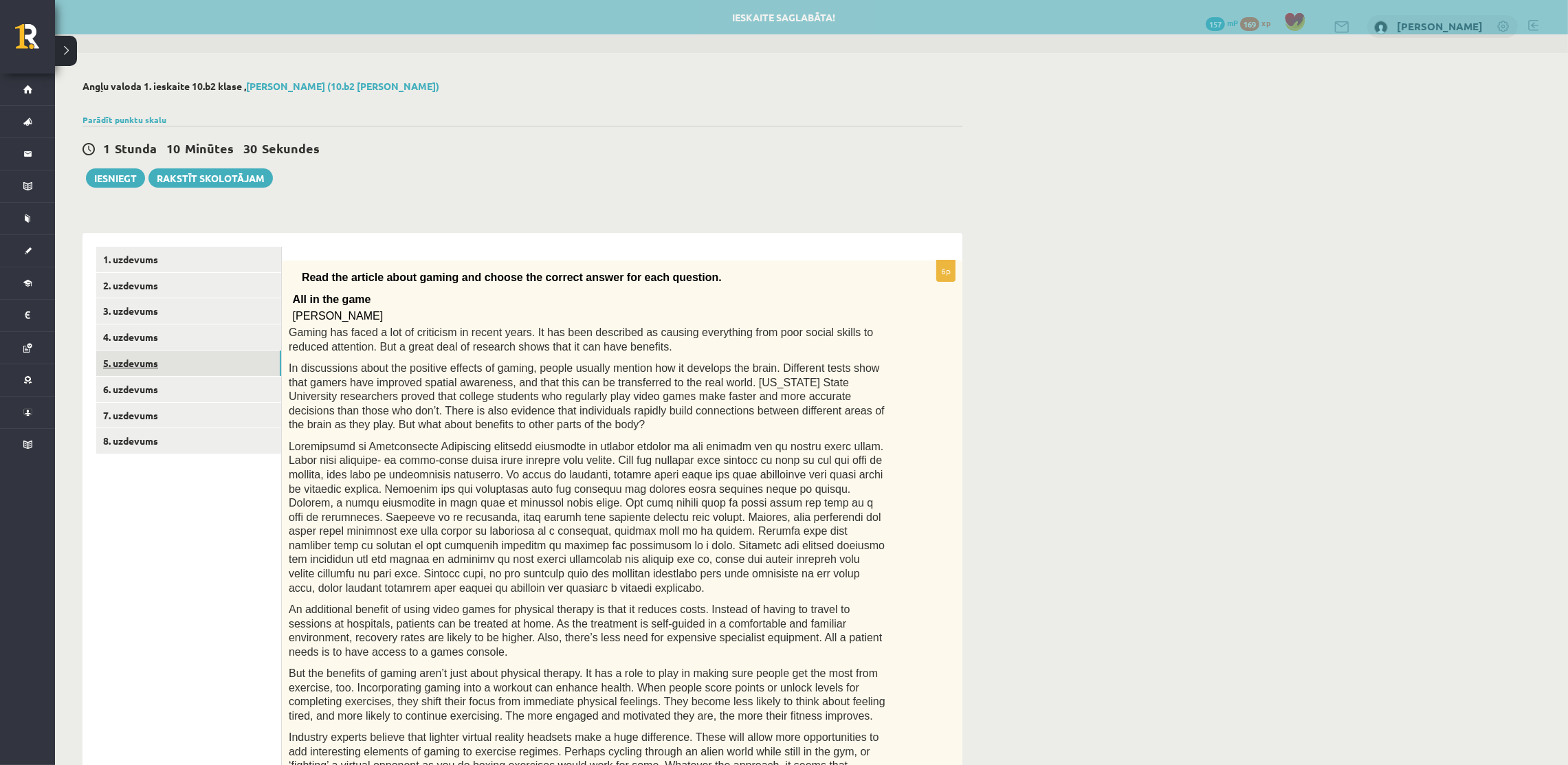
click at [194, 361] on link "5. uzdevums" at bounding box center [188, 363] width 185 height 25
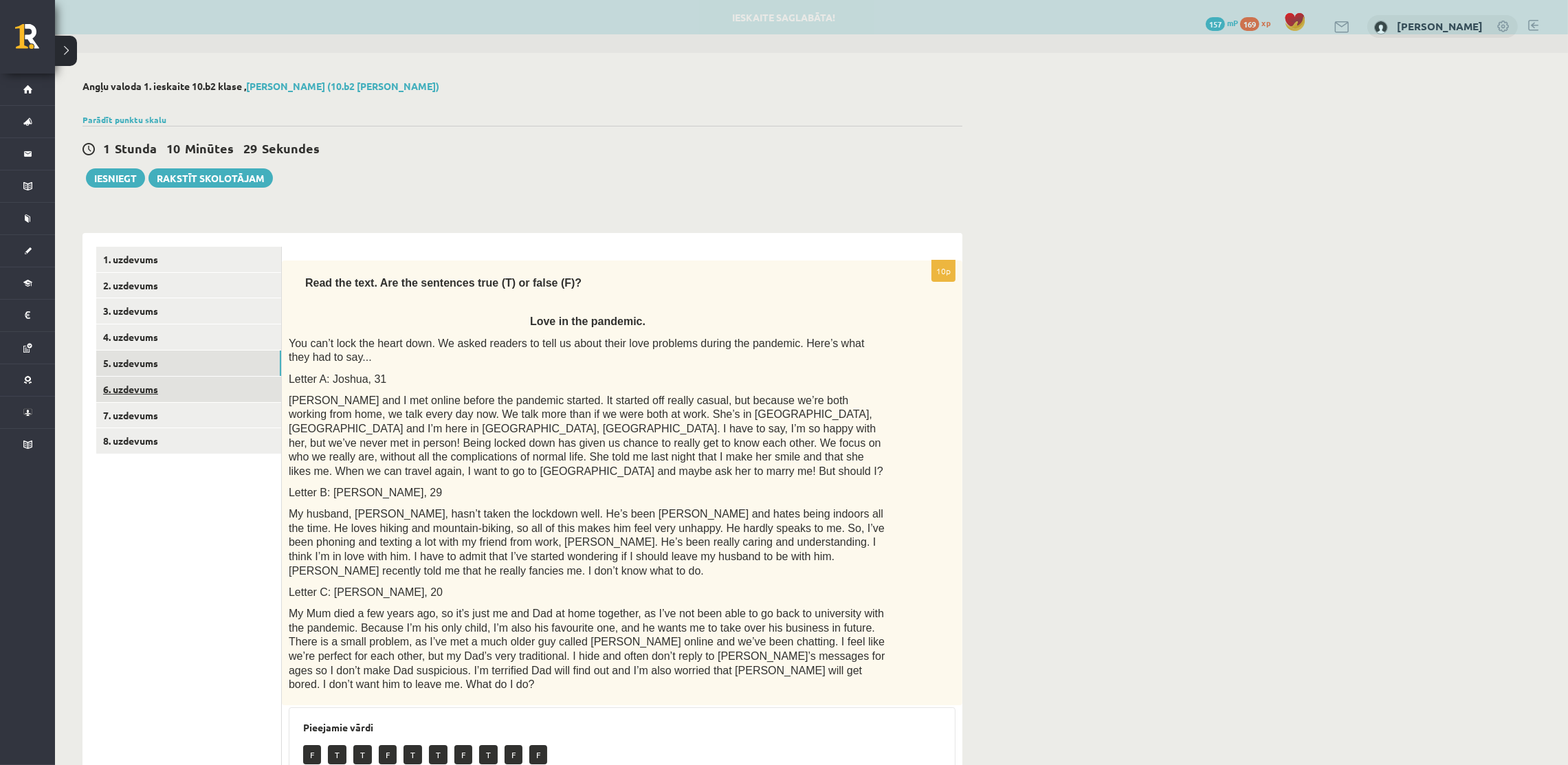
click at [216, 391] on link "6. uzdevums" at bounding box center [188, 389] width 185 height 25
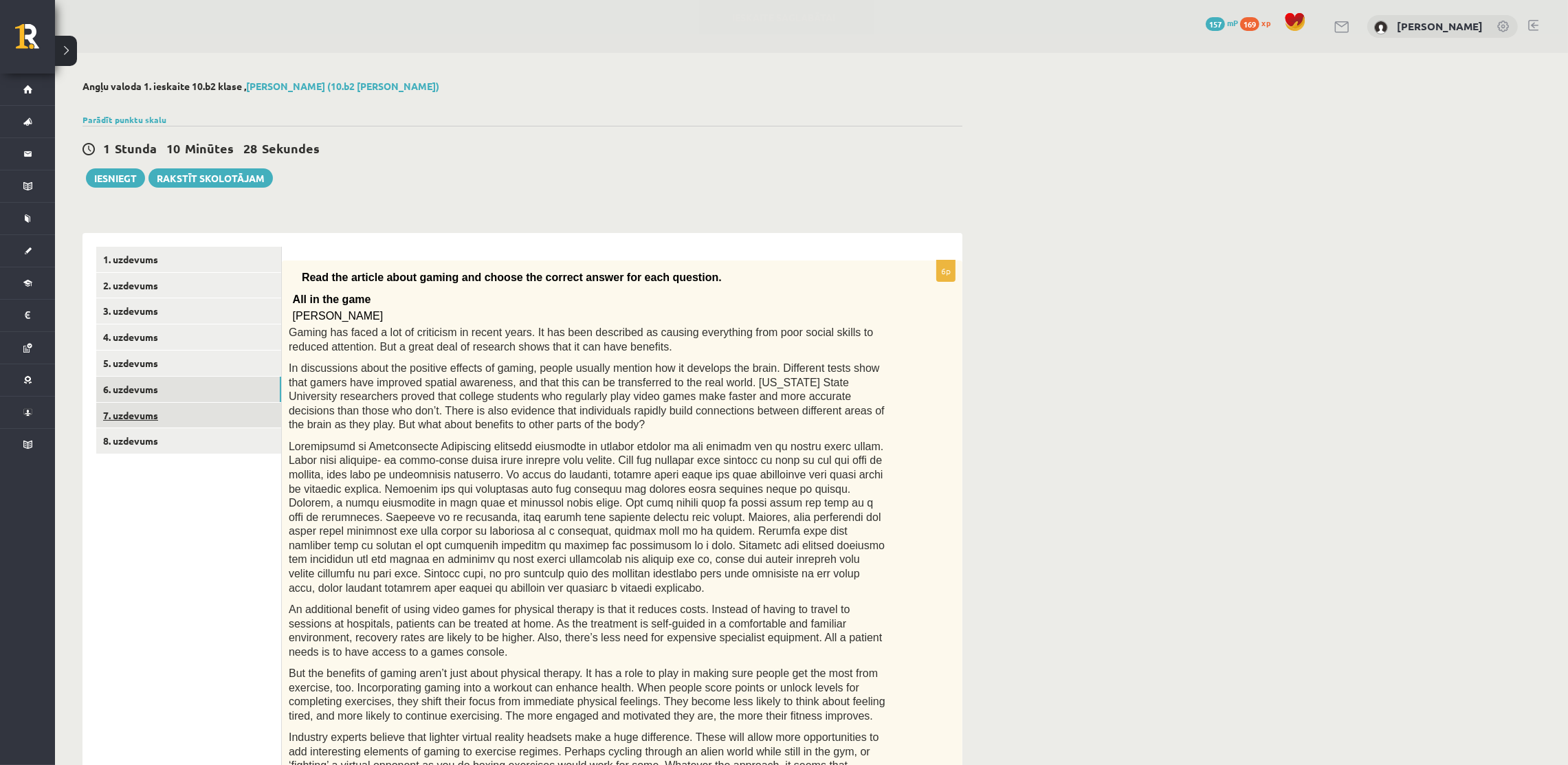
click at [208, 407] on link "7. uzdevums" at bounding box center [188, 415] width 185 height 25
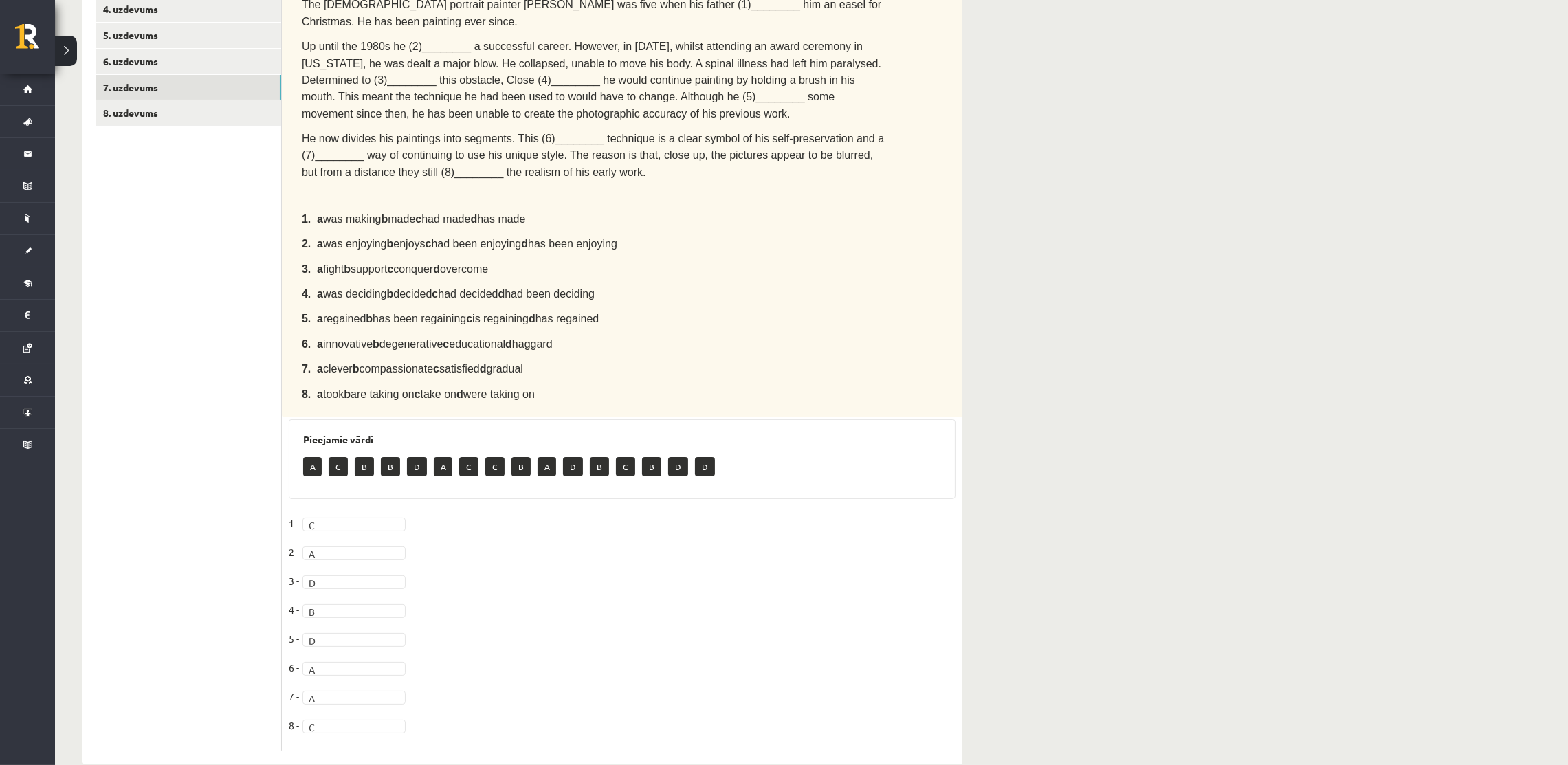
scroll to position [18, 0]
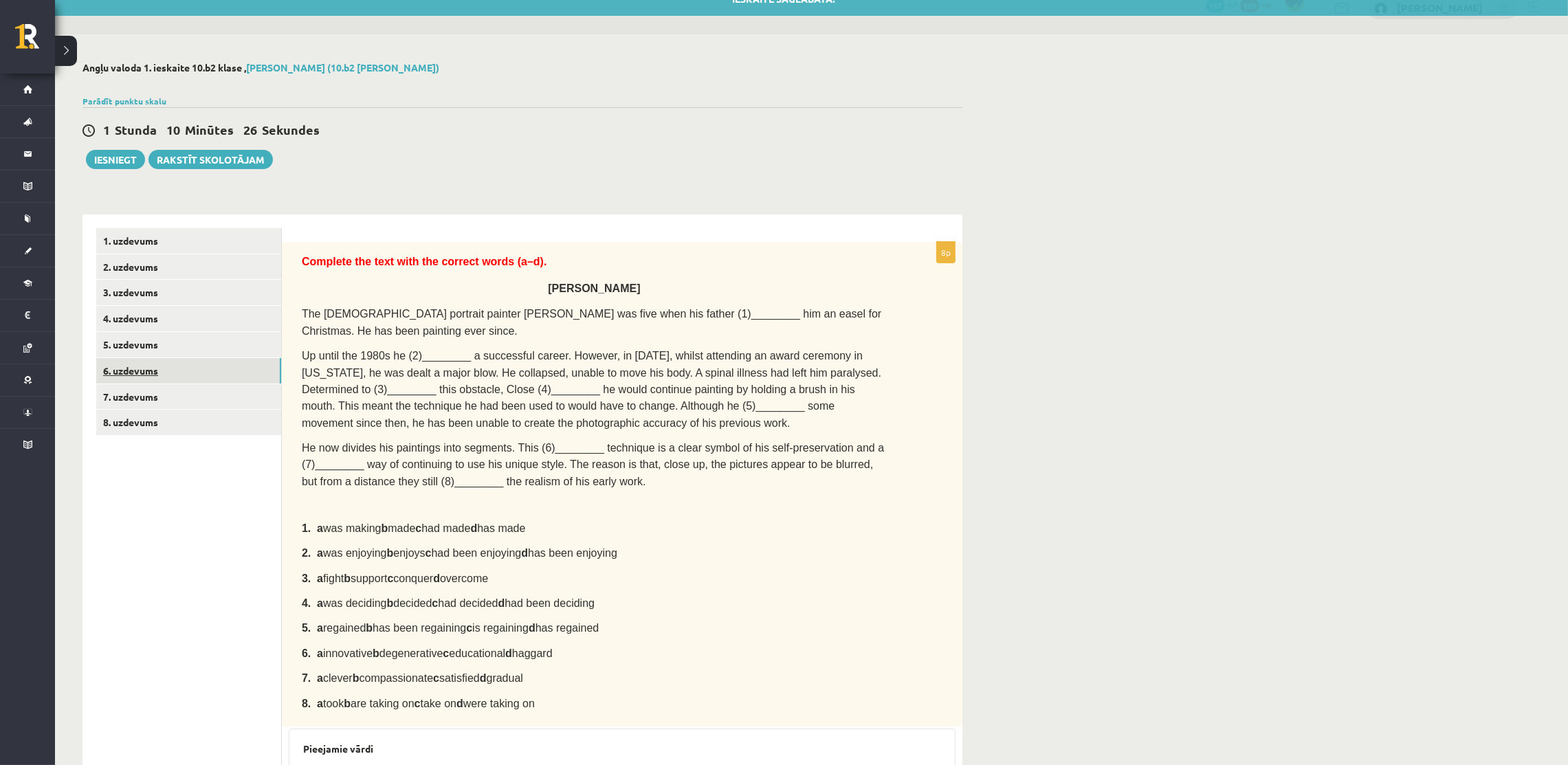
click at [130, 367] on link "6. uzdevums" at bounding box center [188, 371] width 185 height 25
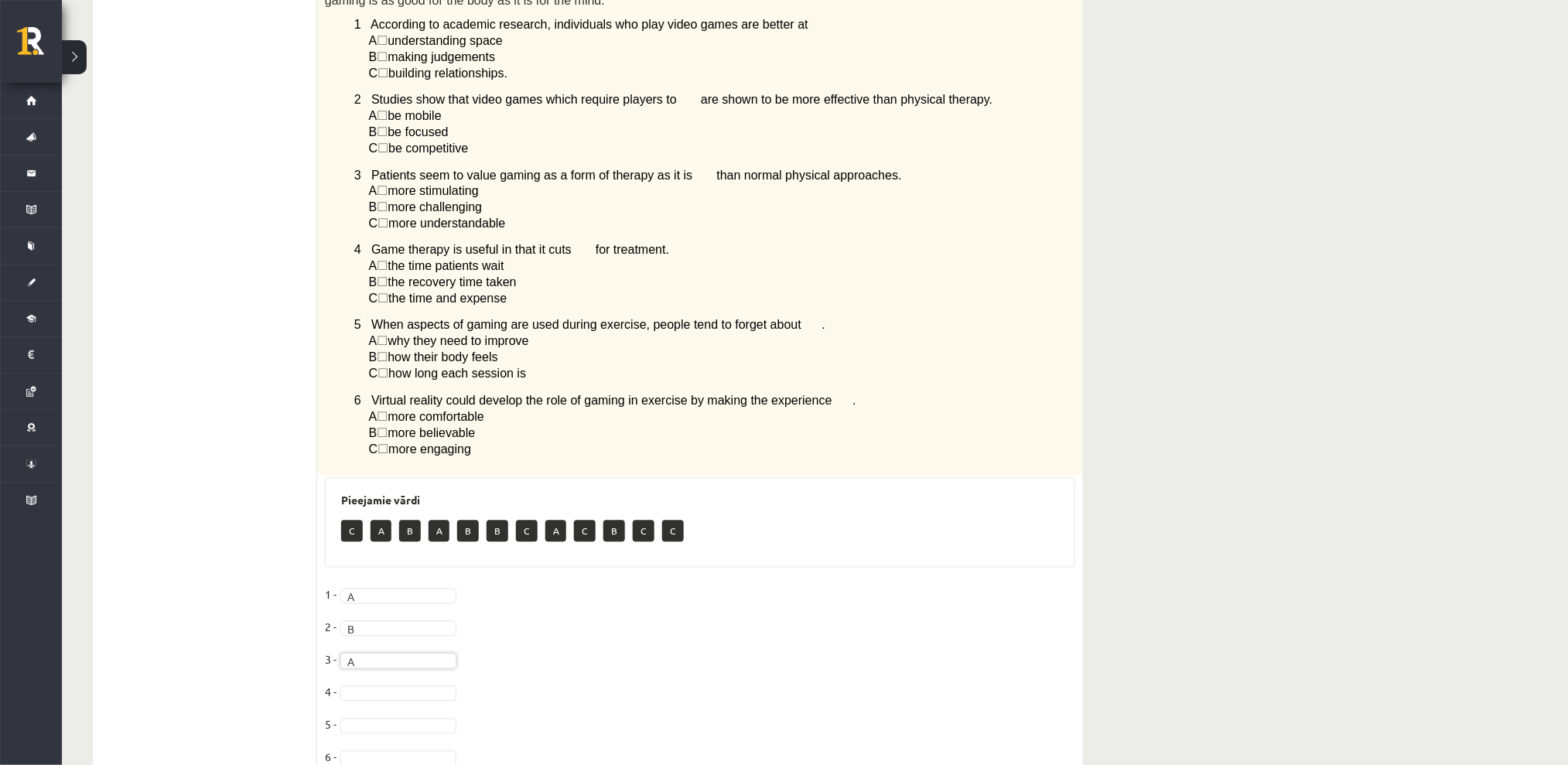
scroll to position [926, 0]
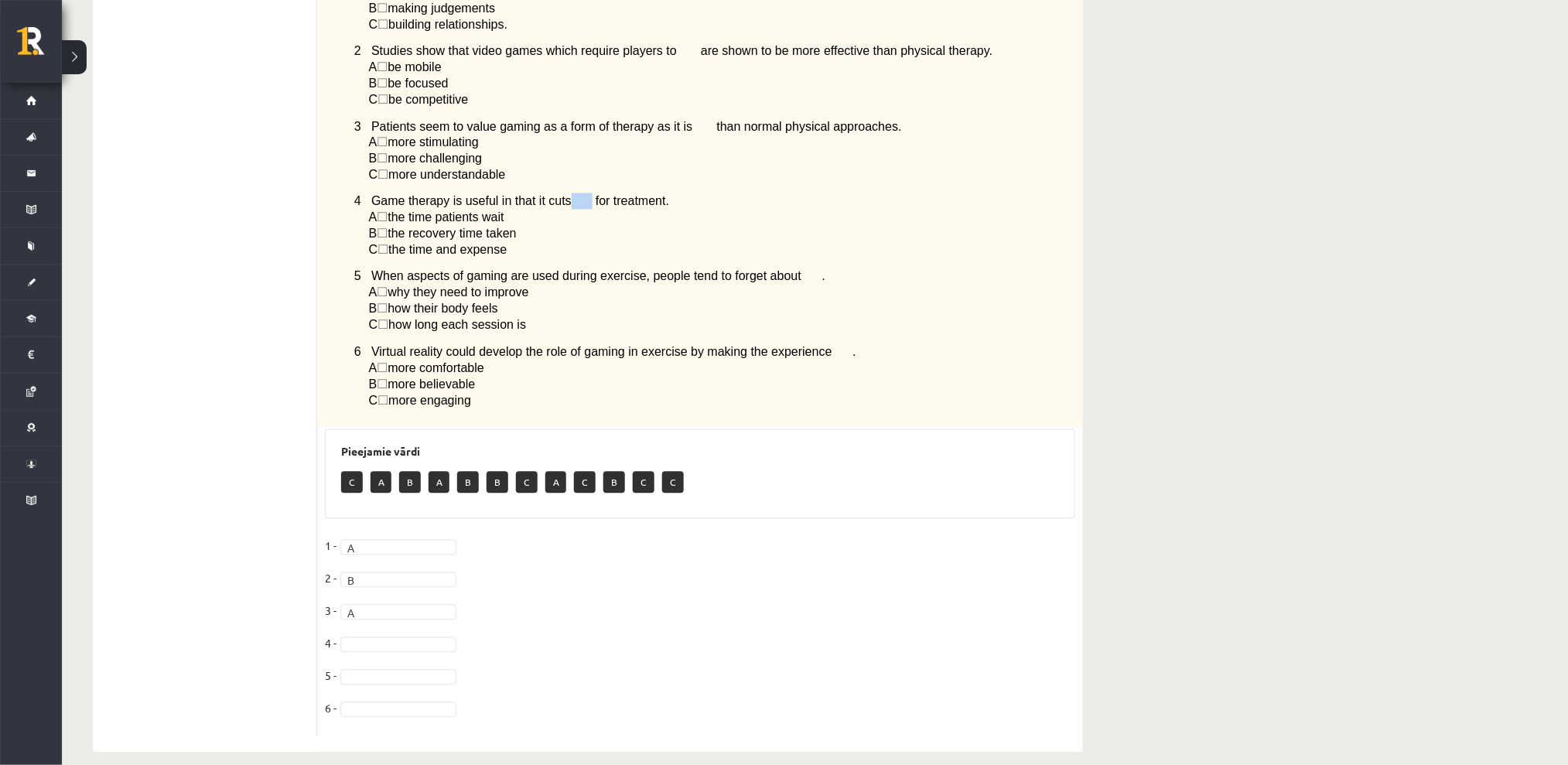
drag, startPoint x: 568, startPoint y: 185, endPoint x: 552, endPoint y: 188, distance: 16.3
click at [552, 195] on span "4 Game therapy is useful in that it cuts for treatment." at bounding box center [511, 202] width 315 height 13
click at [585, 226] on p "B ☐  the recovery time taken" at bounding box center [684, 234] width 629 height 16
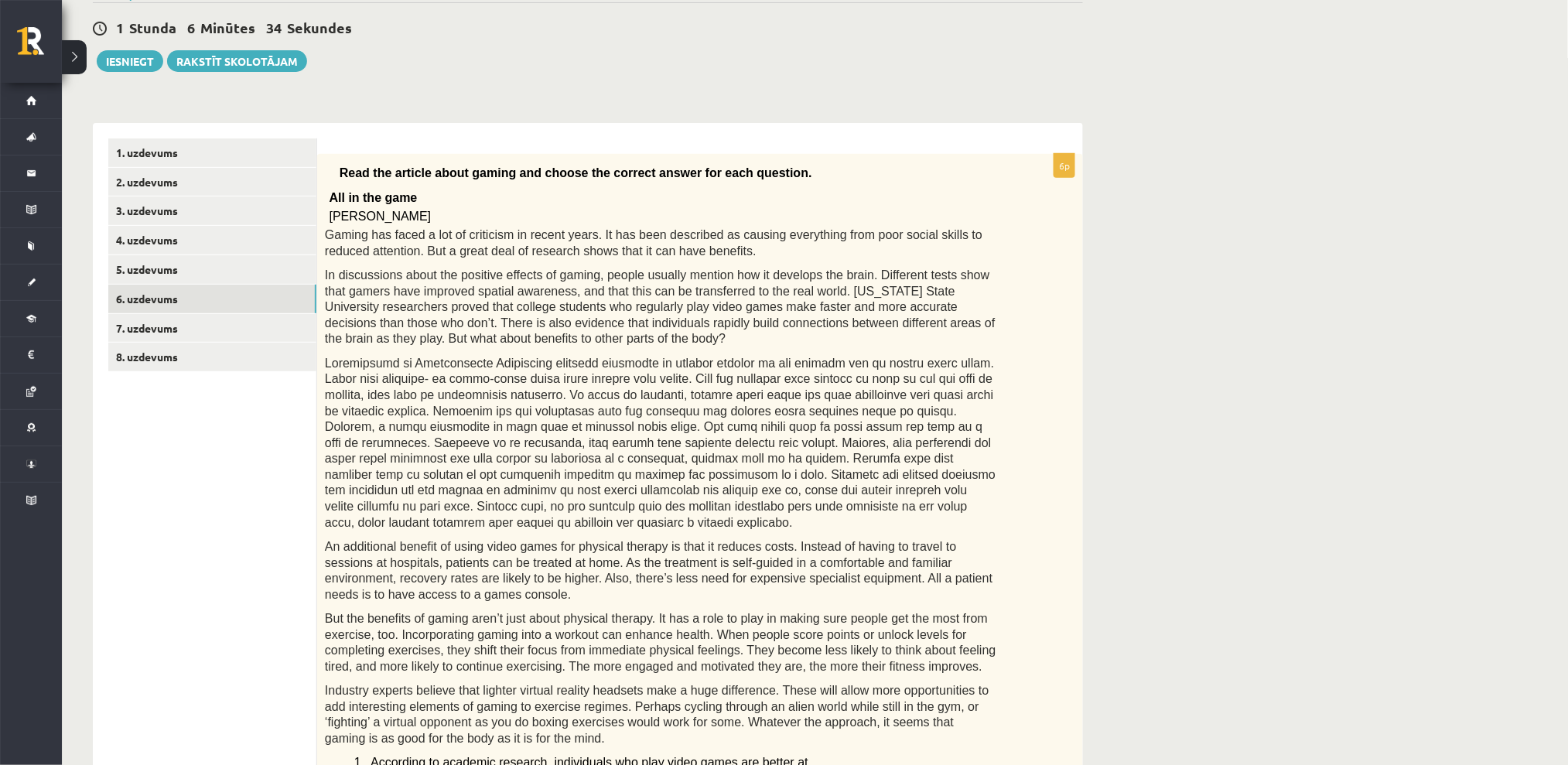
scroll to position [0, 0]
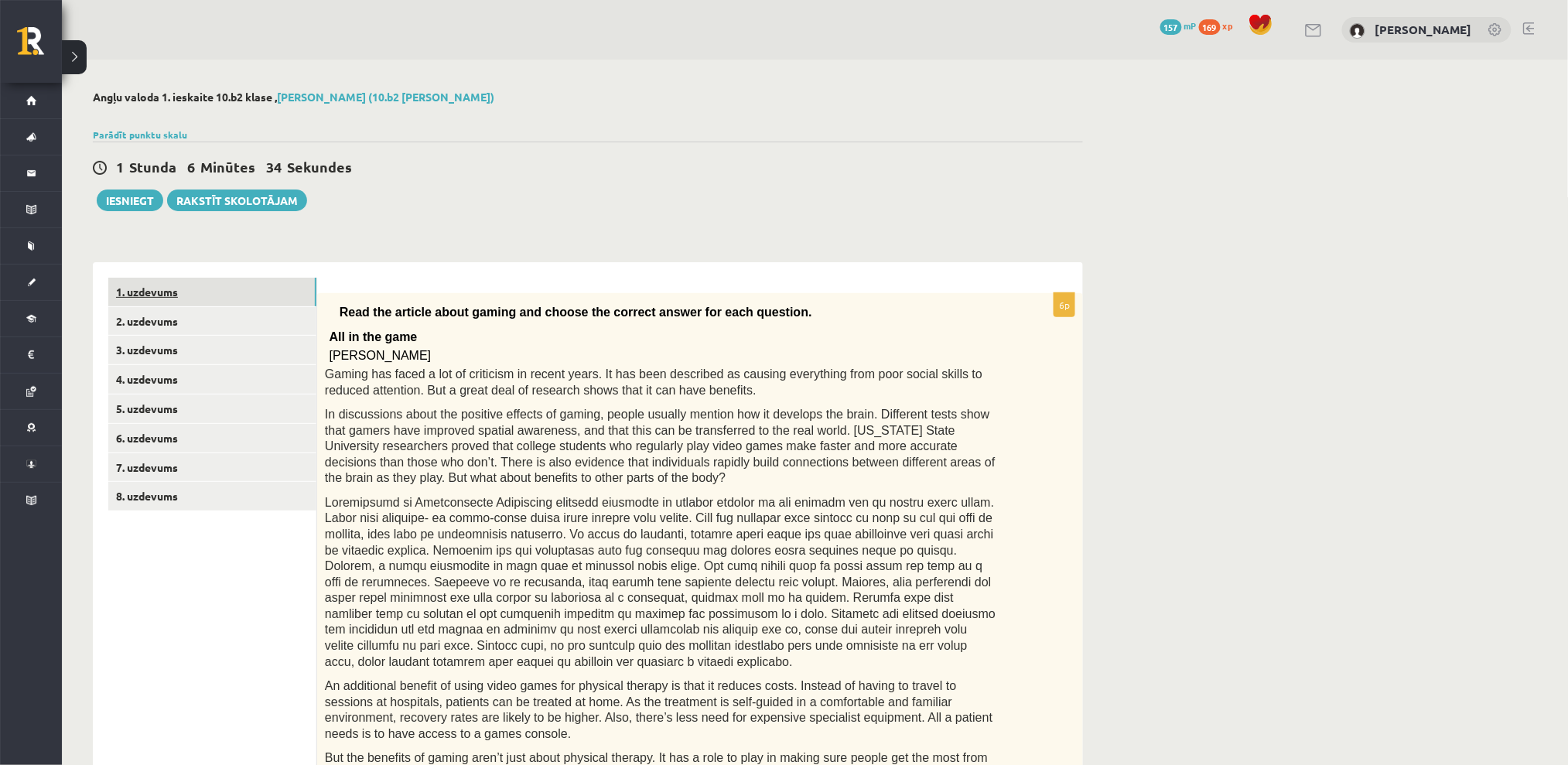
click at [232, 288] on link "1. uzdevums" at bounding box center [212, 292] width 208 height 28
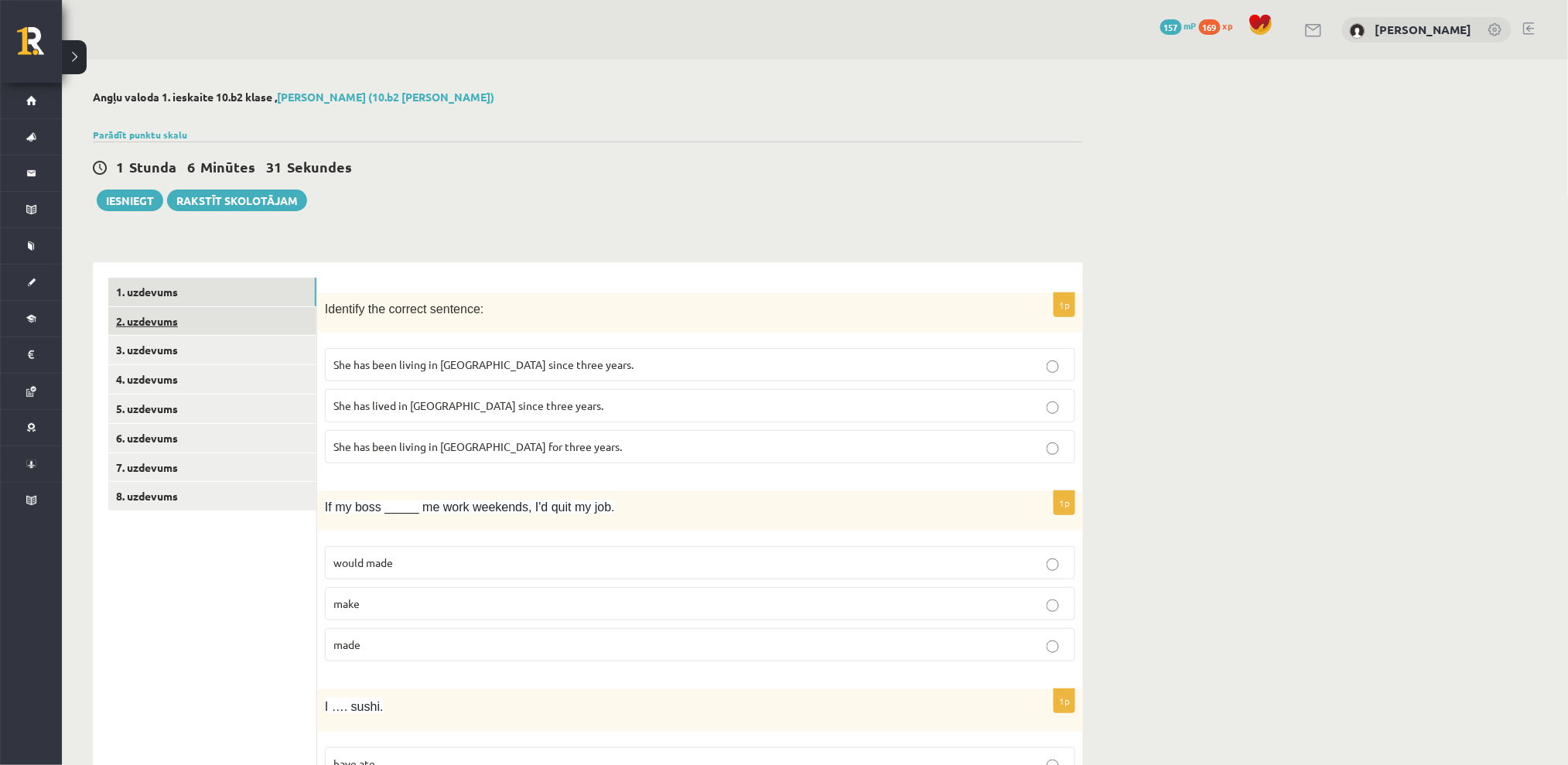
click at [193, 315] on link "2. uzdevums" at bounding box center [212, 321] width 208 height 28
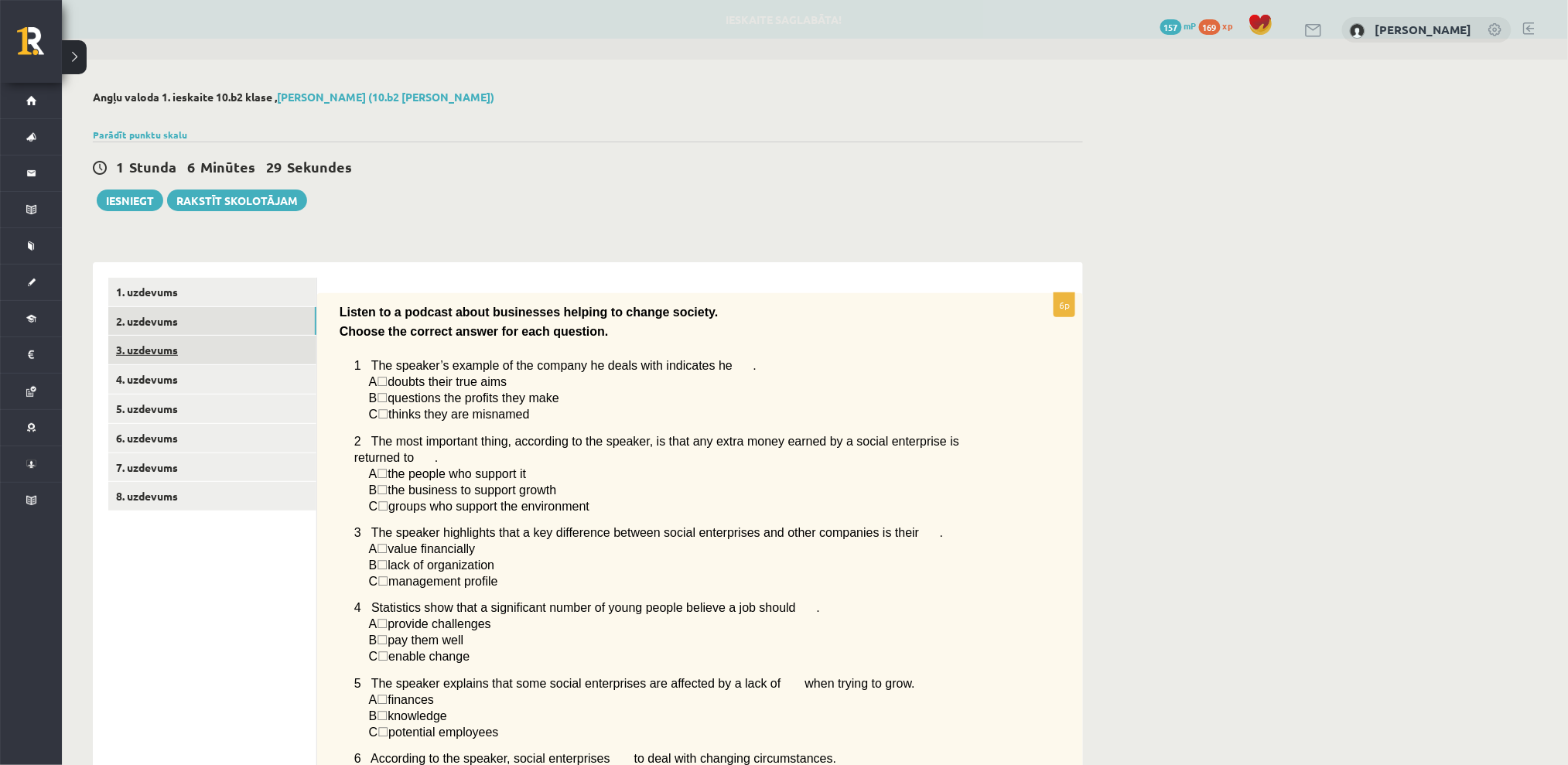
click at [232, 340] on link "3. uzdevums" at bounding box center [212, 350] width 208 height 28
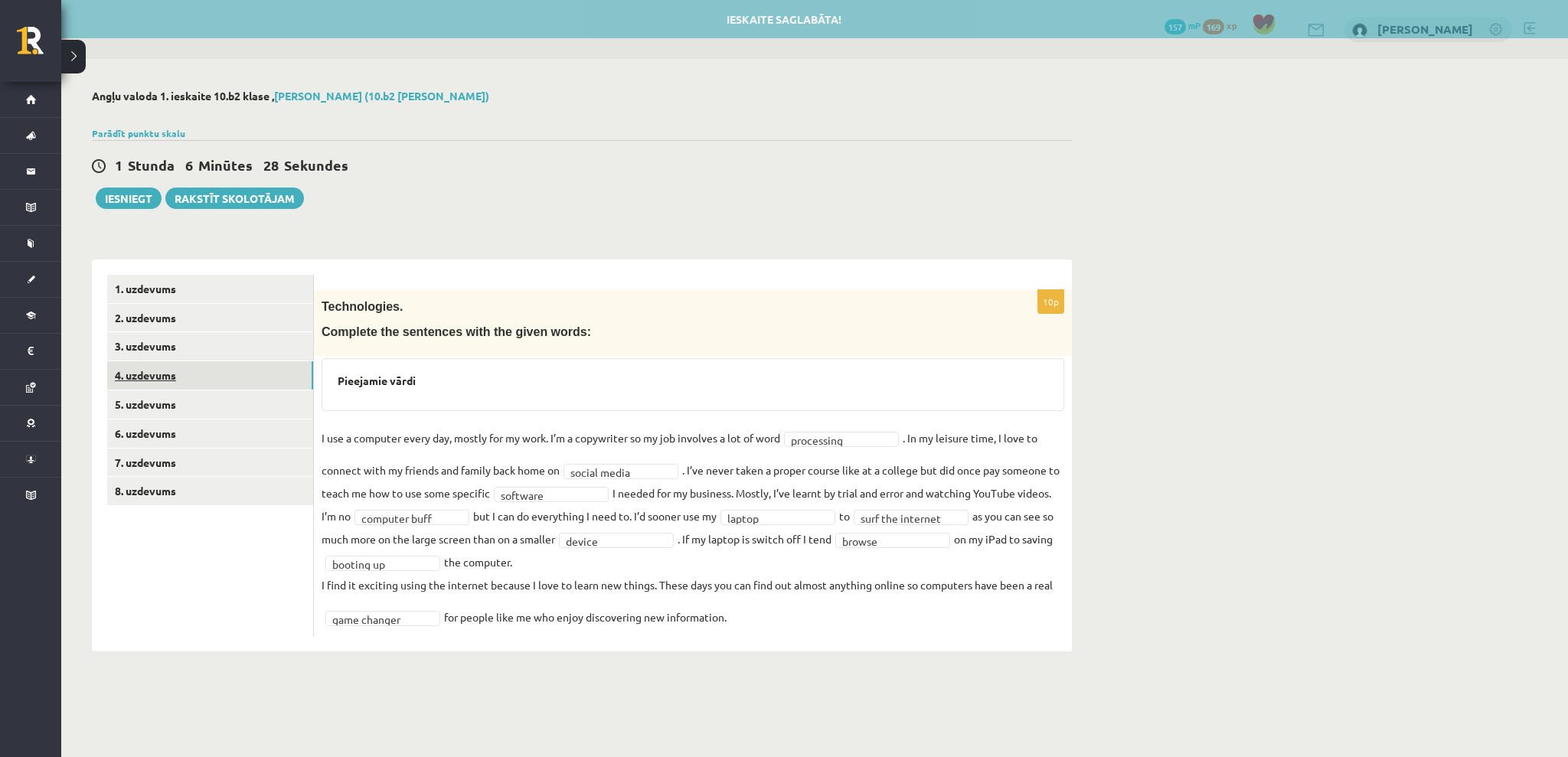
click at [227, 368] on link "4. uzdevums" at bounding box center [210, 376] width 206 height 28
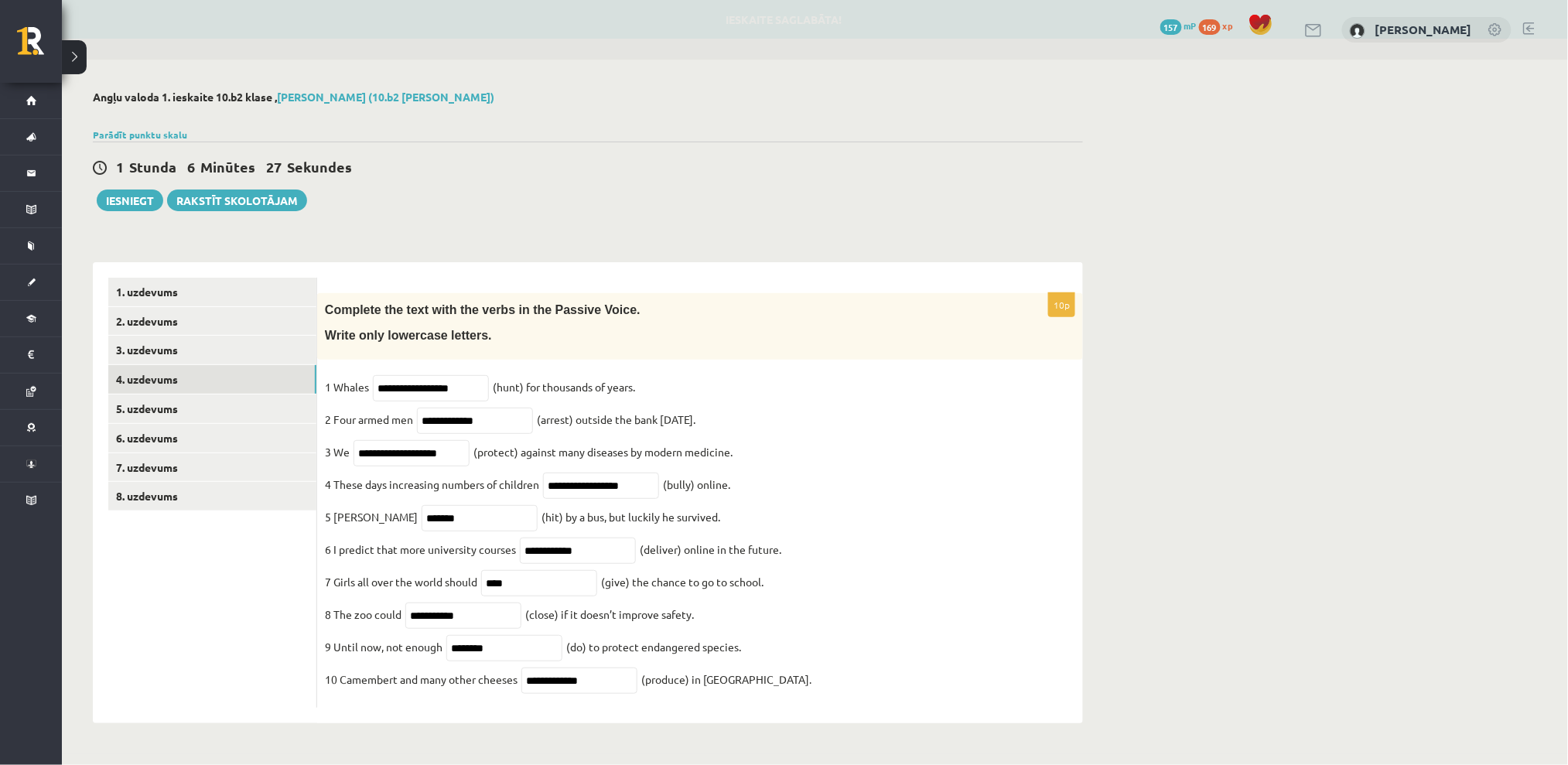
scroll to position [4, 0]
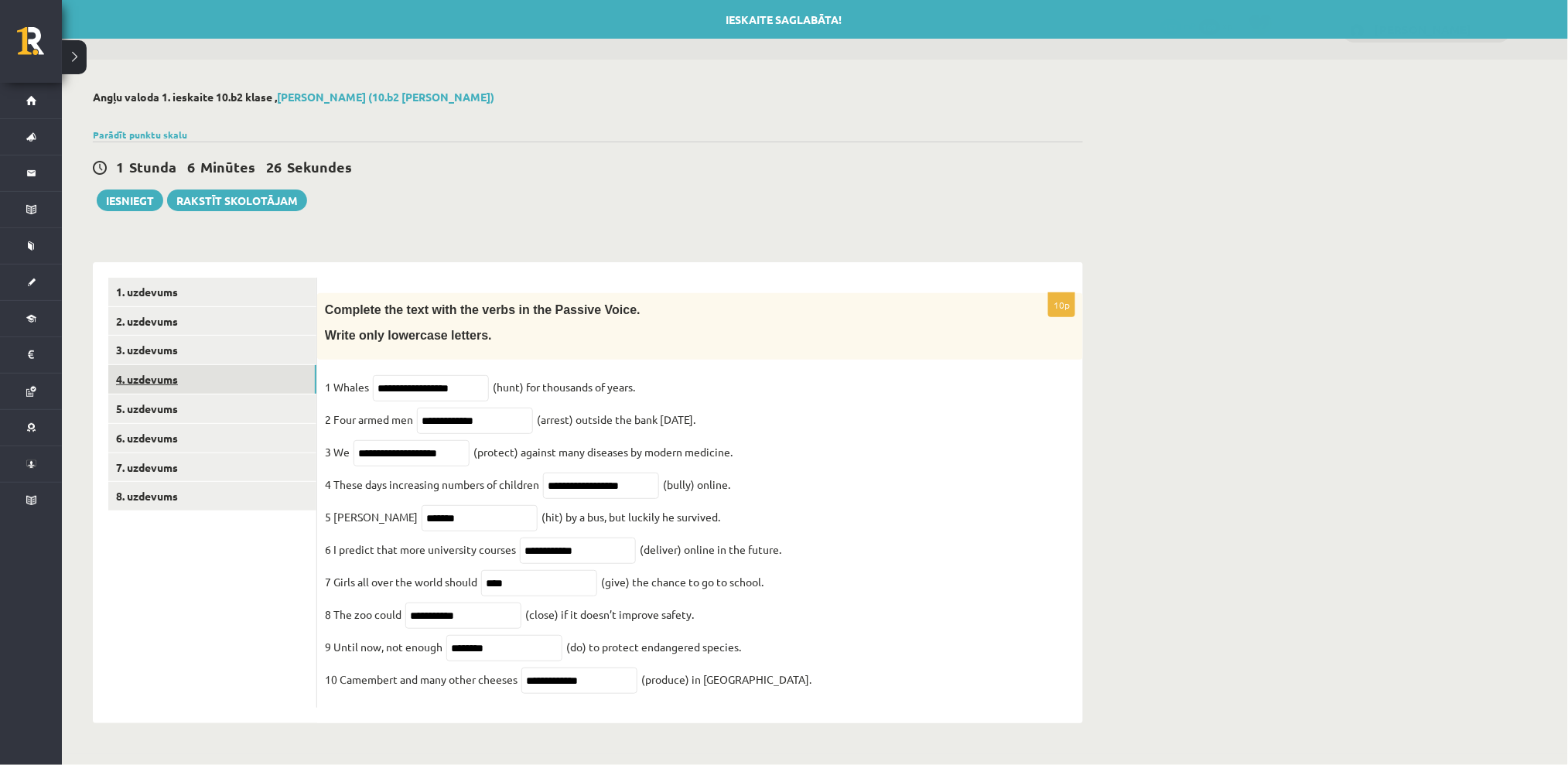
click at [218, 389] on link "4. uzdevums" at bounding box center [212, 380] width 208 height 28
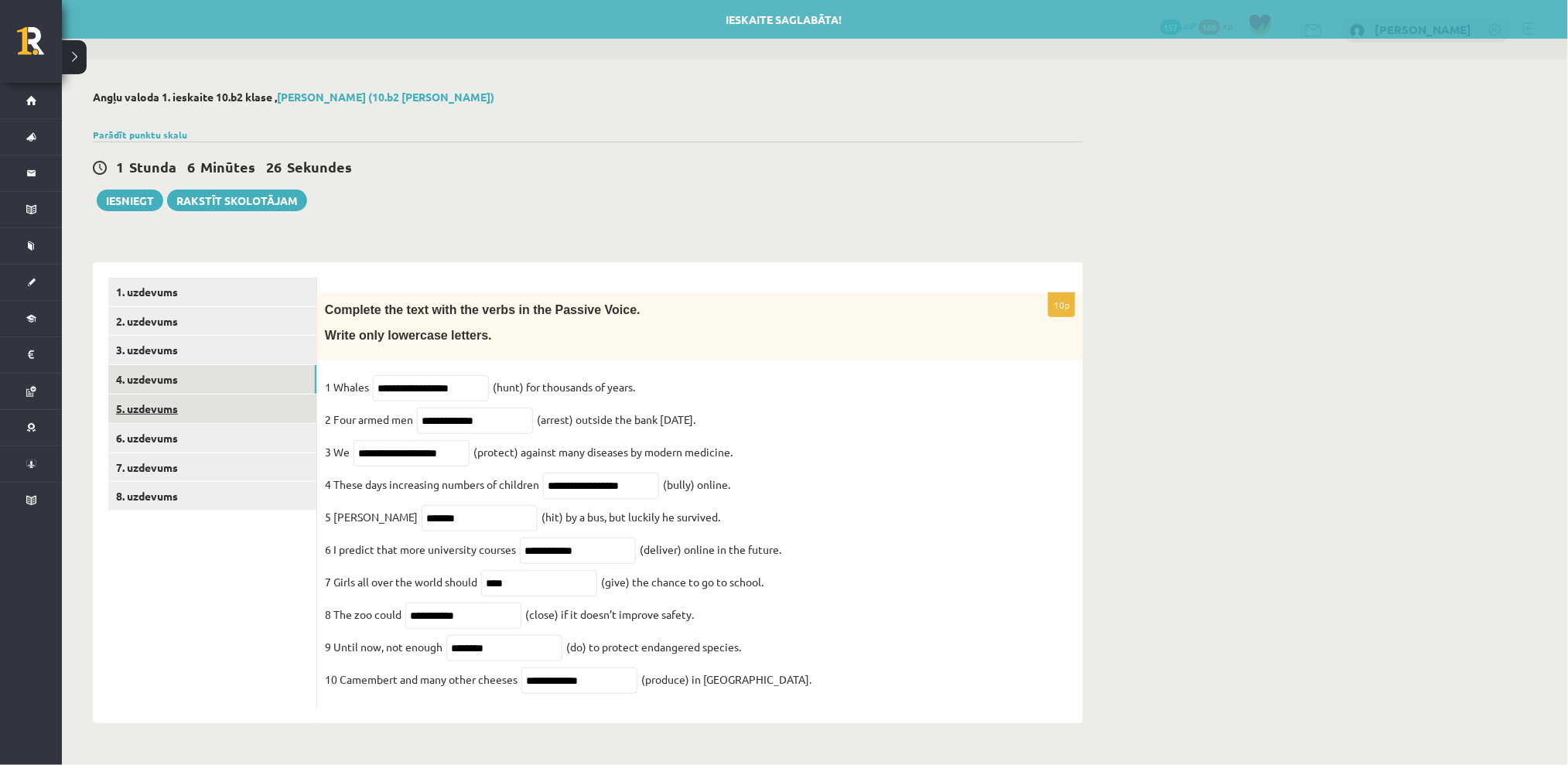
click at [215, 405] on link "5. uzdevums" at bounding box center [212, 409] width 208 height 28
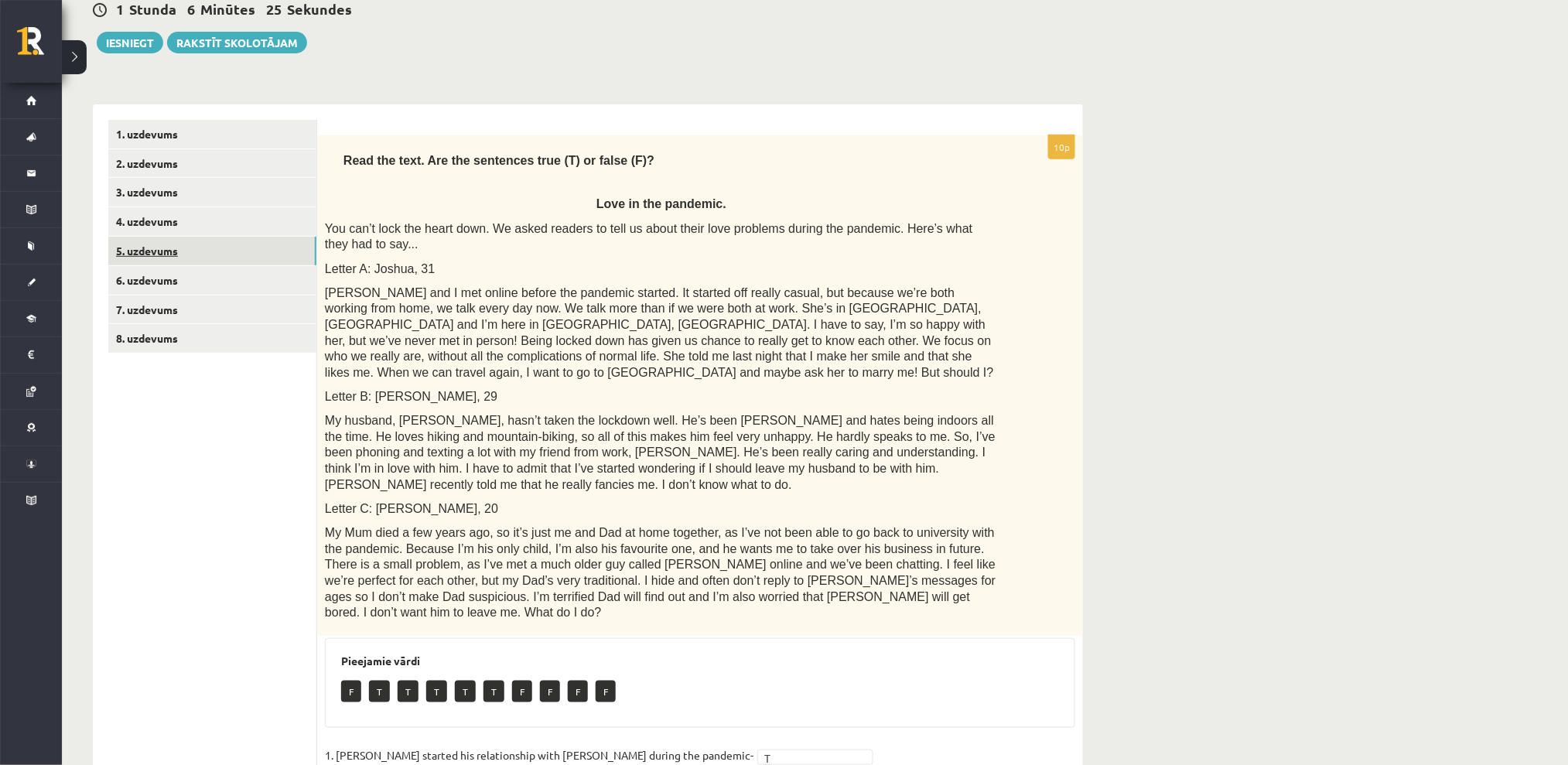
scroll to position [157, 0]
click at [173, 275] on link "6. uzdevums" at bounding box center [212, 281] width 208 height 28
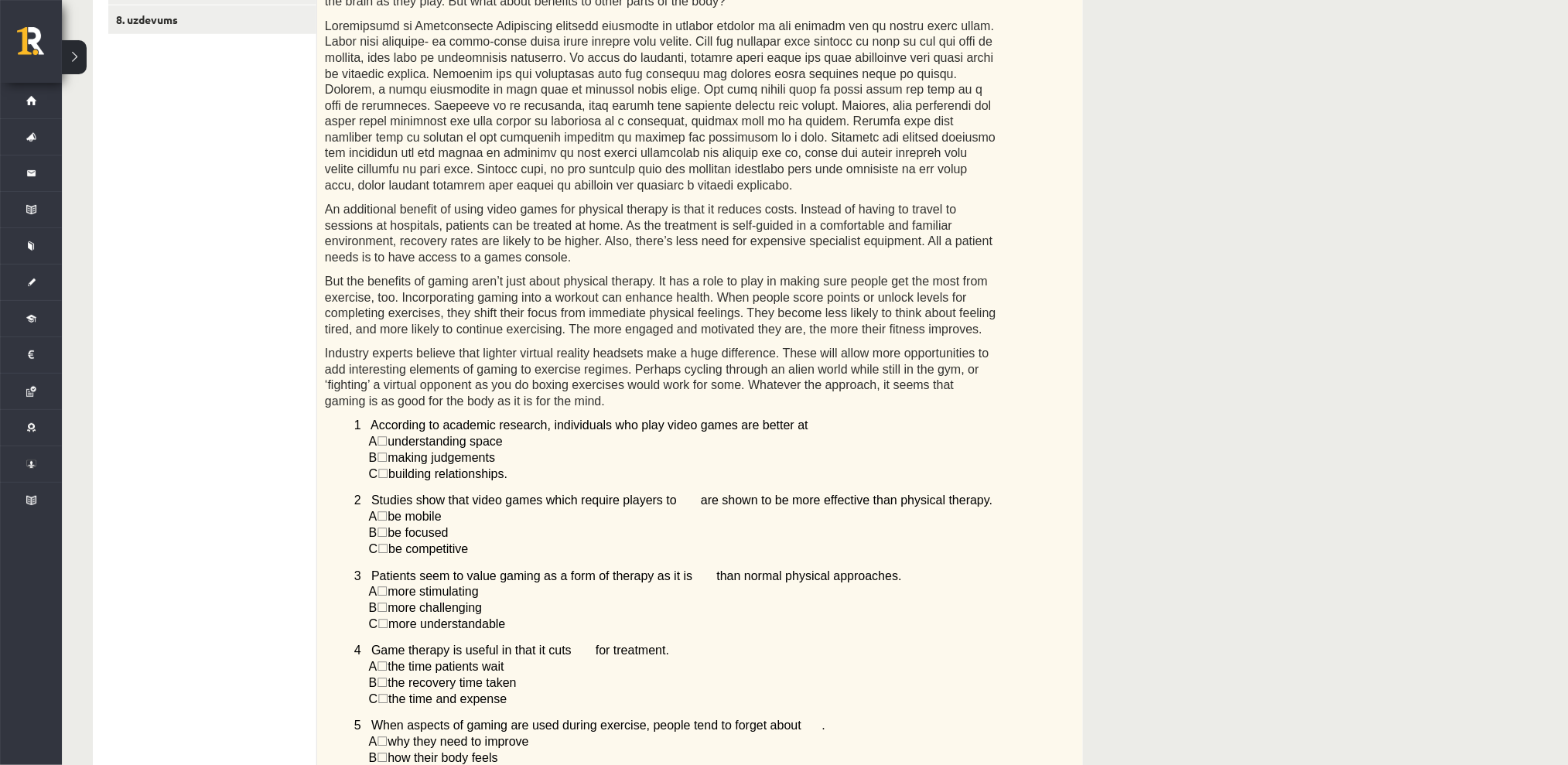
scroll to position [261, 0]
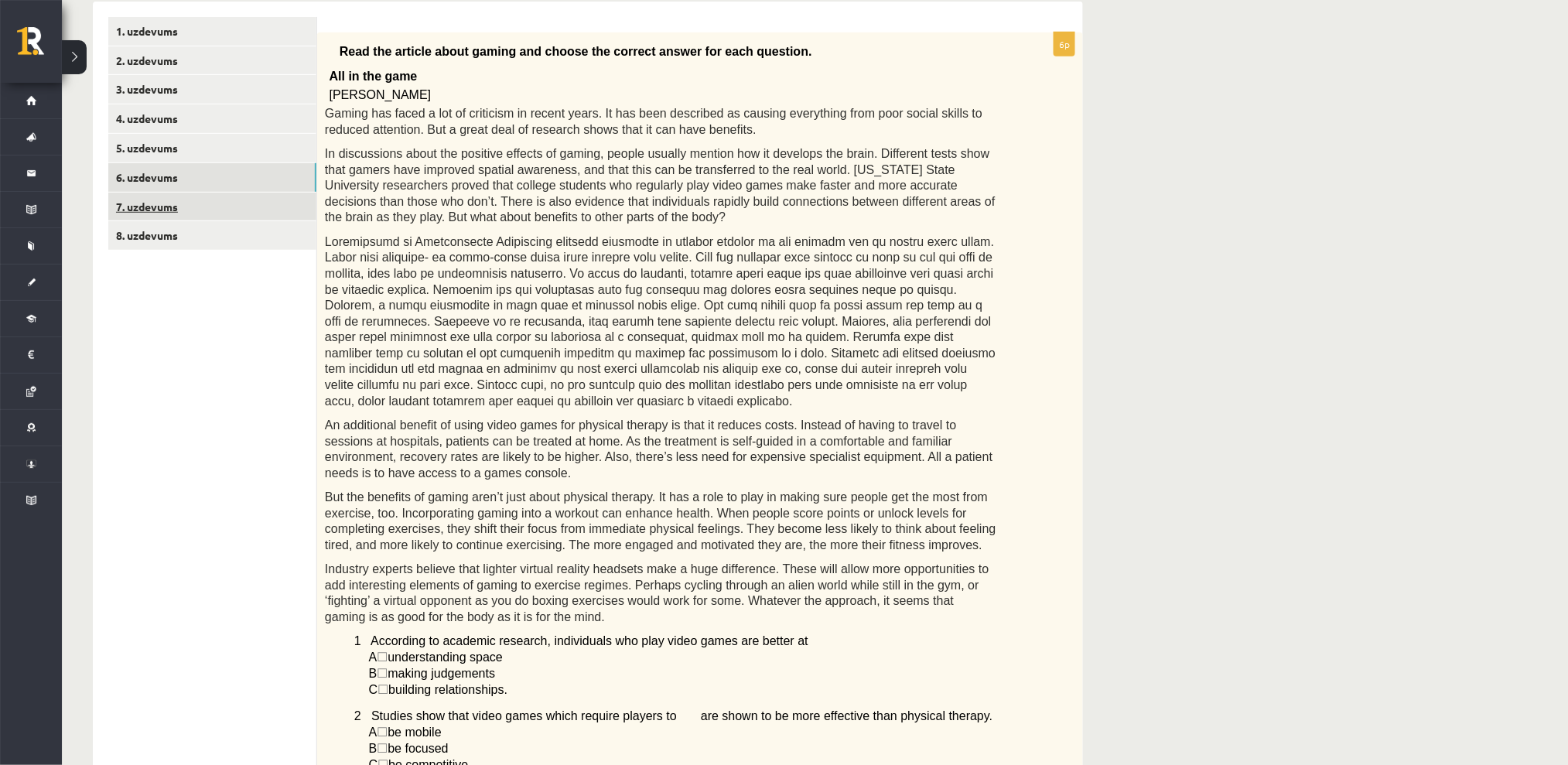
click at [189, 208] on link "7. uzdevums" at bounding box center [212, 207] width 208 height 28
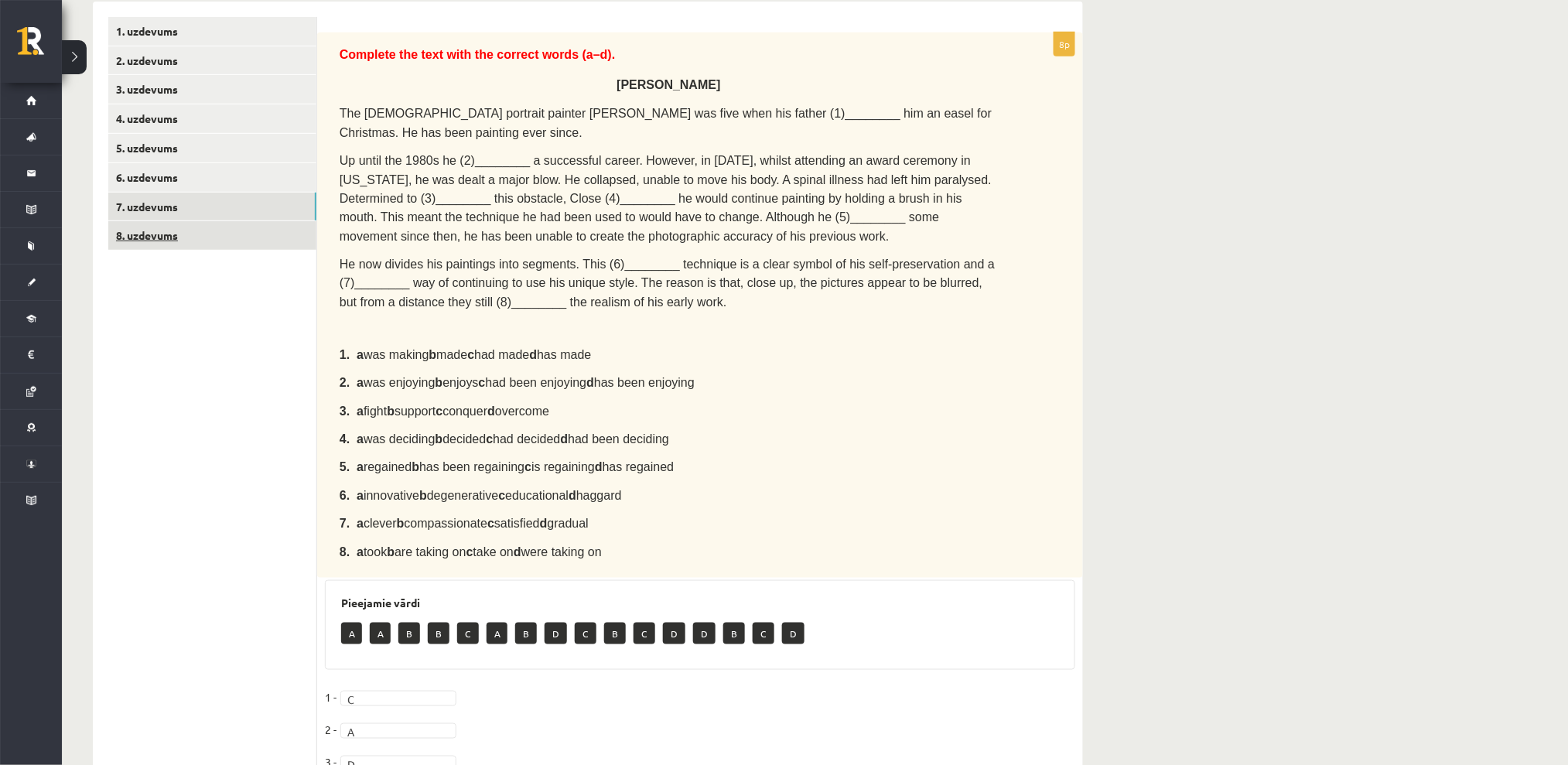
click at [184, 236] on link "8. uzdevums" at bounding box center [212, 236] width 208 height 28
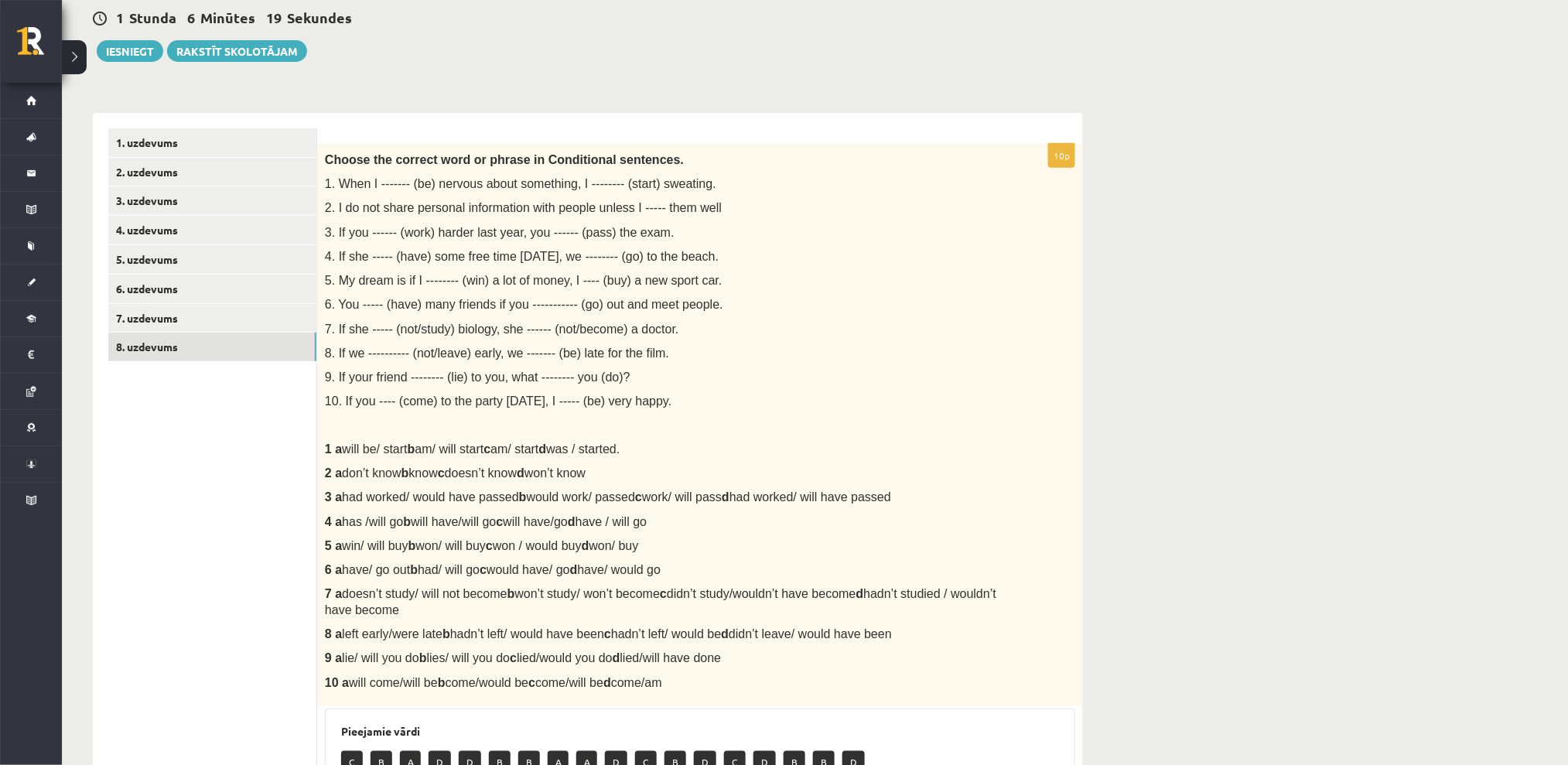
scroll to position [59, 0]
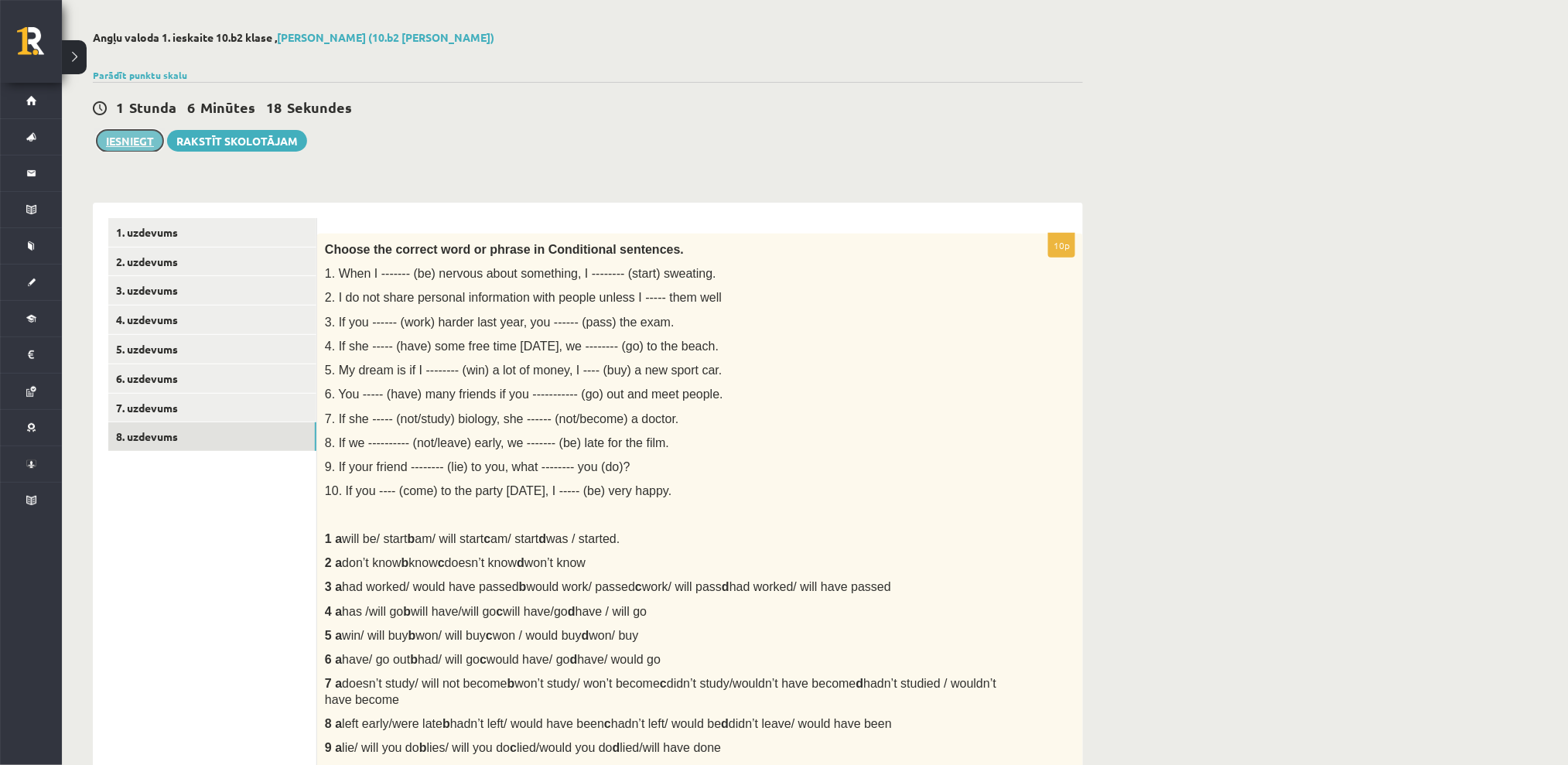
click at [138, 145] on button "Iesniegt" at bounding box center [130, 140] width 67 height 22
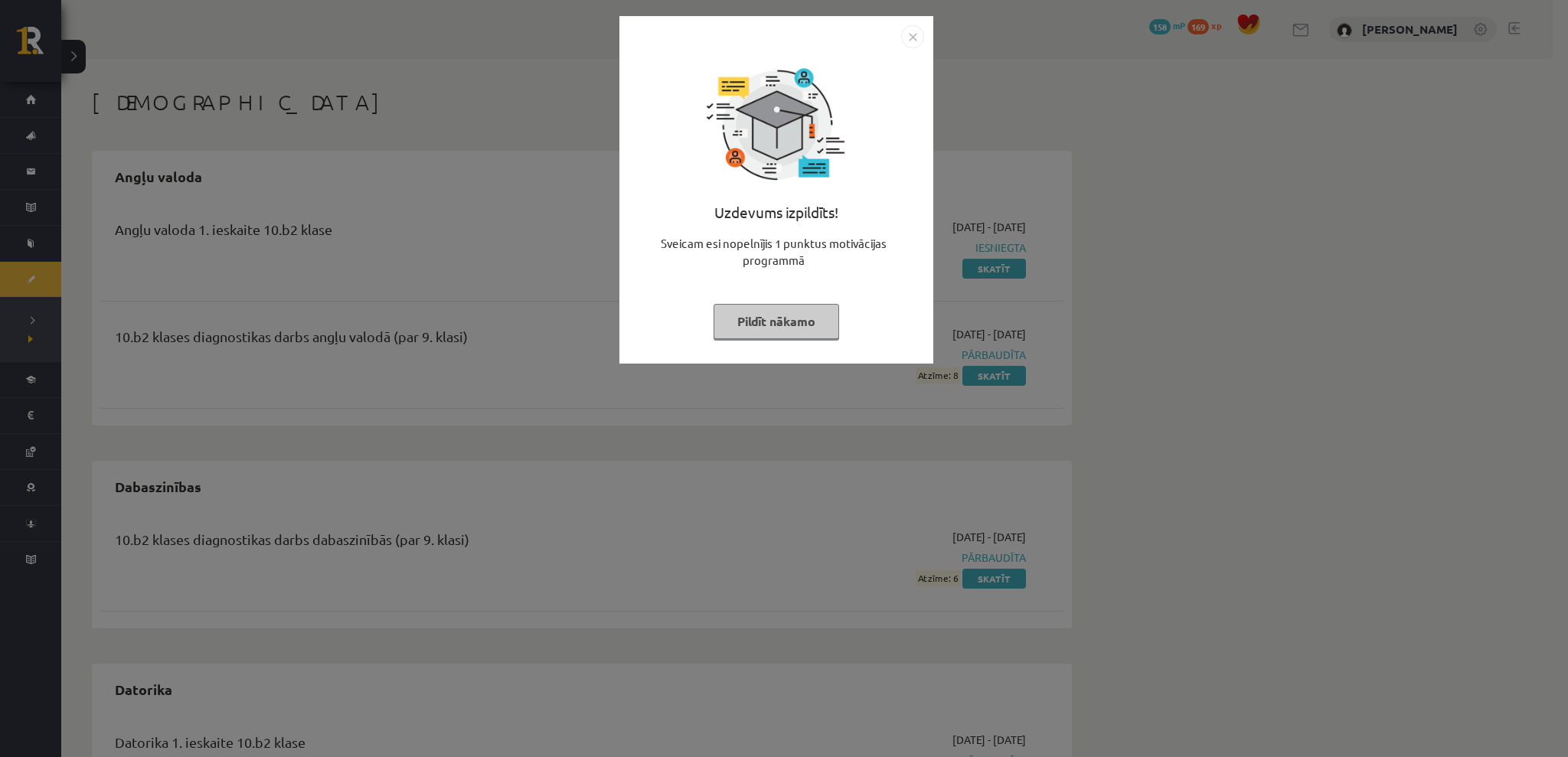
click at [775, 302] on div "Uzdevums izpildīts! Sveicam esi nopelnījis 1 punktus motivācijas programmā Pild…" at bounding box center [776, 201] width 296 height 307
click at [773, 315] on button "Pildīt nākamo" at bounding box center [777, 322] width 126 height 35
